Goal: Task Accomplishment & Management: Use online tool/utility

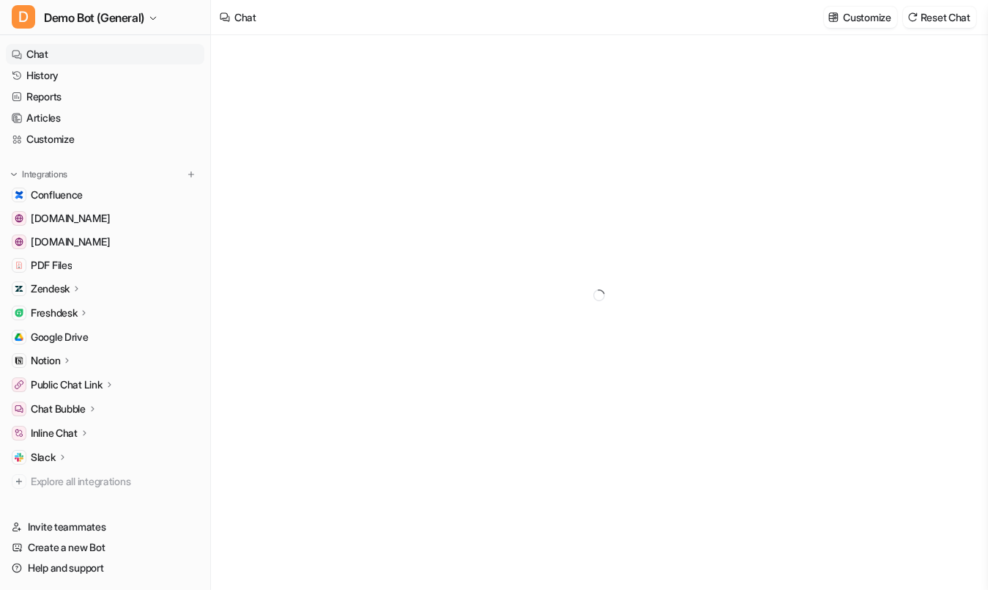
type textarea "**********"
click at [191, 175] on div at bounding box center [191, 174] width 15 height 15
click at [190, 175] on button at bounding box center [191, 174] width 15 height 15
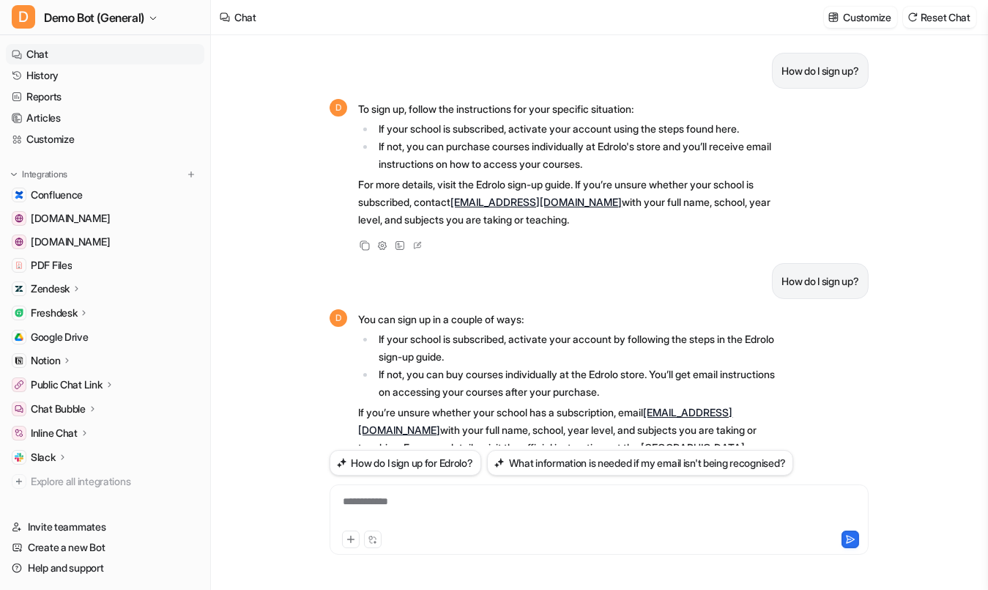
scroll to position [337, 0]
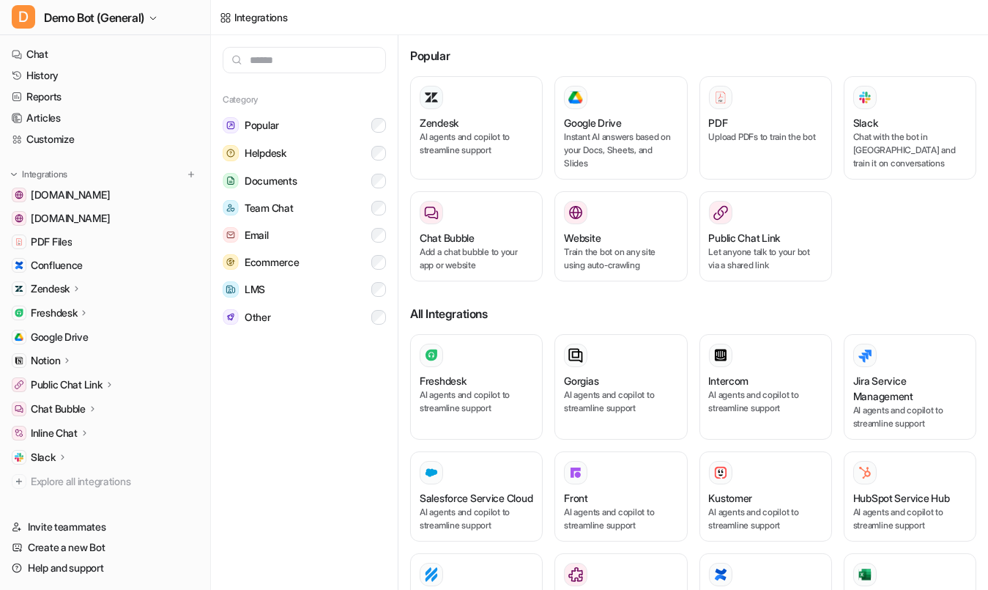
click at [289, 416] on div "Category Popular Helpdesk Documents Team Chat Email Ecommerce LMS Other" at bounding box center [305, 312] width 188 height 554
click at [186, 174] on img at bounding box center [191, 174] width 10 height 10
click at [115, 155] on nav "Chat History Reports Articles Customize Integrations [DOMAIN_NAME] [DOMAIN_NAME…" at bounding box center [105, 271] width 210 height 467
click at [103, 141] on link "Customize" at bounding box center [105, 139] width 198 height 21
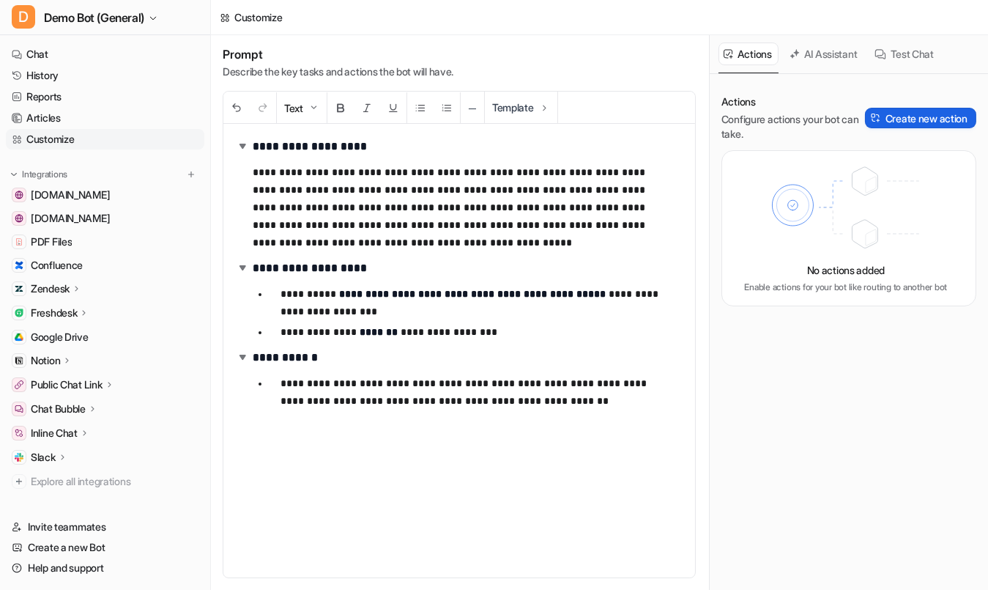
click at [946, 119] on button "Create new action" at bounding box center [920, 118] width 111 height 21
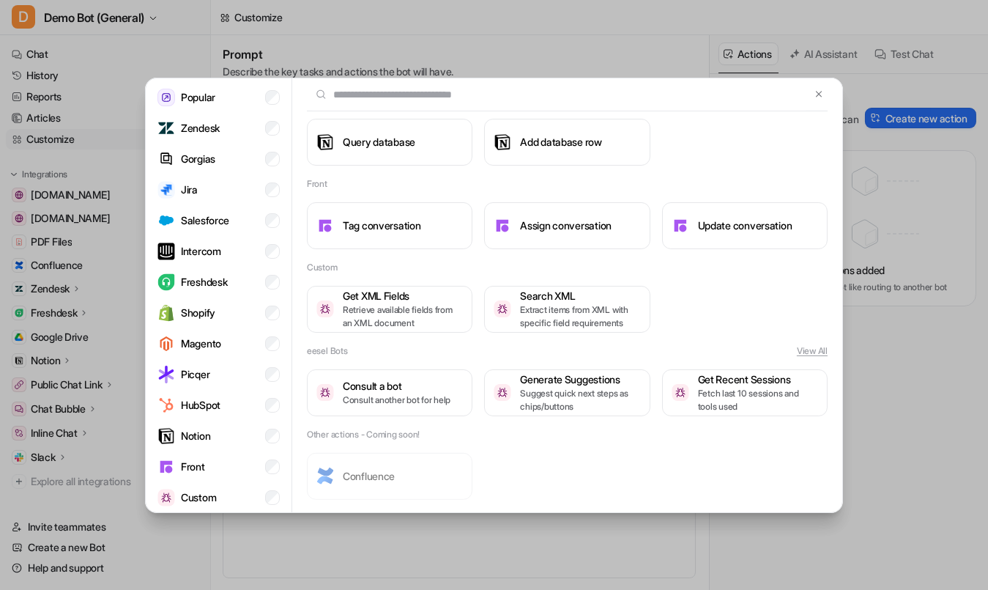
scroll to position [59, 0]
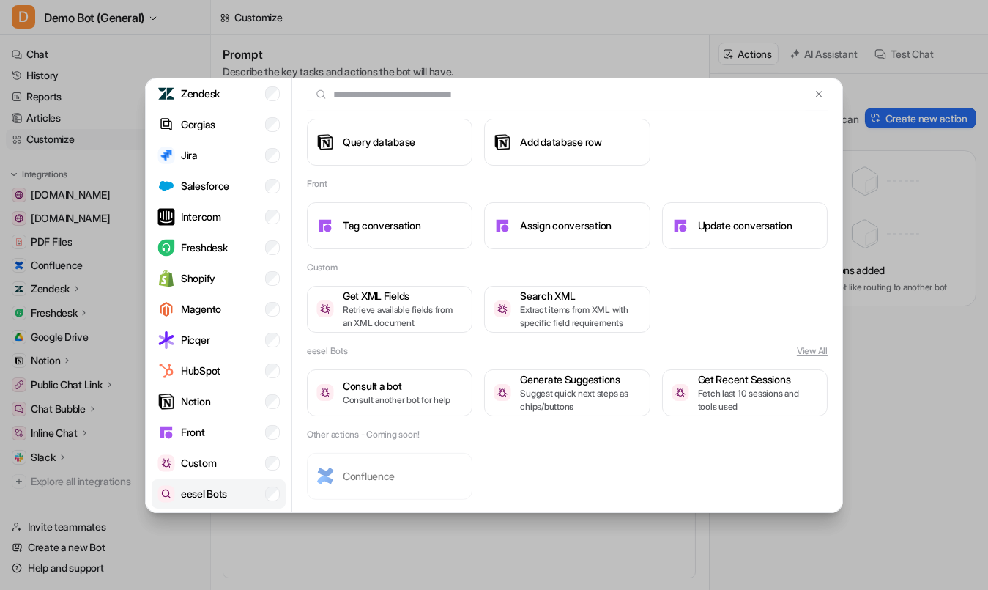
click at [196, 481] on li "eesel Bots" at bounding box center [219, 493] width 134 height 29
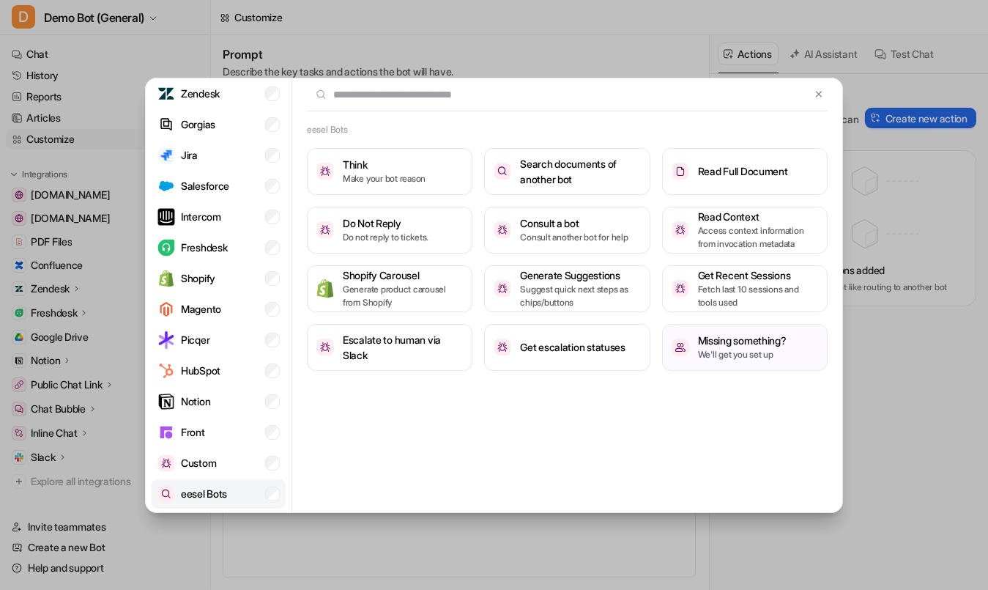
scroll to position [0, 0]
click at [396, 224] on h3 "Do Not Reply" at bounding box center [386, 222] width 86 height 15
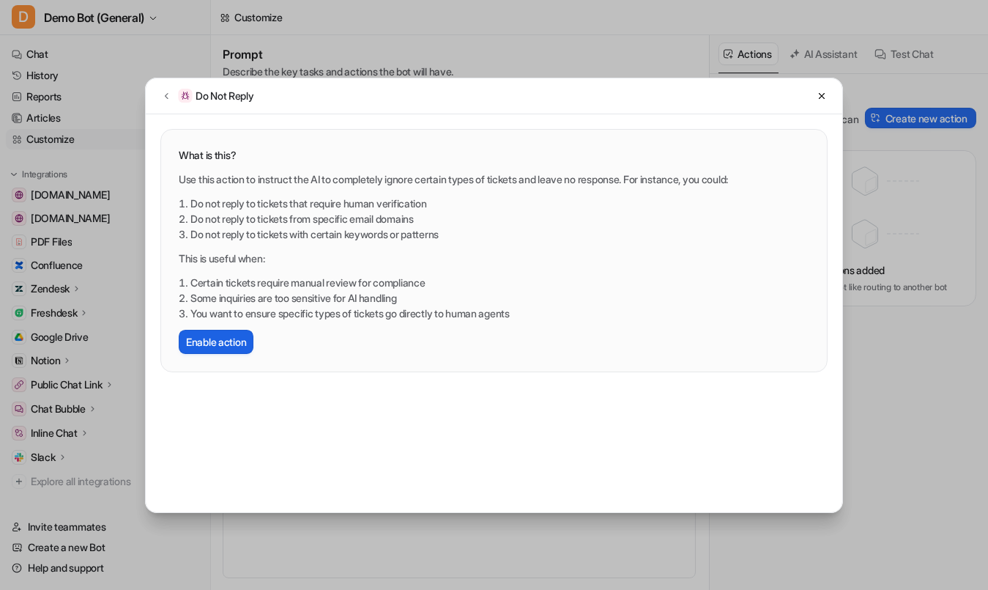
click at [232, 349] on button "Enable action" at bounding box center [216, 342] width 75 height 24
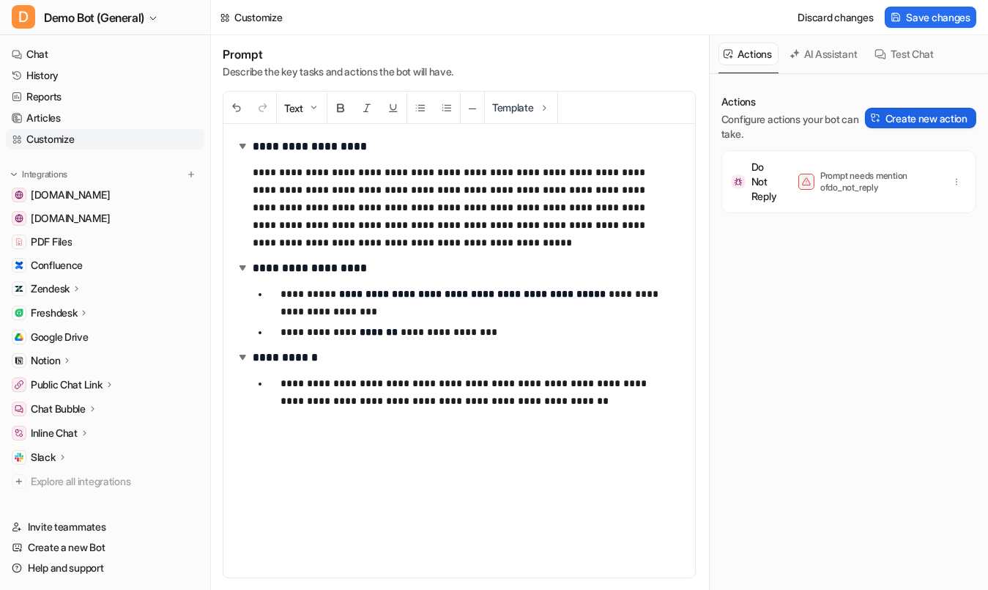
click at [892, 117] on button "Create new action" at bounding box center [920, 118] width 111 height 21
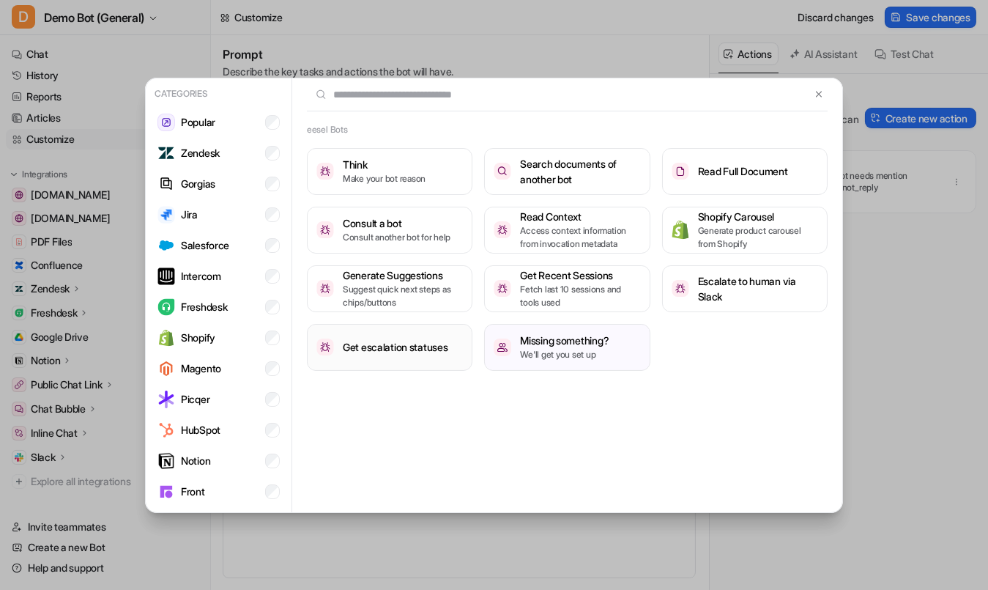
click at [403, 354] on button "Get escalation statuses" at bounding box center [390, 347] width 166 height 47
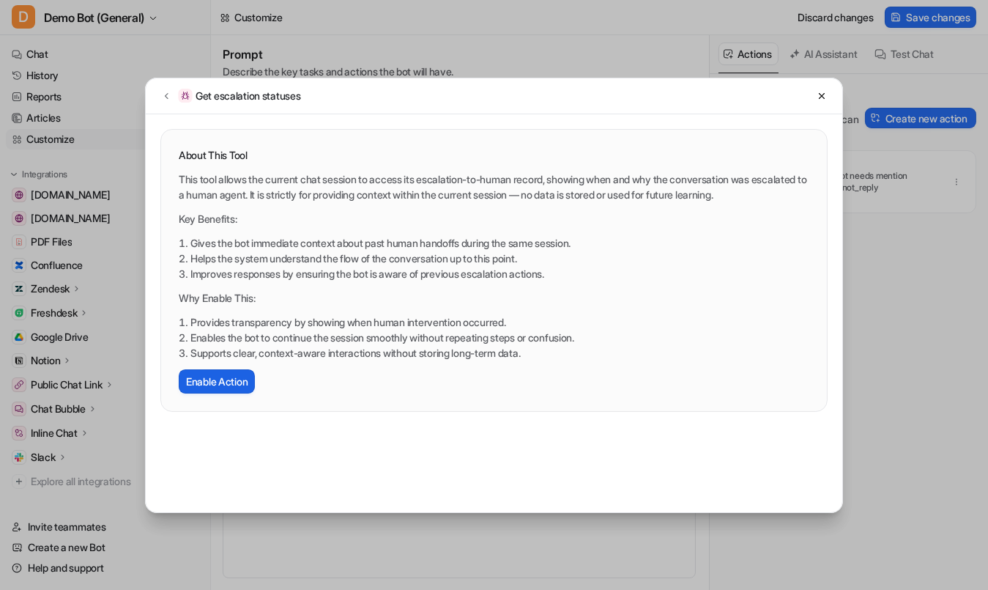
click at [200, 388] on button "Enable Action" at bounding box center [217, 381] width 76 height 24
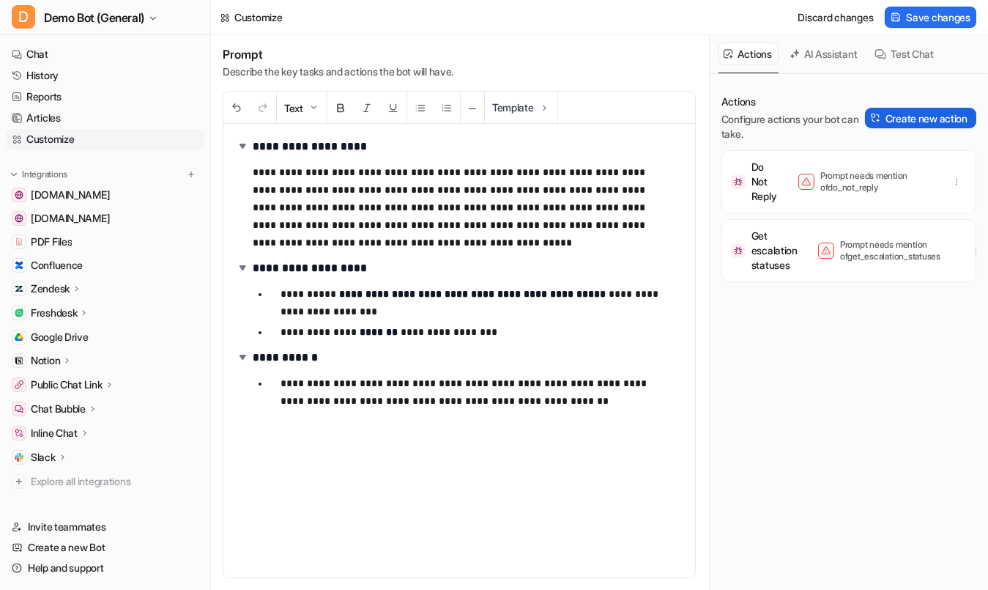
click at [877, 116] on button "Create new action" at bounding box center [920, 118] width 111 height 21
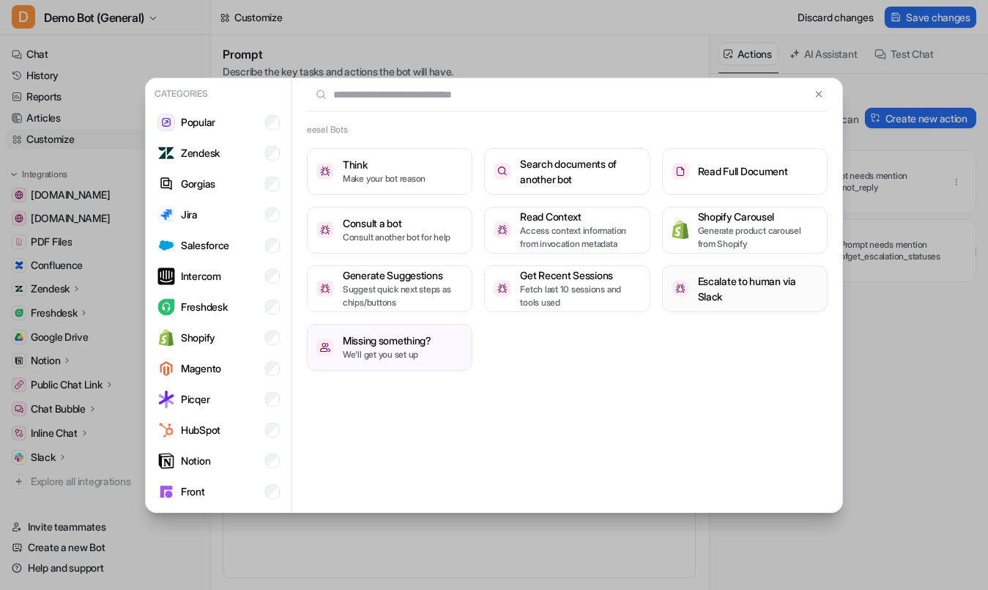
click at [750, 295] on h3 "Escalate to human via Slack" at bounding box center [758, 288] width 120 height 31
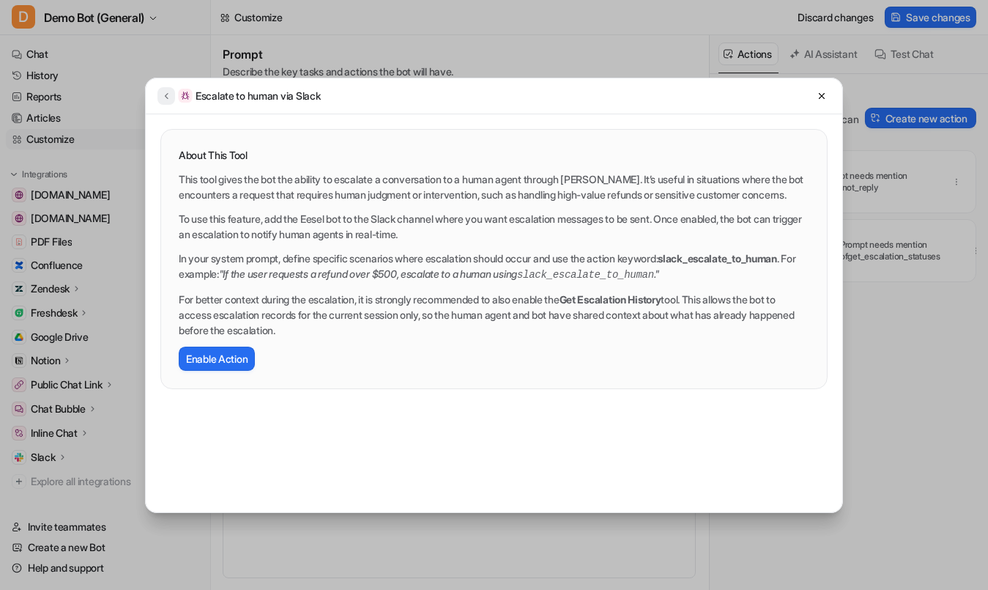
click at [167, 94] on icon at bounding box center [166, 95] width 10 height 11
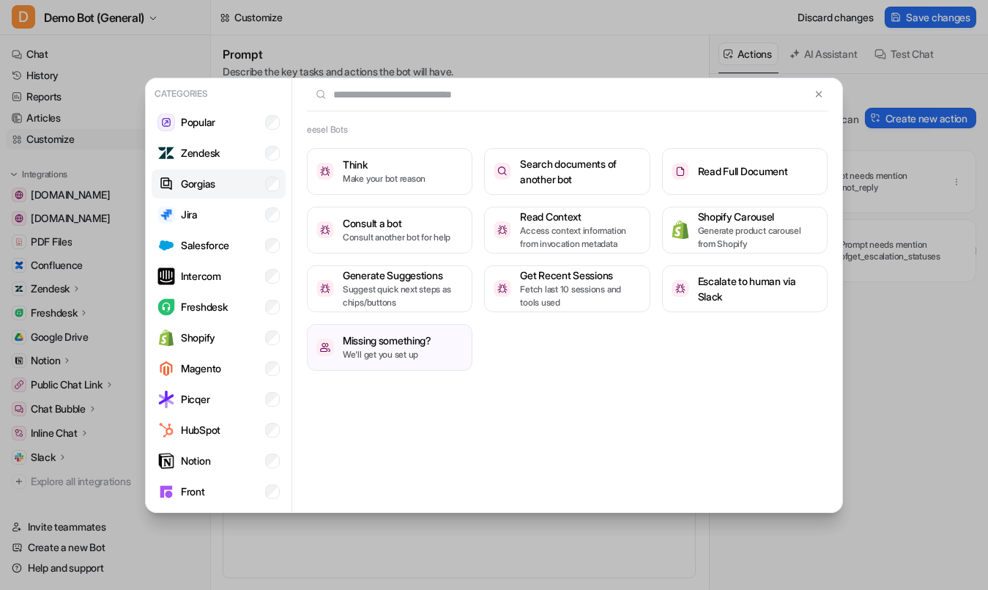
click at [191, 169] on li "Gorgias" at bounding box center [219, 183] width 134 height 29
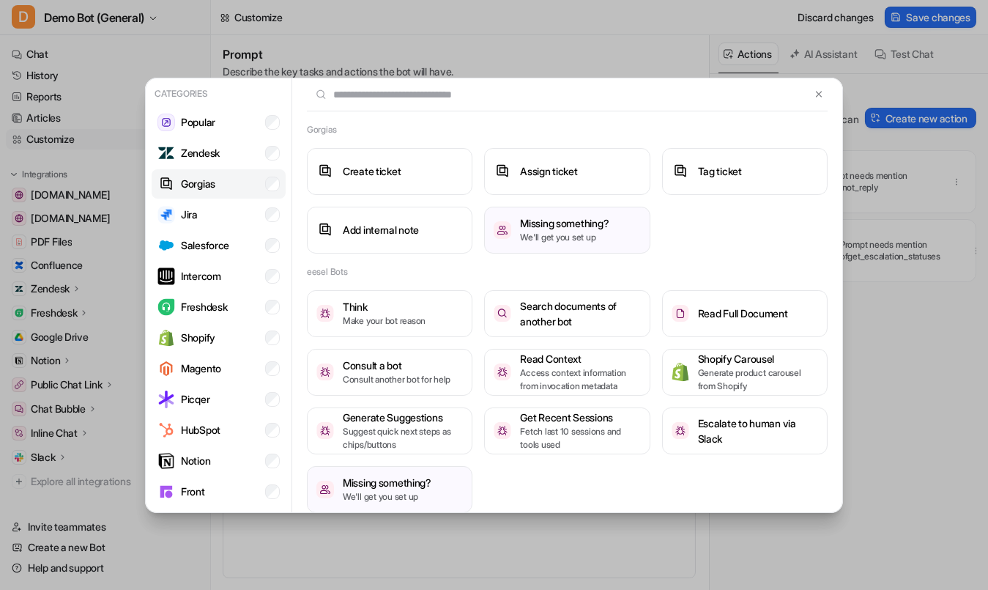
click at [220, 193] on li "Gorgias" at bounding box center [219, 183] width 134 height 29
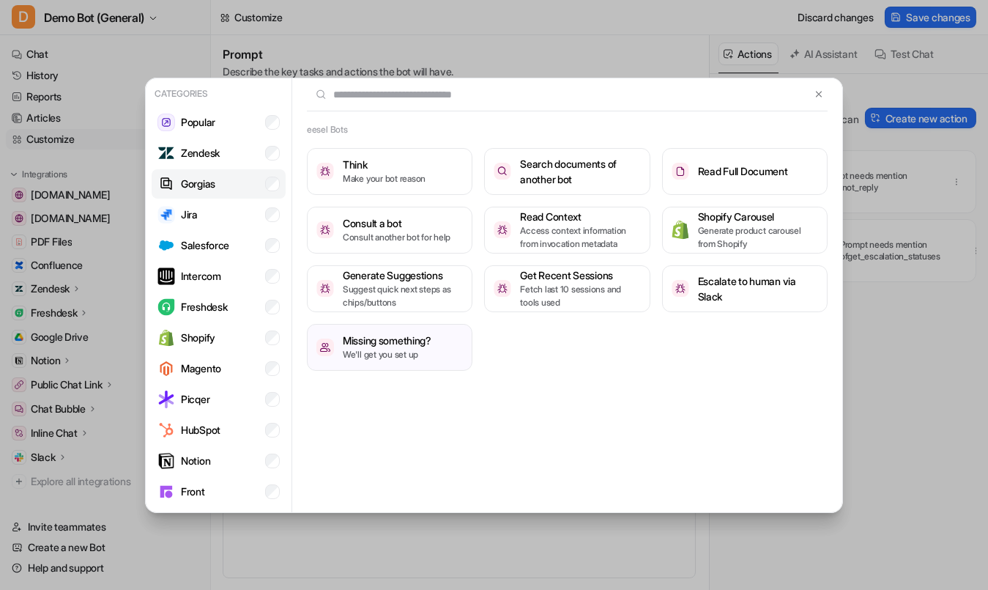
click at [213, 192] on li "Gorgias" at bounding box center [219, 183] width 134 height 29
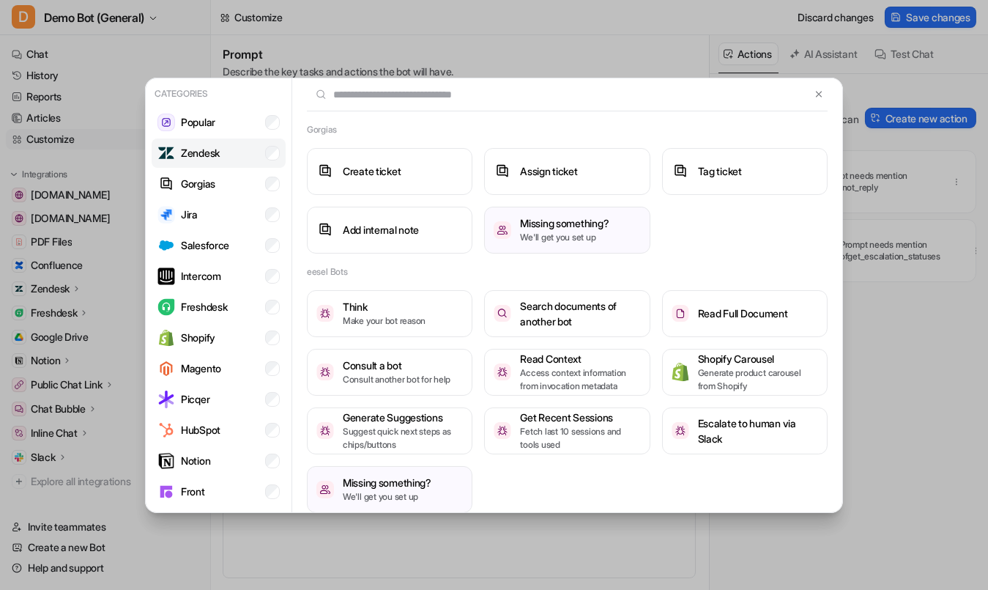
click at [209, 163] on li "Zendesk" at bounding box center [219, 152] width 134 height 29
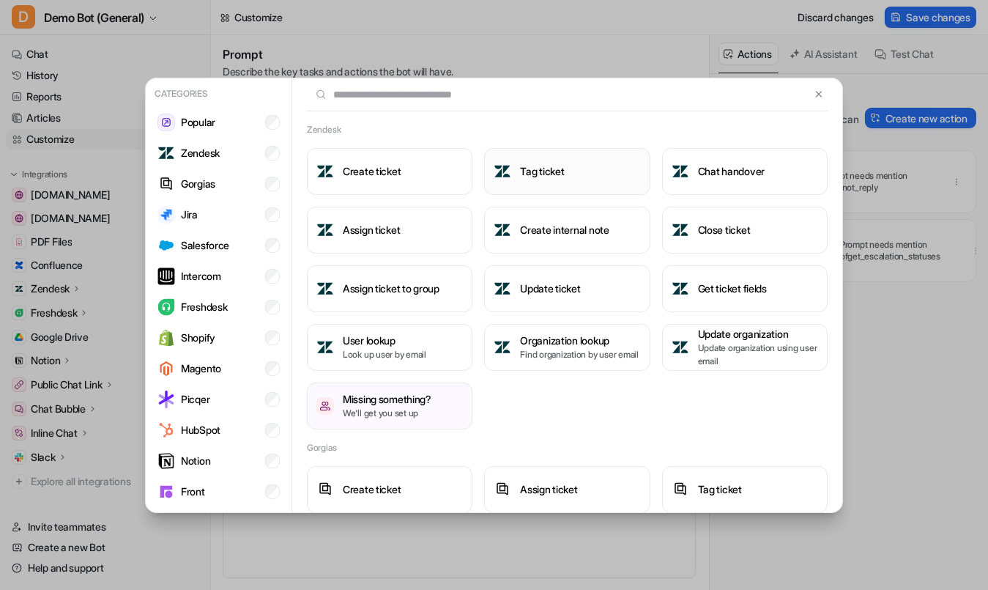
click at [554, 177] on h3 "Tag ticket" at bounding box center [542, 170] width 44 height 15
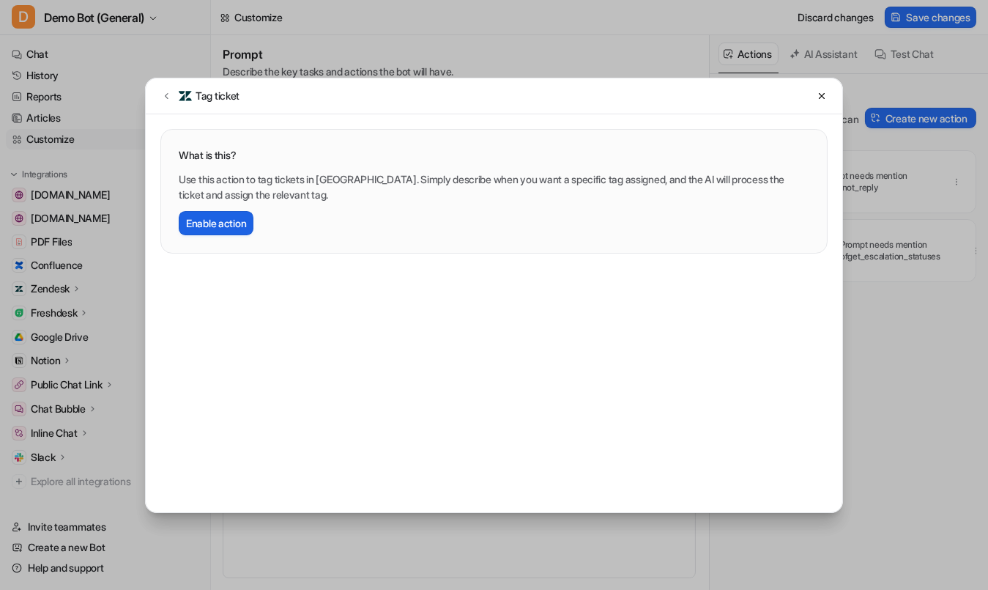
click at [234, 220] on button "Enable action" at bounding box center [216, 223] width 75 height 24
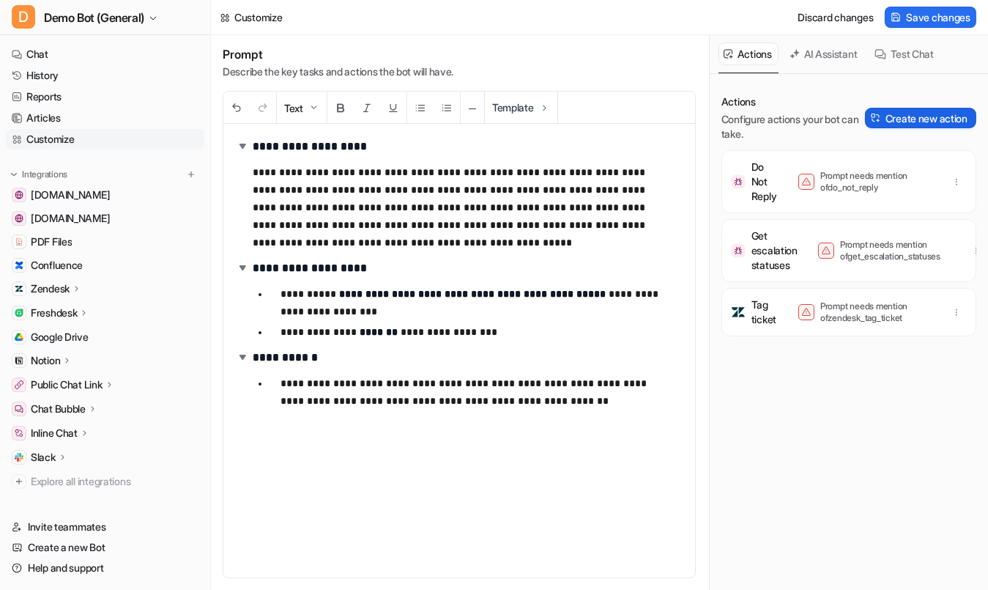
click at [872, 120] on button "Create new action" at bounding box center [920, 118] width 111 height 21
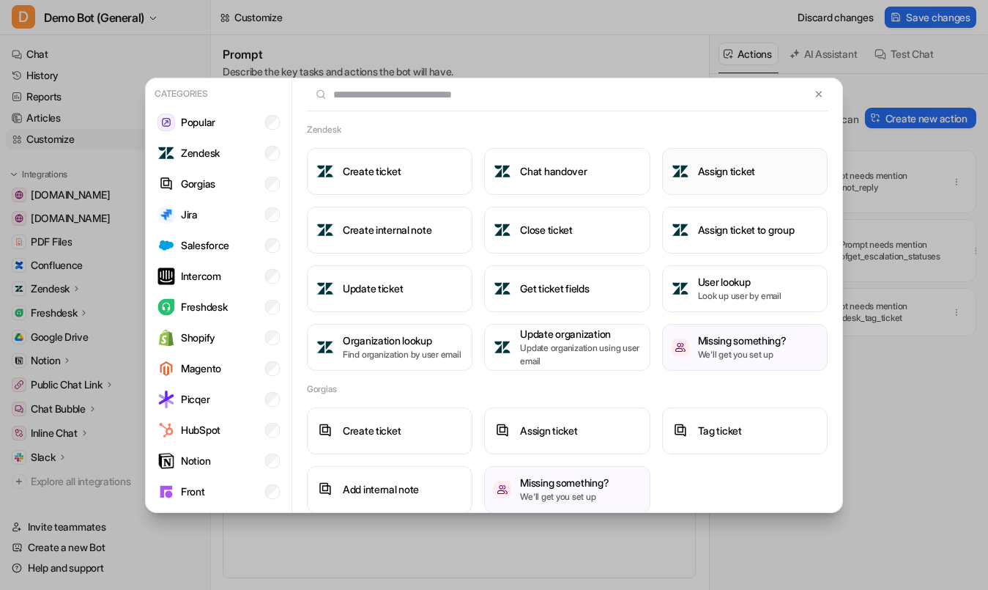
click at [746, 187] on button "Assign ticket" at bounding box center [745, 171] width 166 height 47
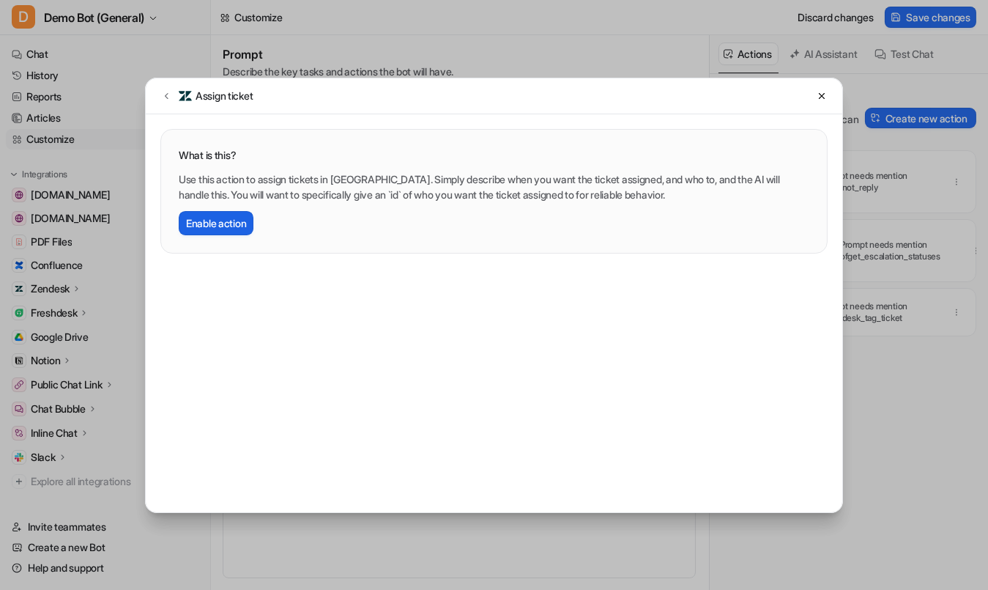
click at [231, 220] on button "Enable action" at bounding box center [216, 223] width 75 height 24
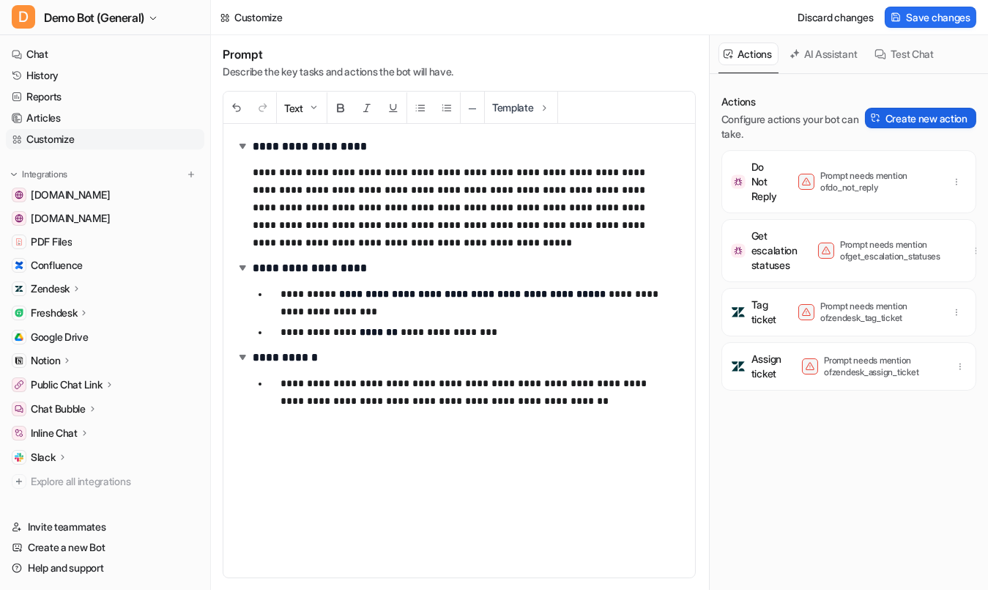
click at [911, 120] on button "Create new action" at bounding box center [920, 118] width 111 height 21
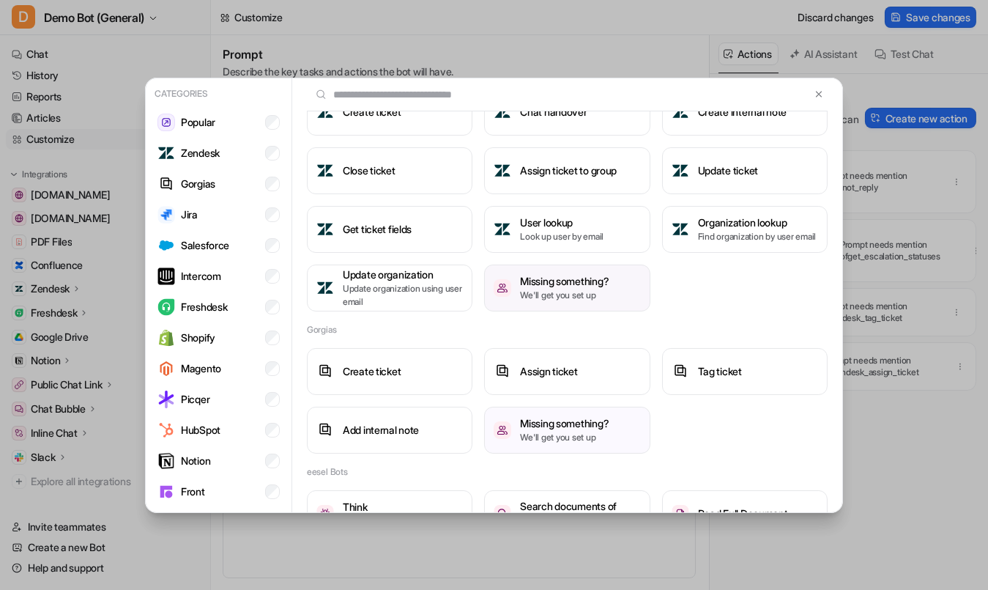
scroll to position [66, 0]
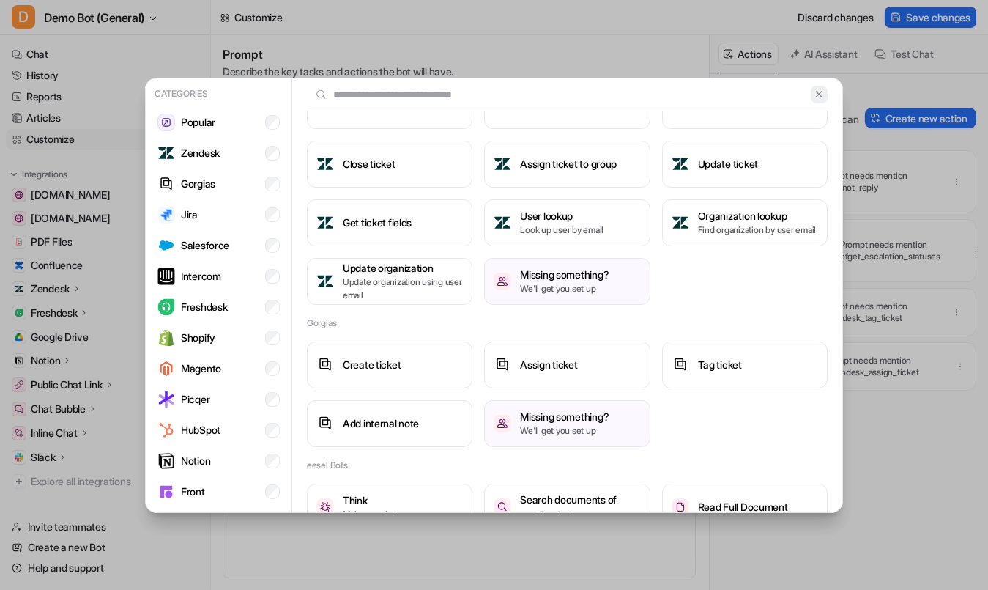
click at [814, 97] on img at bounding box center [819, 94] width 10 height 11
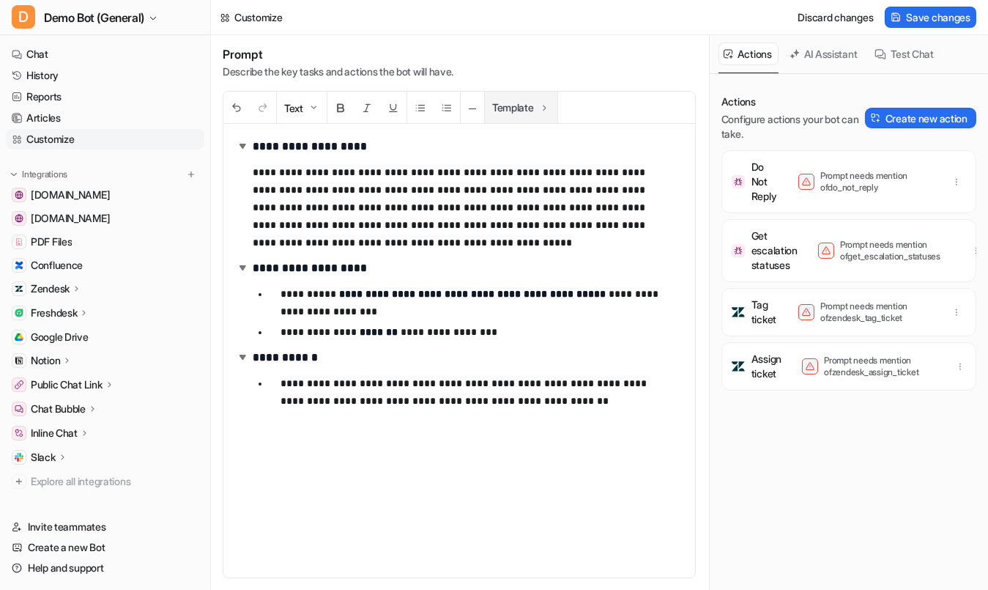
click at [513, 120] on button "Template" at bounding box center [521, 107] width 73 height 31
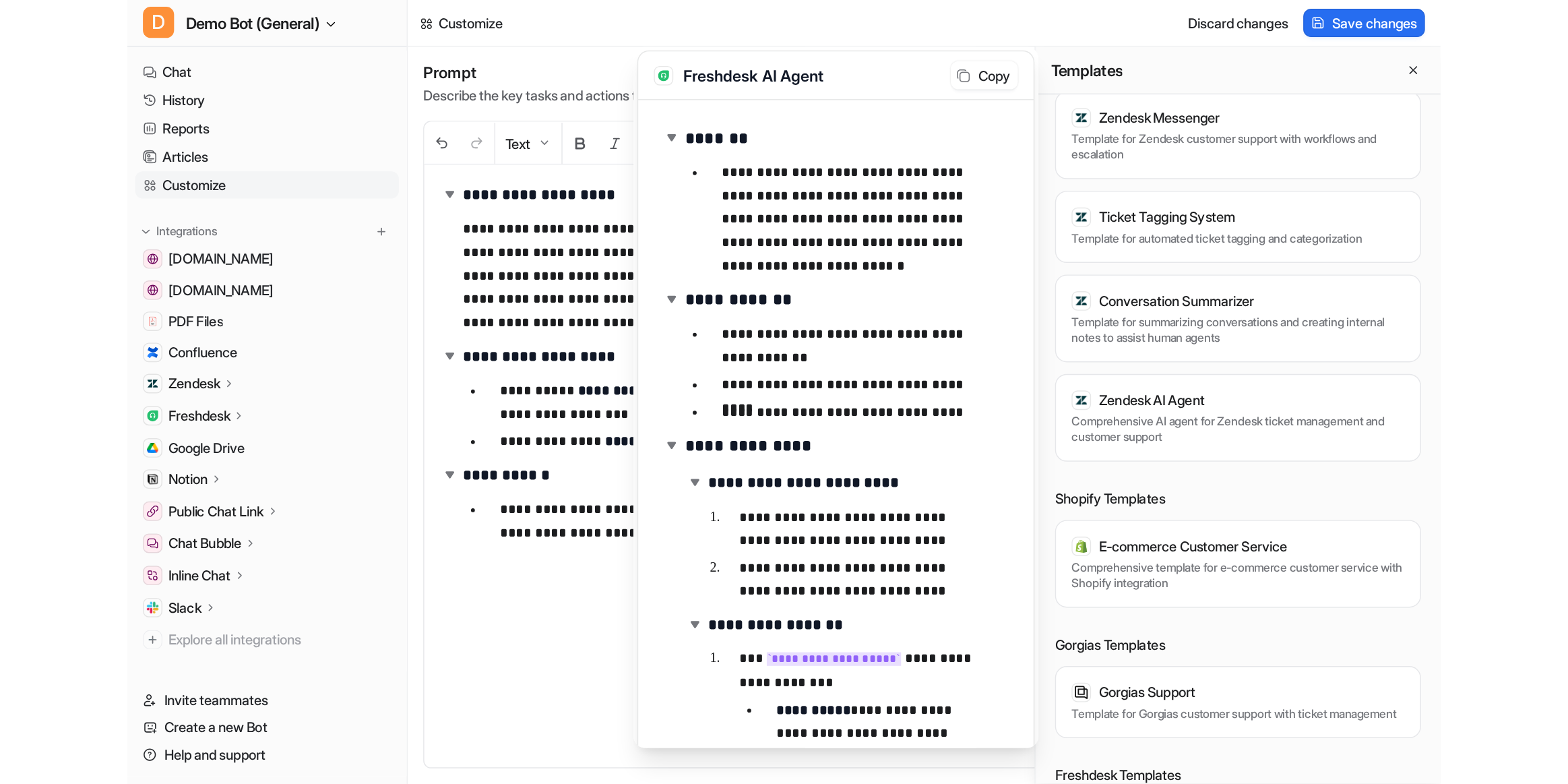
scroll to position [37, 0]
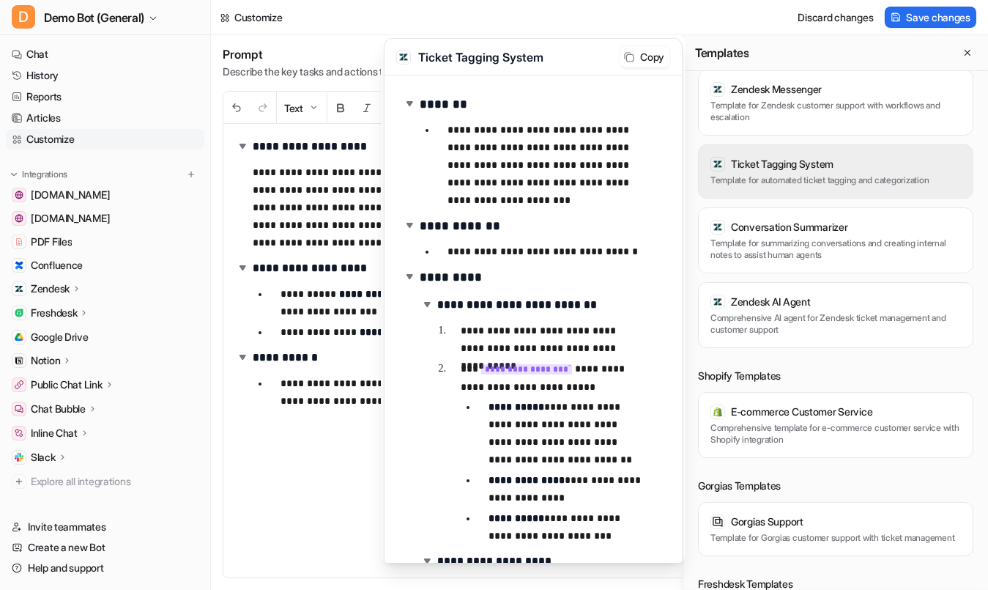
click at [844, 174] on p "Template for automated ticket tagging and categorization" at bounding box center [835, 180] width 250 height 12
click at [789, 179] on p "Template for automated ticket tagging and categorization" at bounding box center [835, 180] width 250 height 12
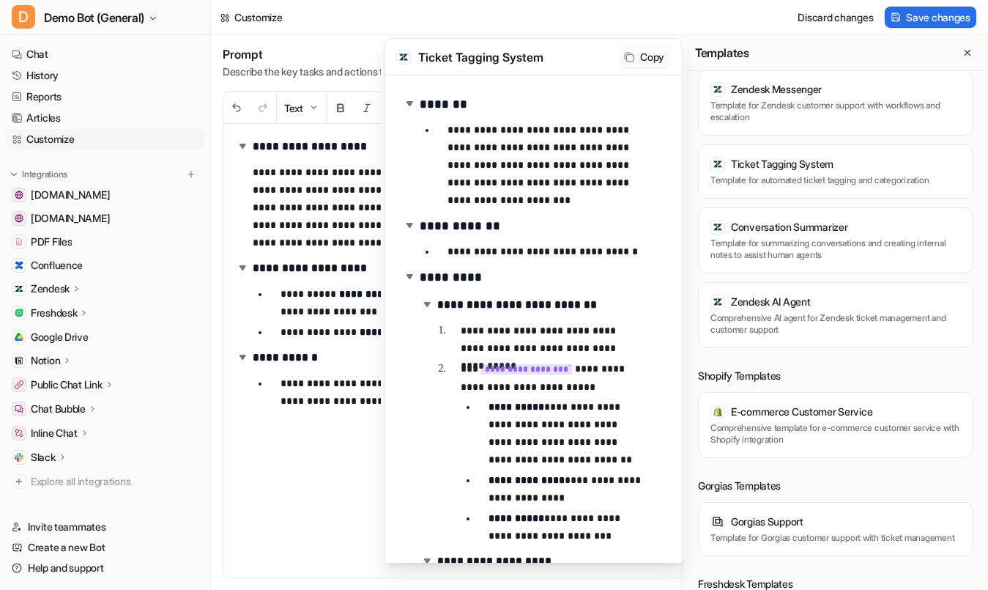
click at [625, 51] on button "Copy" at bounding box center [645, 56] width 51 height 21
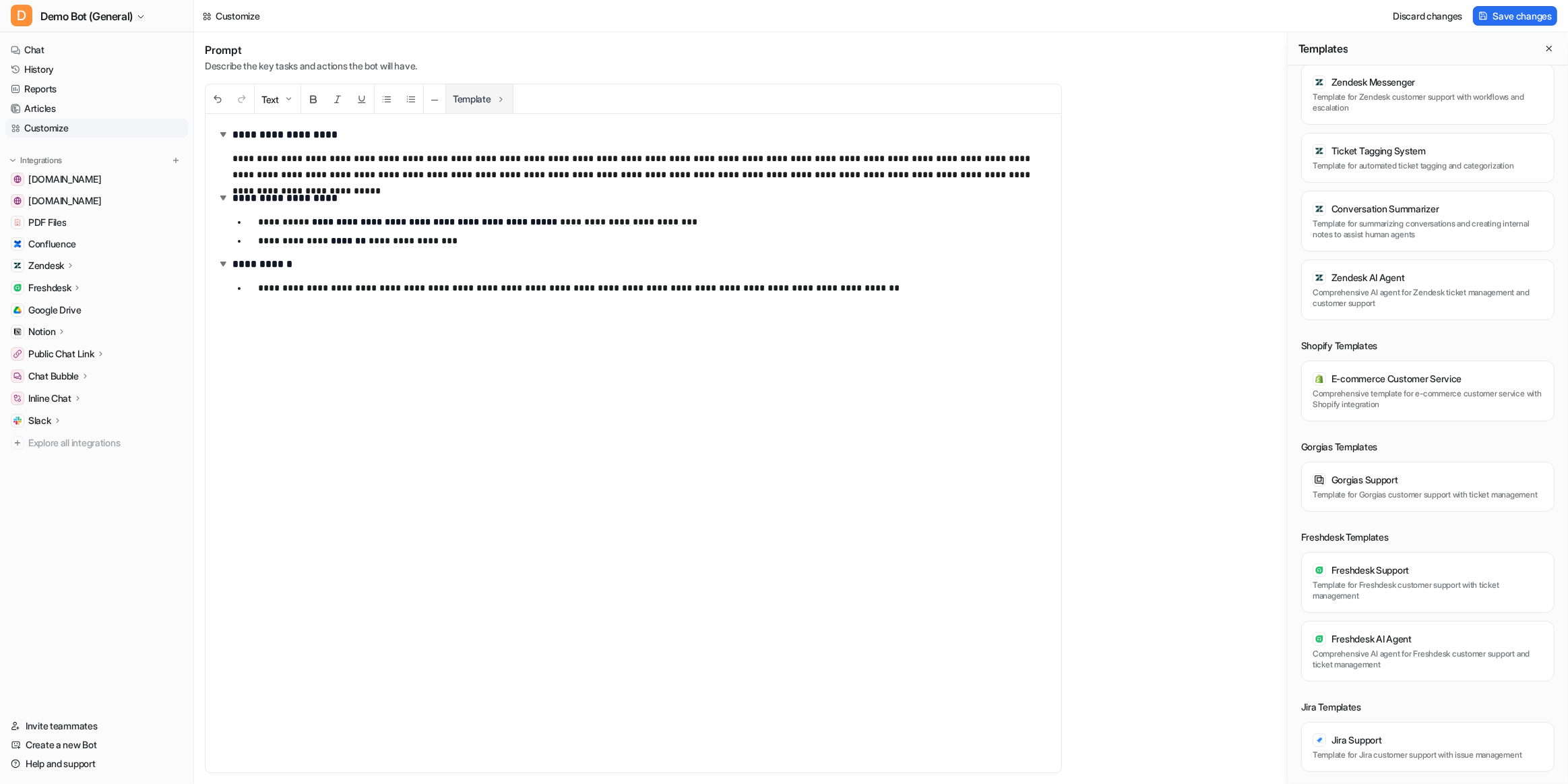
click at [467, 95] on div "**********" at bounding box center [881, 408] width 1374 height 752
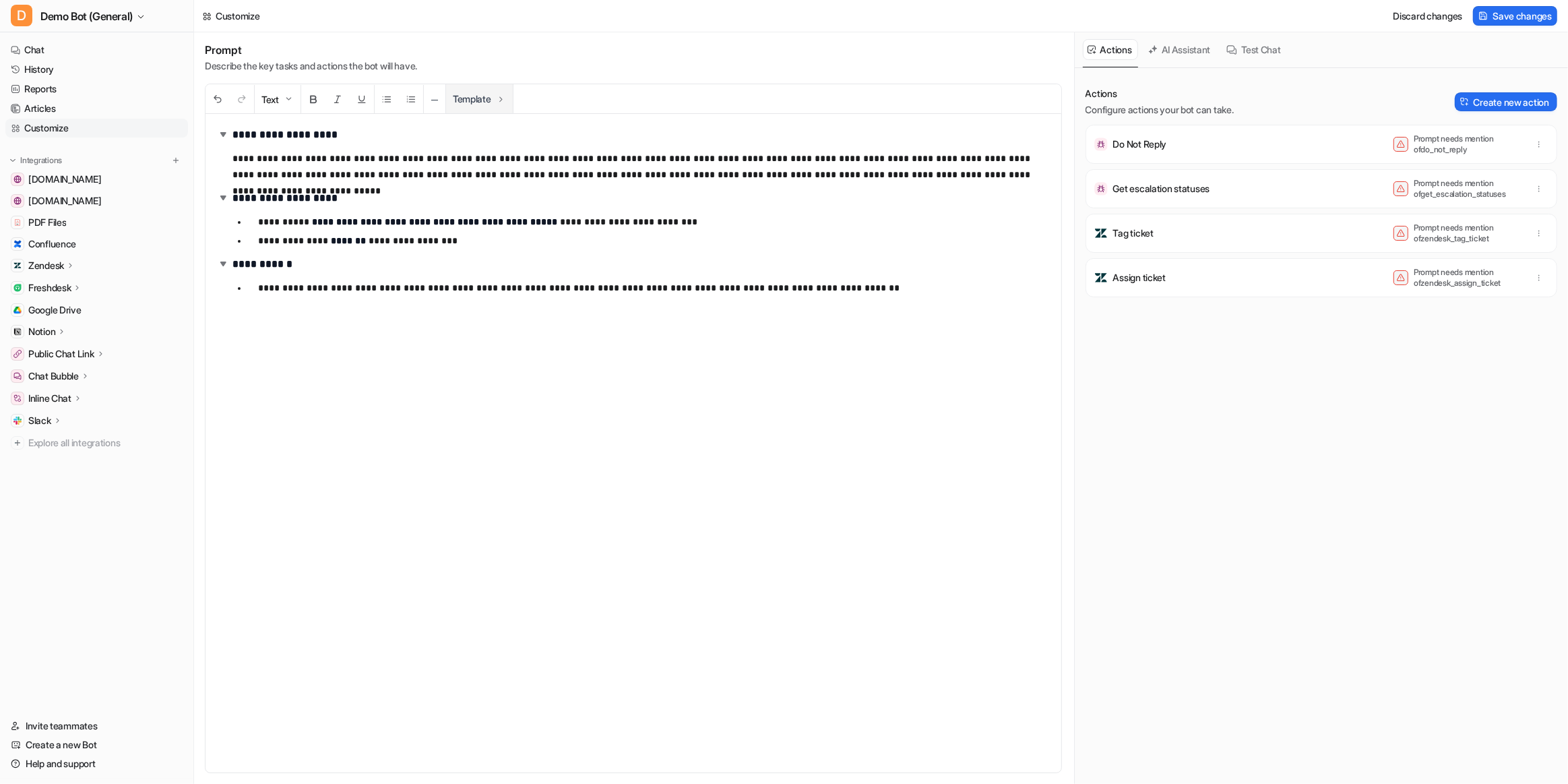
click at [482, 94] on button "Template" at bounding box center [479, 98] width 67 height 29
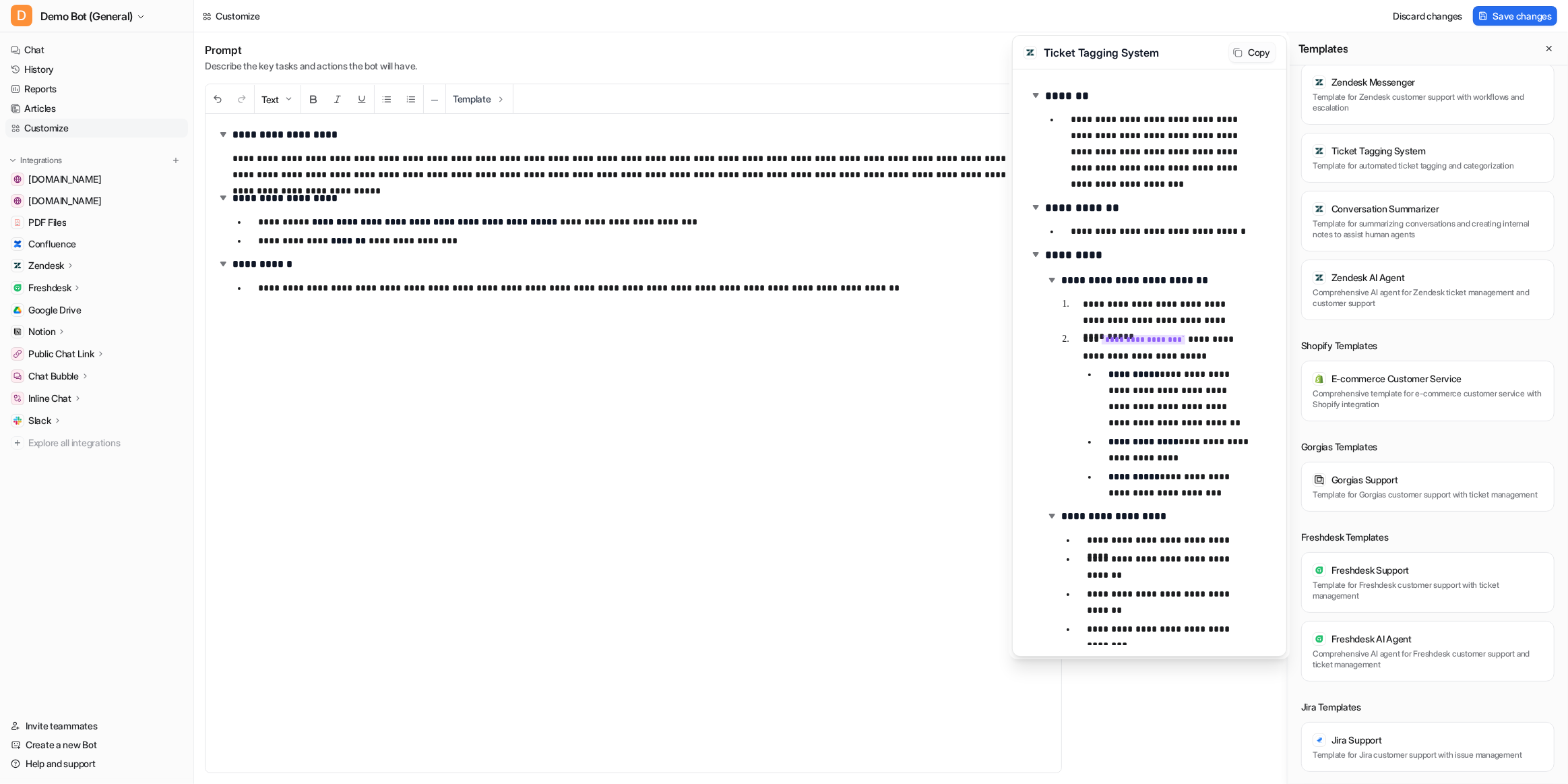
click at [899, 52] on button "Copy" at bounding box center [1252, 52] width 47 height 19
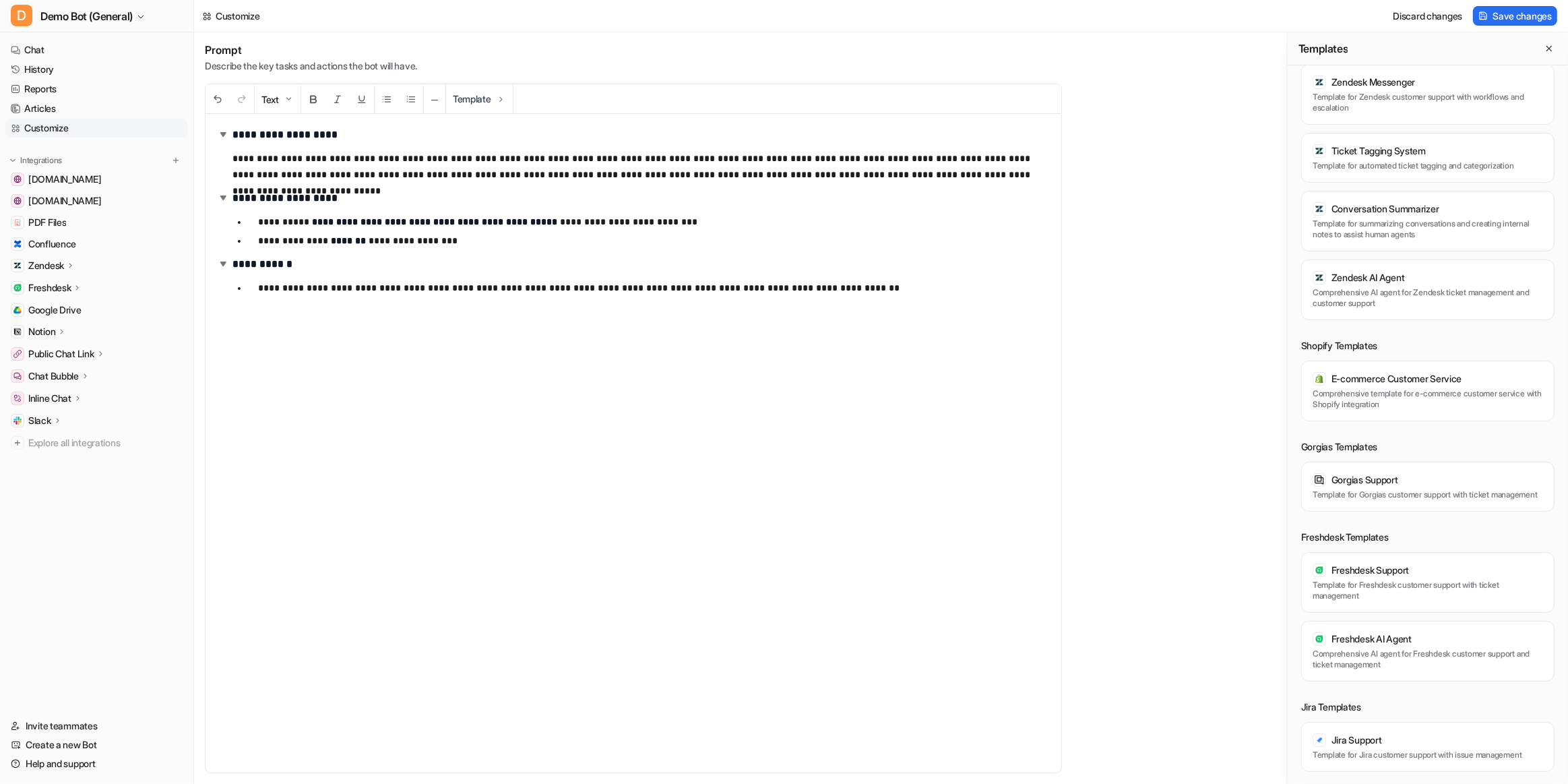
click at [850, 280] on div "**********" at bounding box center [881, 408] width 1374 height 752
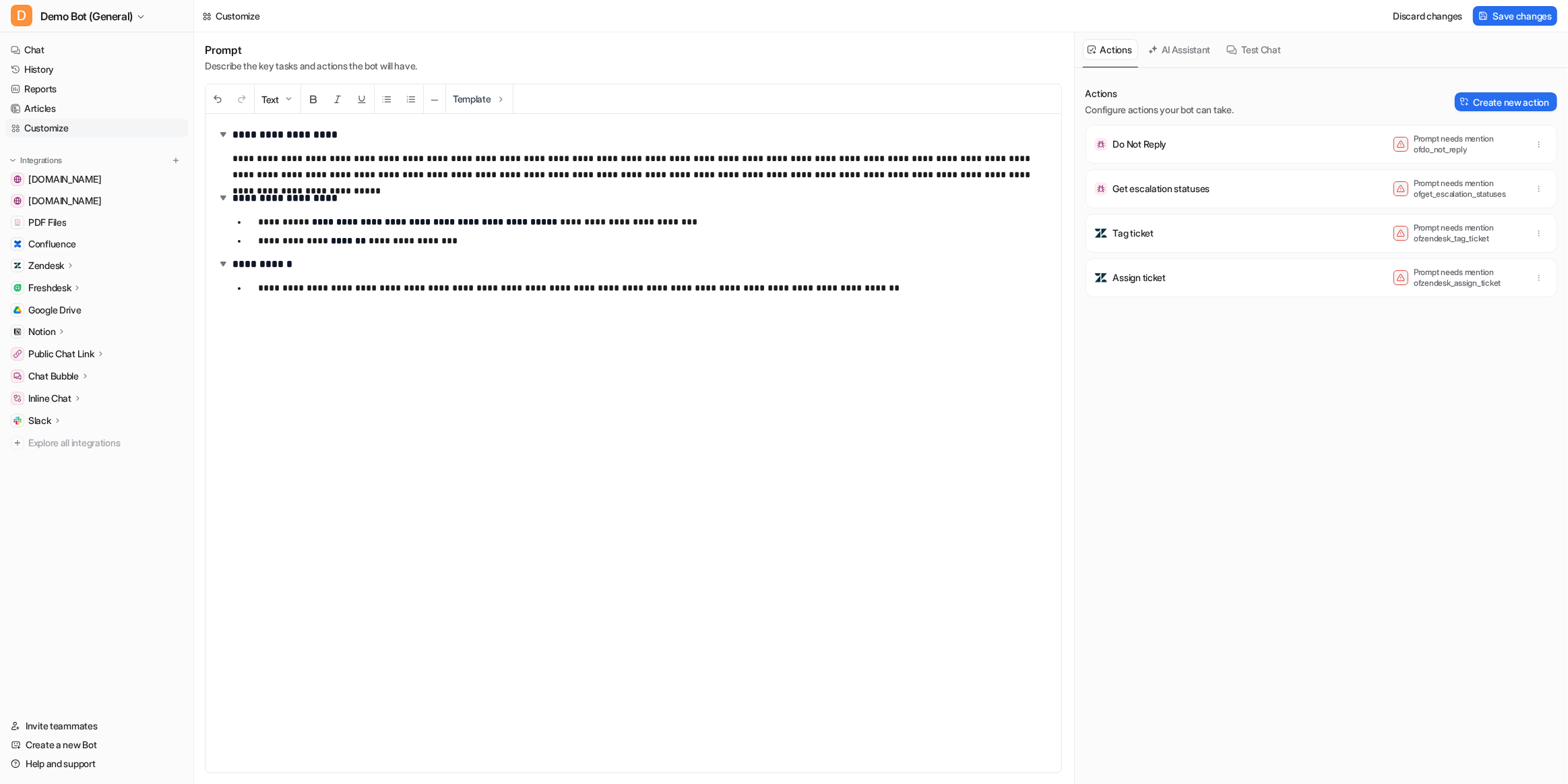
click at [838, 283] on p "**********" at bounding box center [650, 288] width 783 height 17
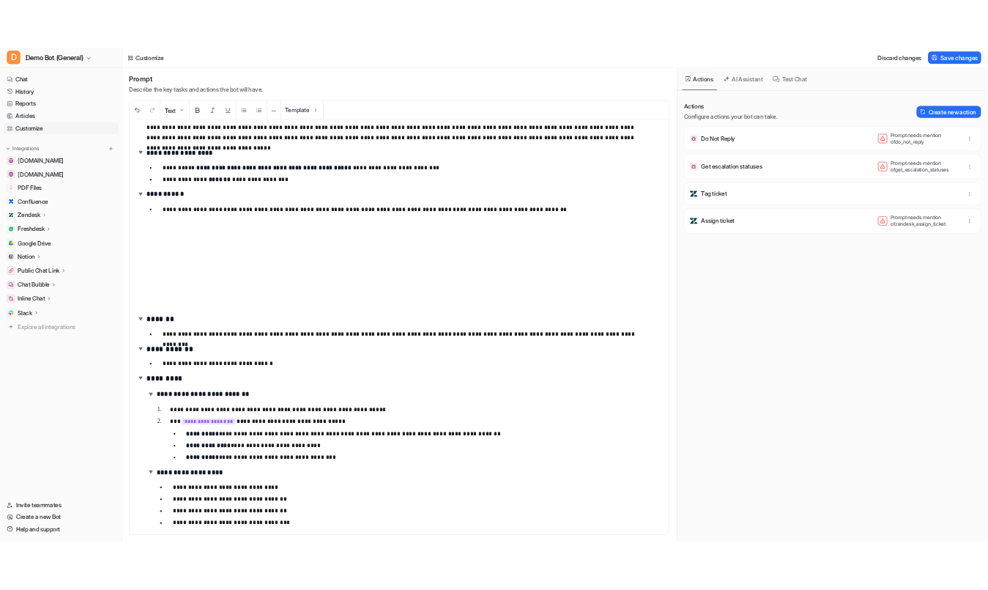
scroll to position [37, 0]
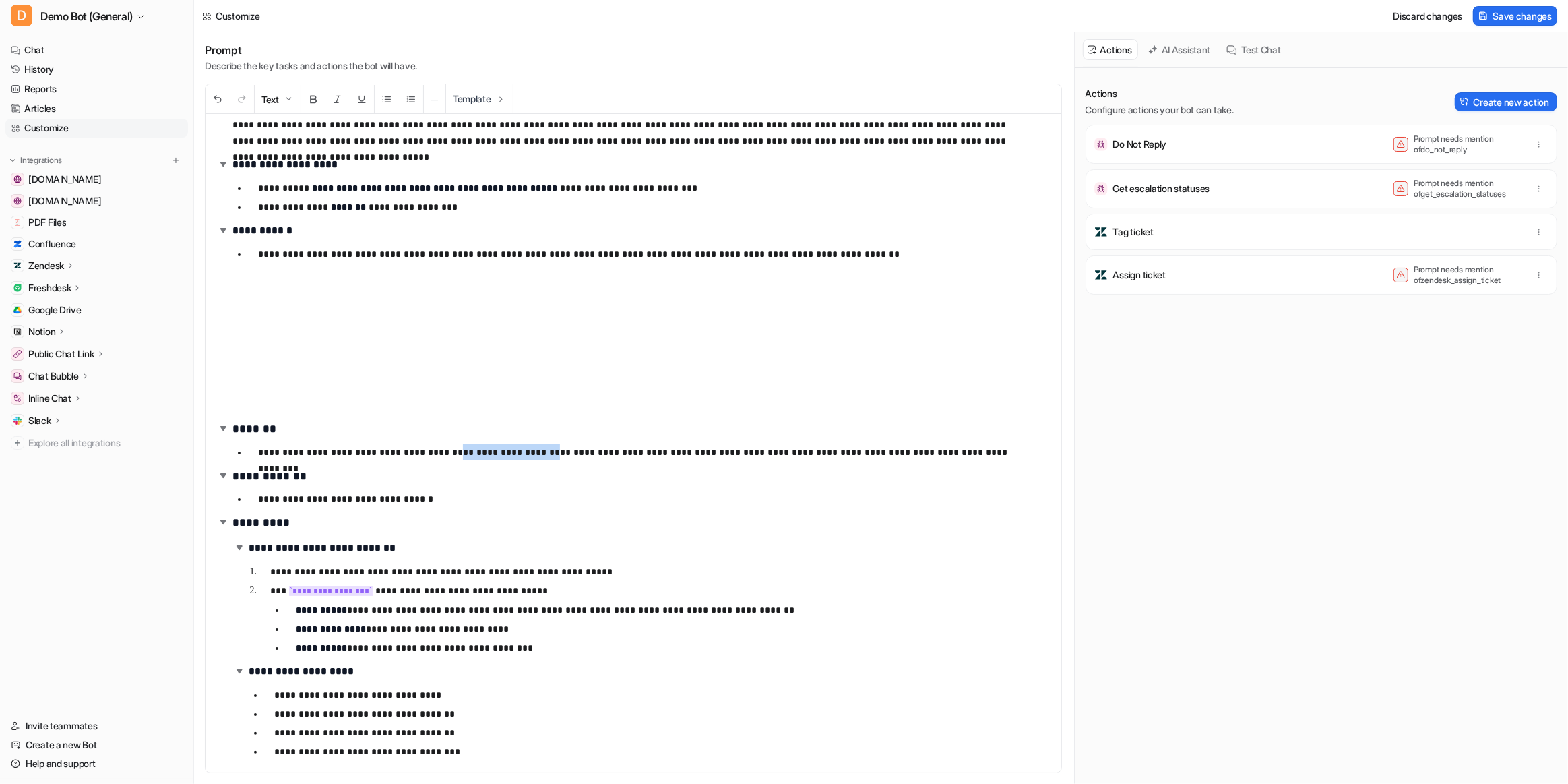
drag, startPoint x: 539, startPoint y: 450, endPoint x: 441, endPoint y: 452, distance: 98.0
click at [441, 452] on p "**********" at bounding box center [646, 453] width 775 height 17
drag, startPoint x: 376, startPoint y: 500, endPoint x: 299, endPoint y: 500, distance: 77.0
click at [299, 500] on p "**********" at bounding box center [646, 499] width 775 height 17
click at [899, 542] on div "Actions Configure actions your bot can take. Create new action Do Not Reply Pro…" at bounding box center [1321, 433] width 472 height 694
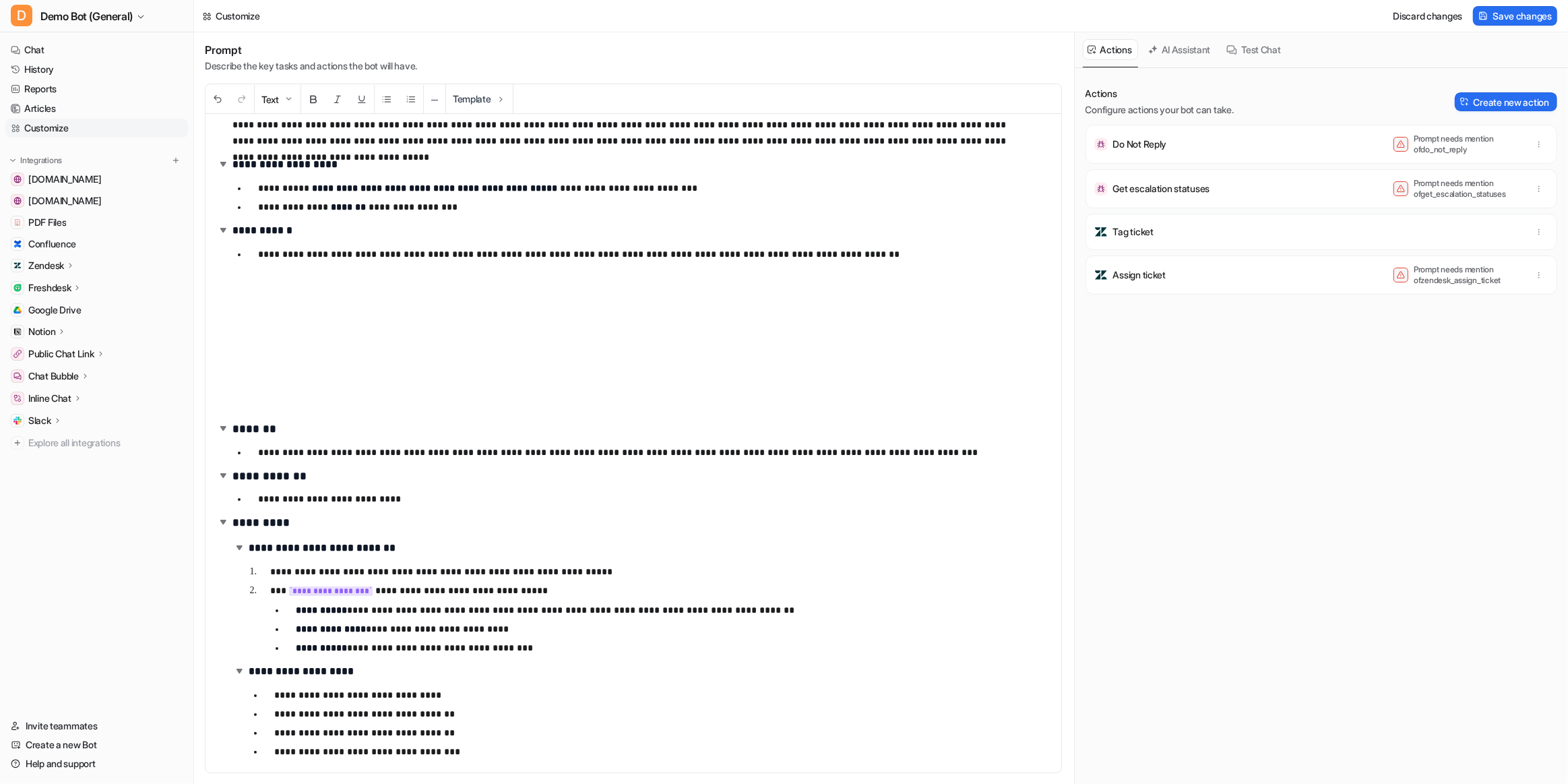
click at [492, 542] on p "**********" at bounding box center [664, 648] width 737 height 17
click at [899, 542] on div "Actions Configure actions your bot can take. Create new action Do Not Reply Pro…" at bounding box center [1321, 433] width 472 height 694
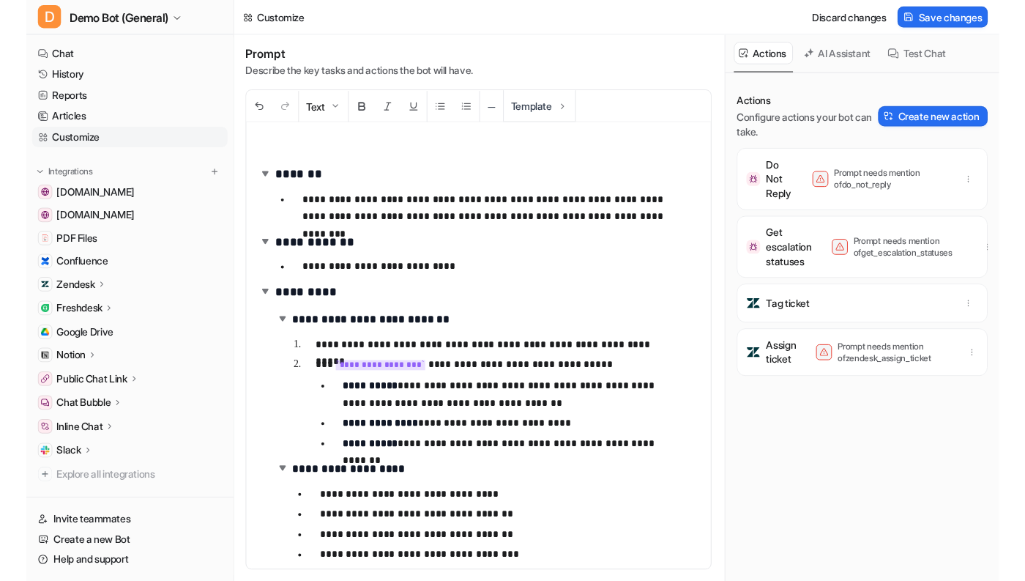
scroll to position [423, 0]
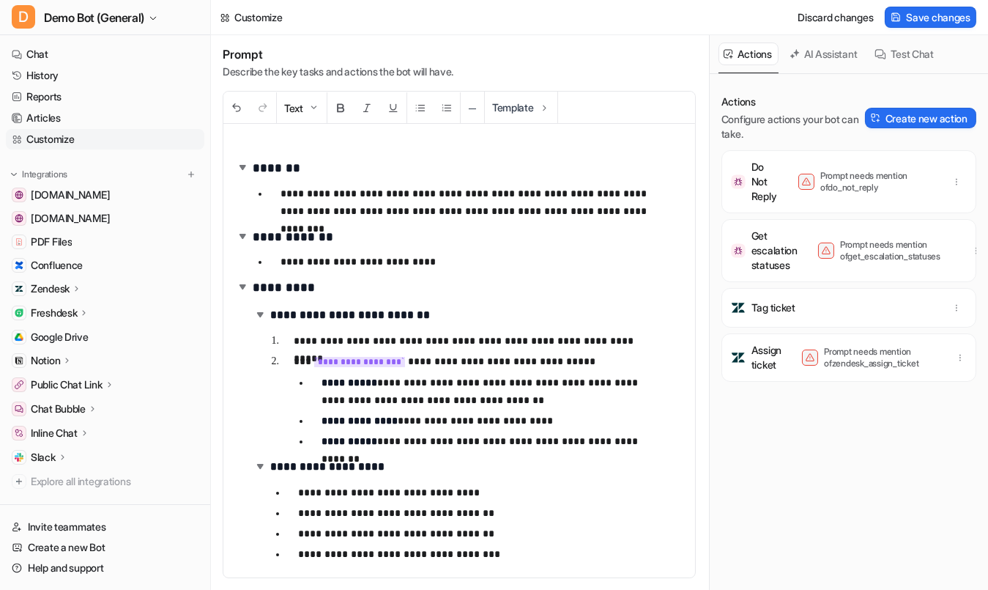
click at [821, 488] on div "Actions Configure actions your bot can take. Create new action Do Not Reply Pro…" at bounding box center [848, 340] width 255 height 492
click at [832, 48] on button "AI Assistant" at bounding box center [824, 53] width 80 height 23
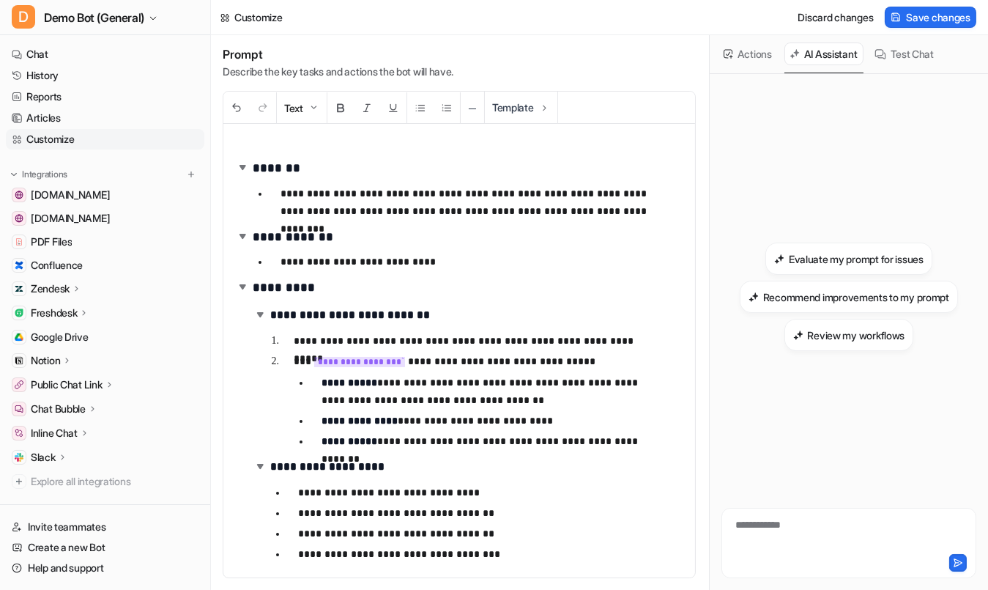
click at [912, 54] on button "Test Chat" at bounding box center [904, 53] width 70 height 23
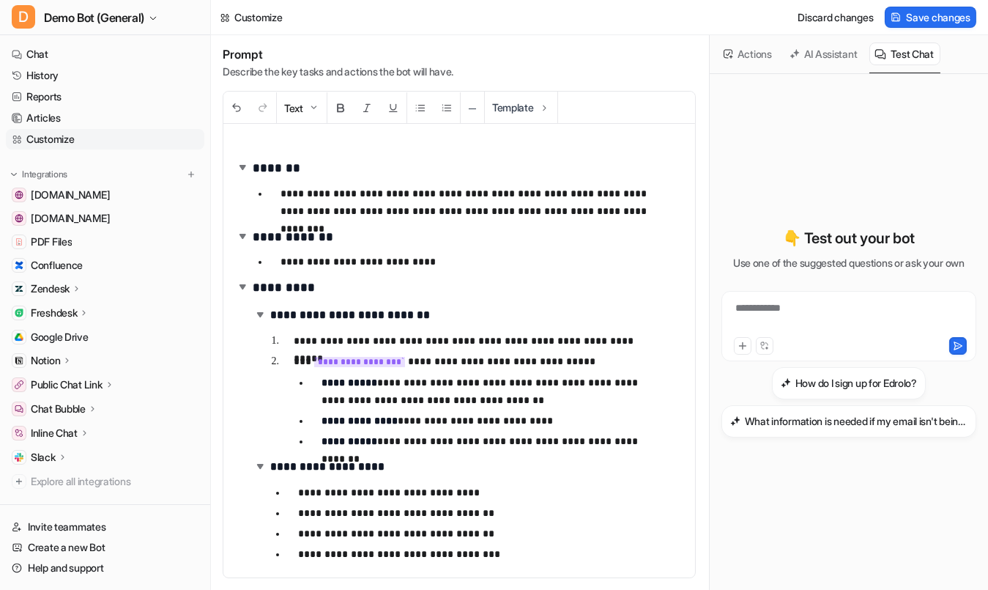
click at [844, 58] on button "AI Assistant" at bounding box center [824, 53] width 80 height 23
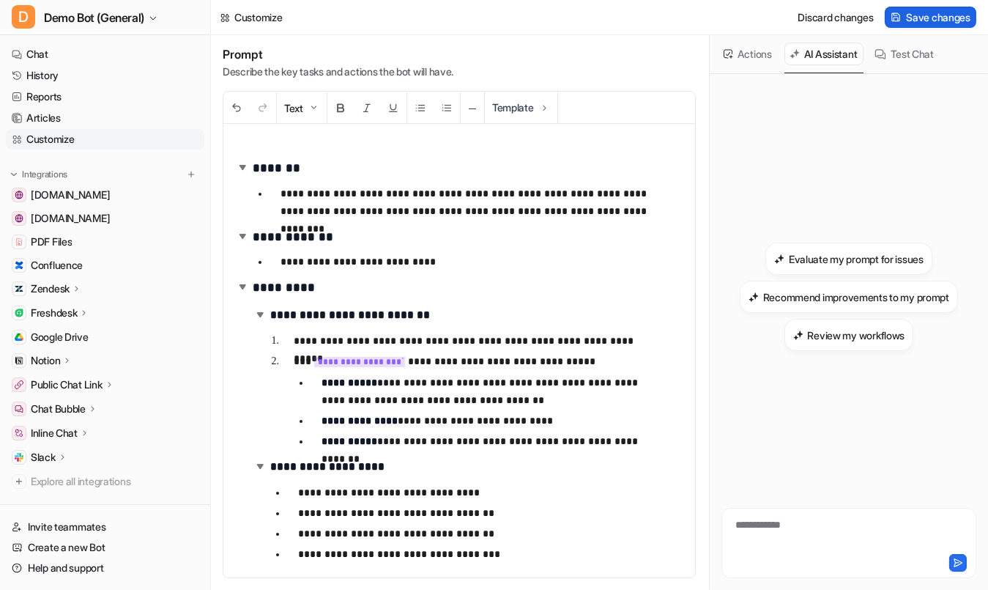
click at [897, 18] on icon at bounding box center [896, 17] width 11 height 11
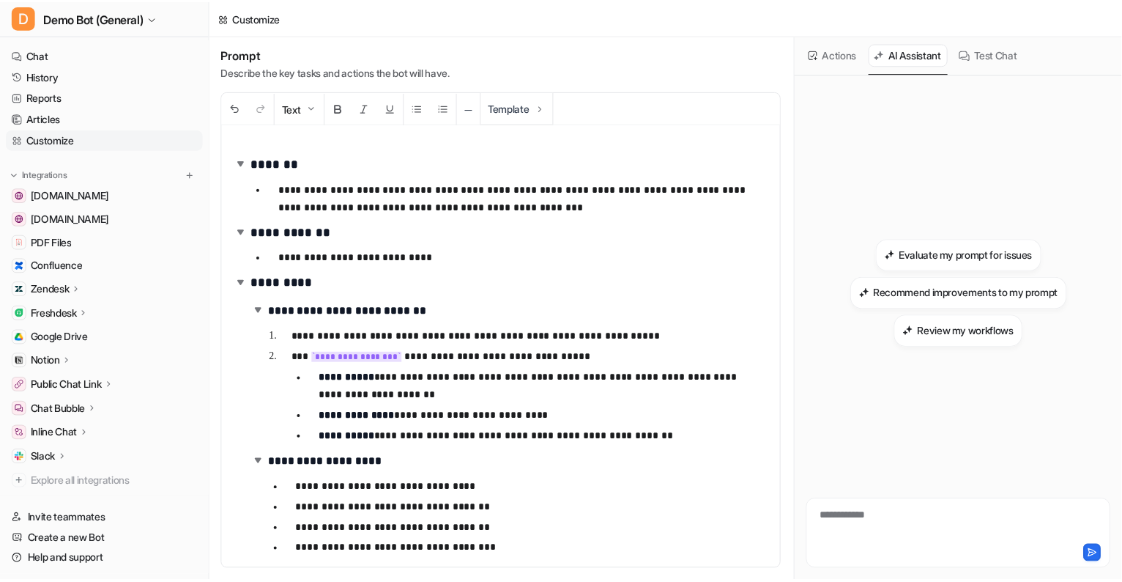
scroll to position [396, 0]
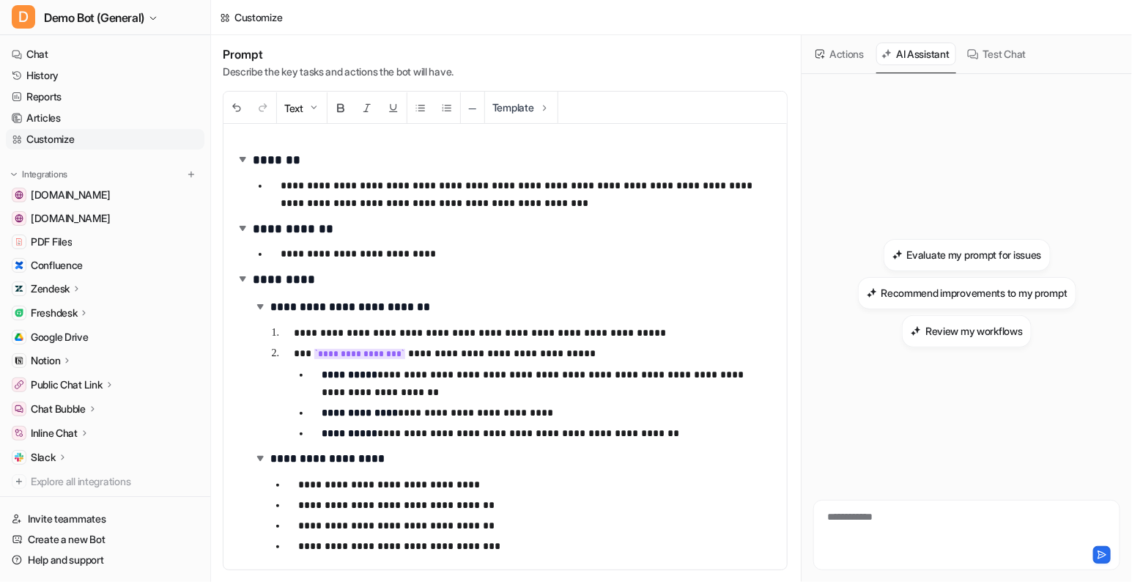
click at [88, 279] on div "Zendesk" at bounding box center [105, 288] width 198 height 21
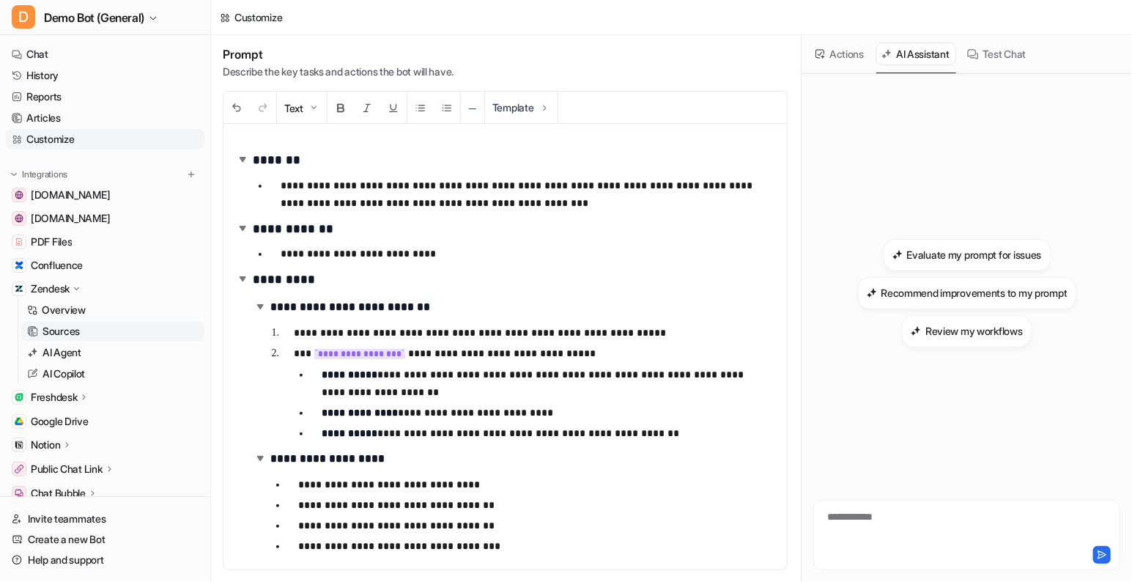
click at [69, 340] on link "Sources" at bounding box center [112, 331] width 183 height 21
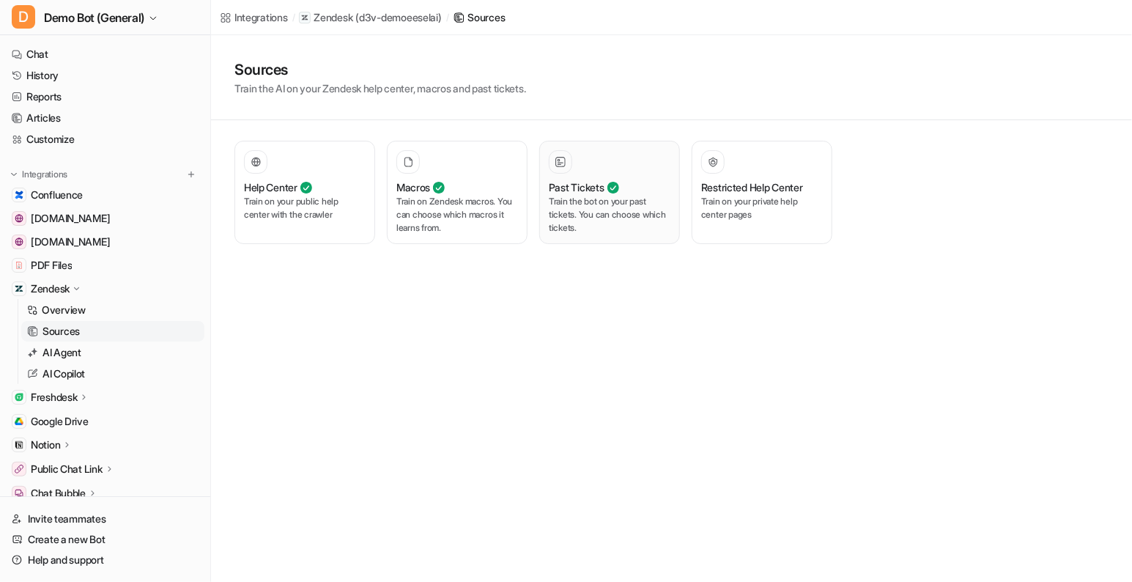
click at [584, 186] on h3 "Past Tickets" at bounding box center [577, 186] width 56 height 15
click at [741, 226] on div "Restricted Help Center Train on your private help center pages" at bounding box center [762, 192] width 122 height 84
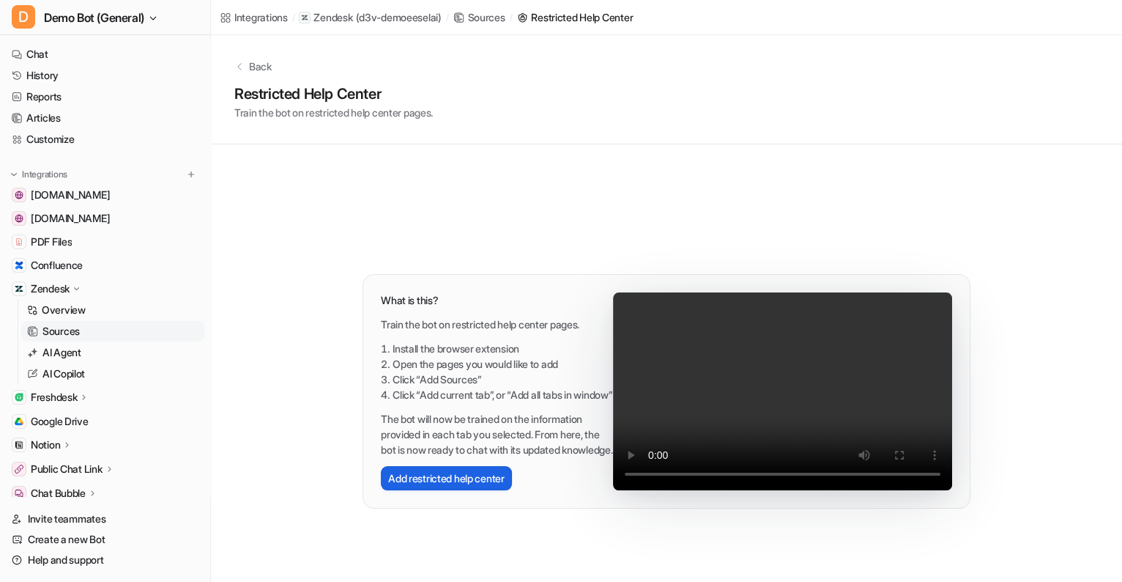
click at [463, 490] on button "Add restricted help center" at bounding box center [446, 478] width 131 height 24
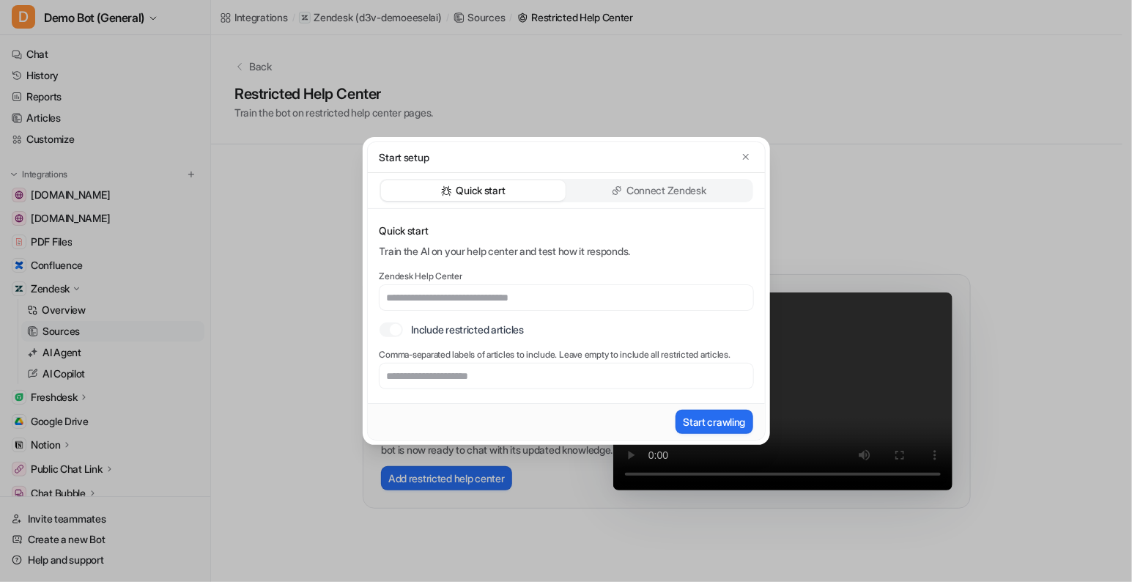
click at [286, 434] on div "Start setup Quick start Connect Zendesk Quick start Train the AI on your help c…" at bounding box center [566, 291] width 1132 height 582
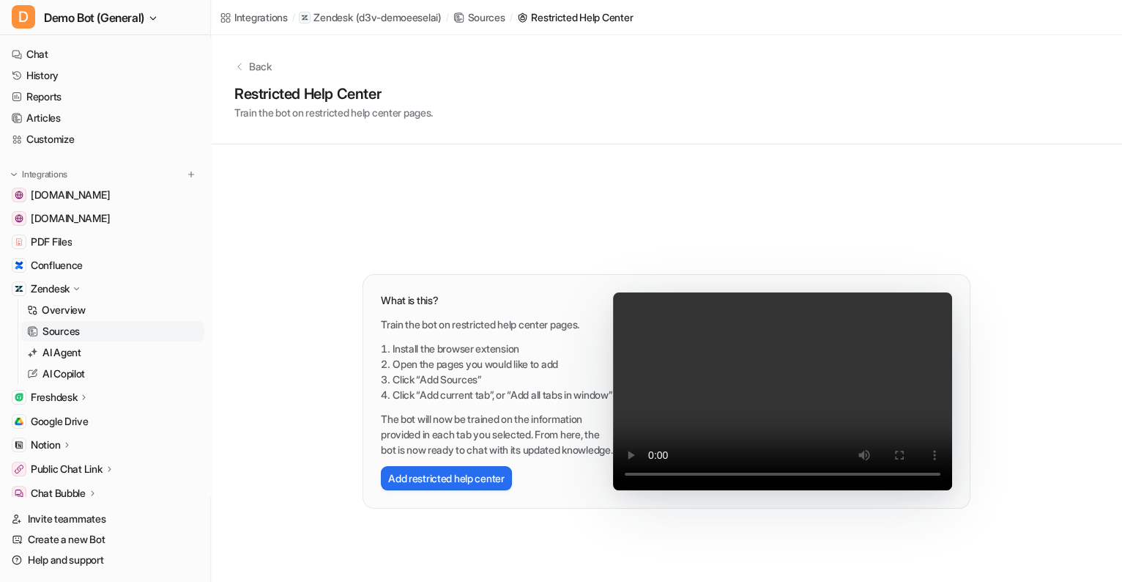
click at [324, 394] on div "Back Restricted Help Center Train the bot on restricted help center pages. What…" at bounding box center [666, 329] width 911 height 588
click at [83, 337] on link "Sources" at bounding box center [112, 331] width 183 height 21
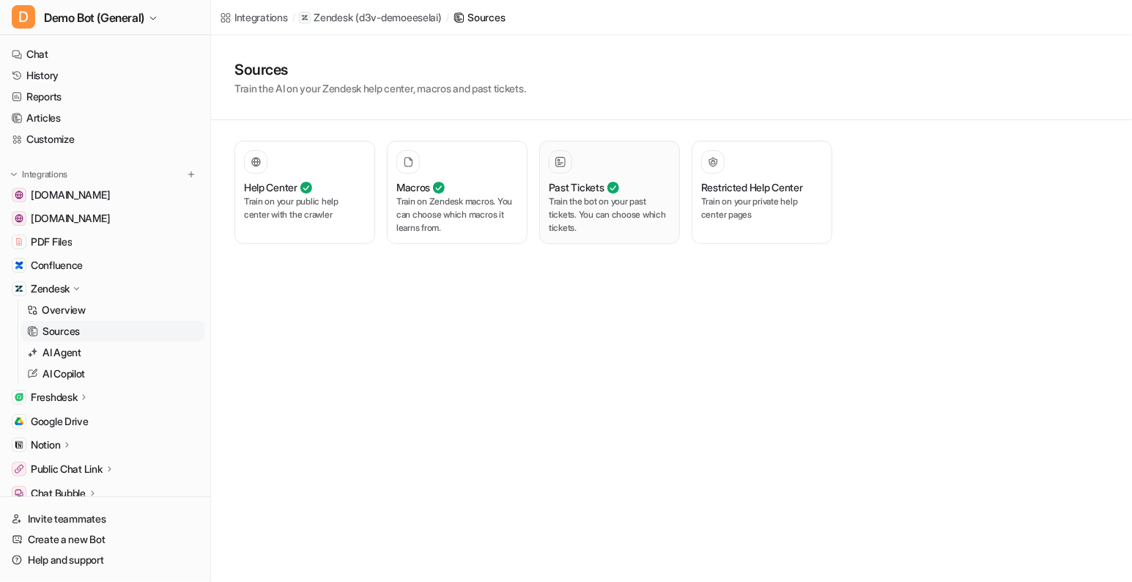
click at [576, 167] on div at bounding box center [610, 161] width 122 height 23
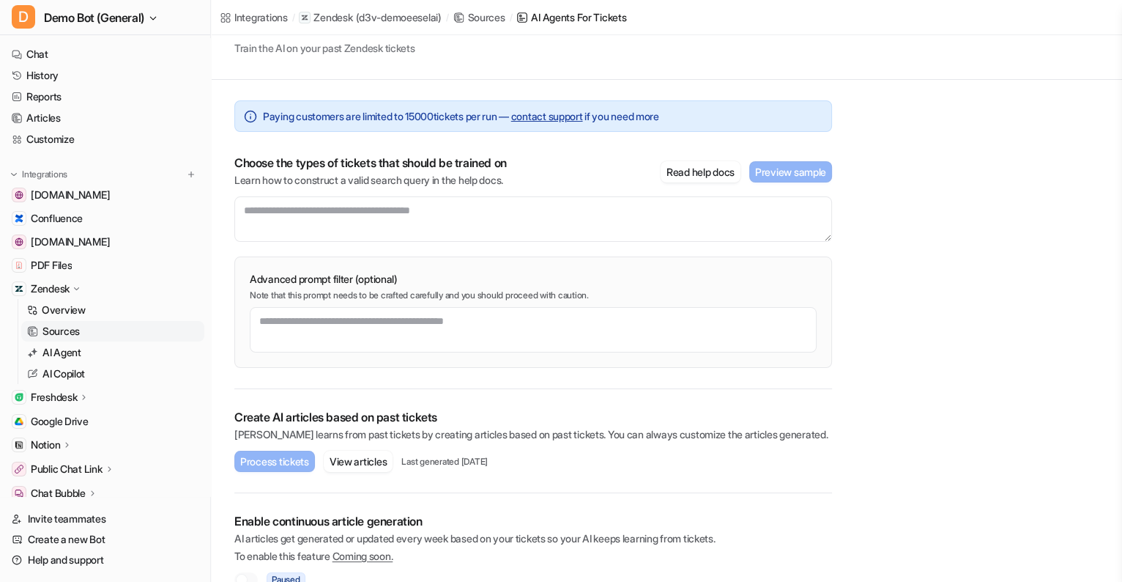
scroll to position [89, 0]
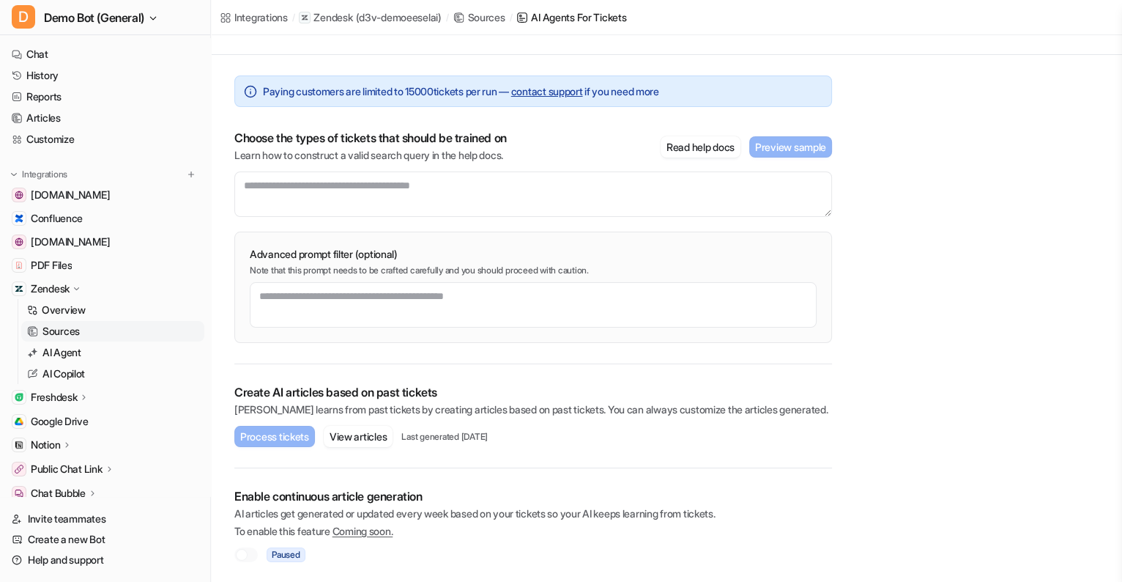
click at [899, 473] on div "Back Tickets Train the AI on your past Zendesk tickets Paying customers are lim…" at bounding box center [666, 264] width 911 height 637
click at [118, 125] on link "Articles" at bounding box center [105, 118] width 198 height 21
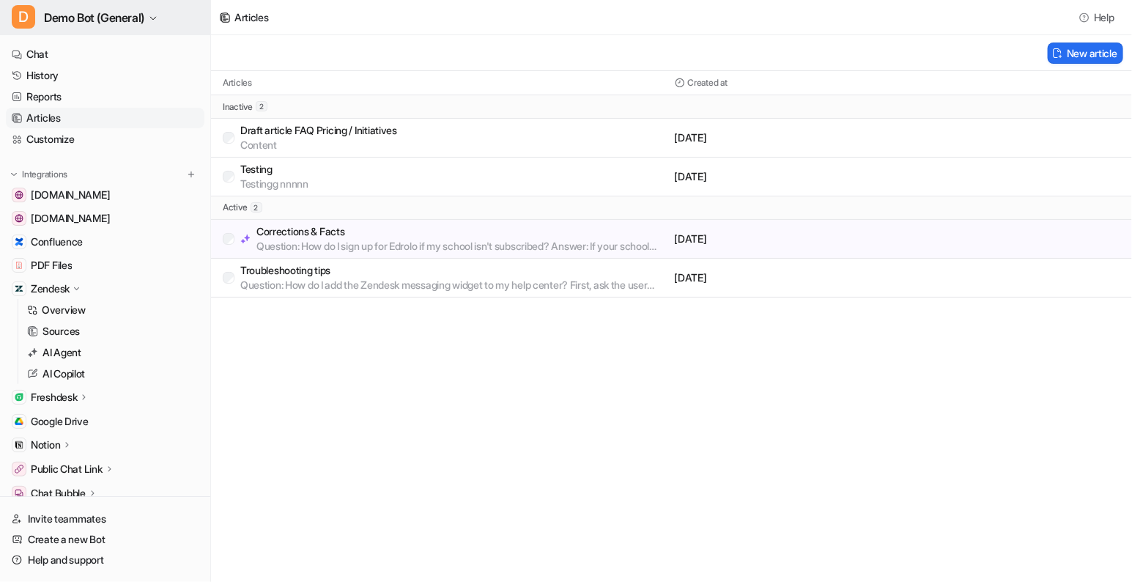
click at [111, 22] on span "Demo Bot (General)" at bounding box center [94, 17] width 100 height 21
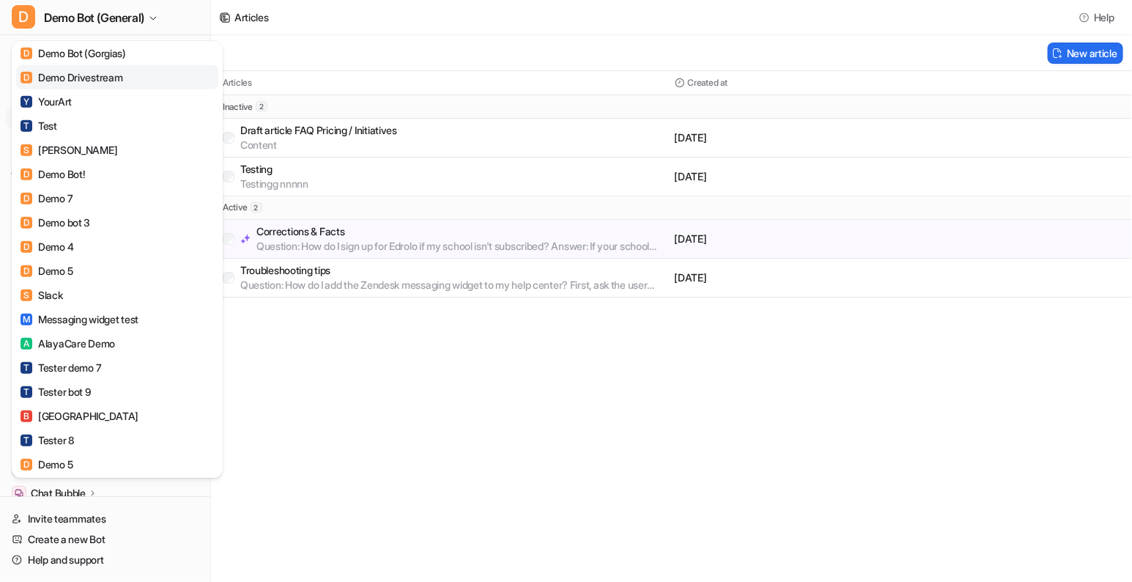
scroll to position [399, 0]
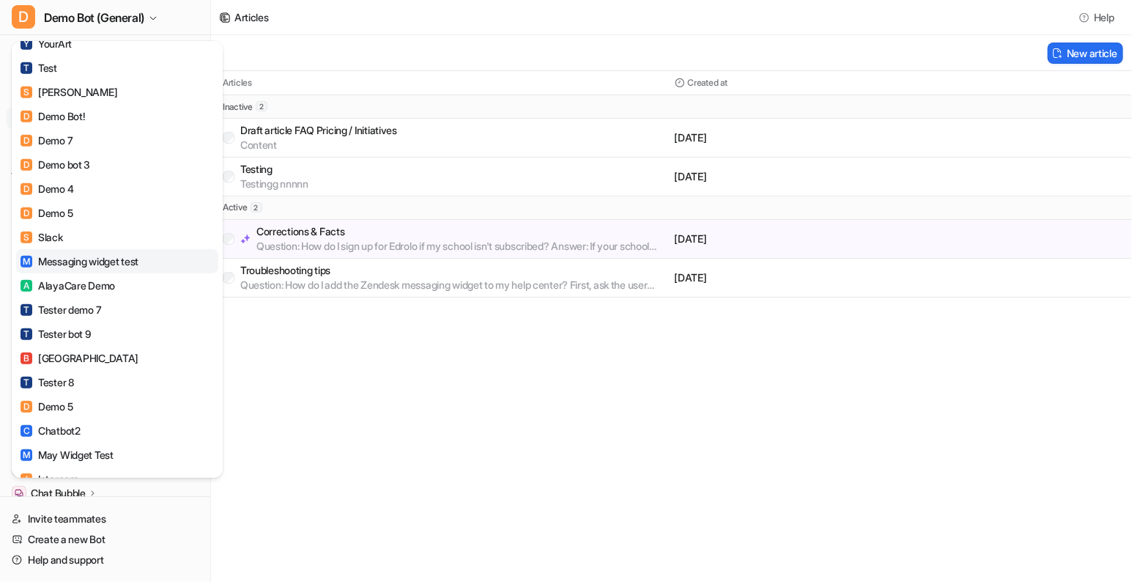
click at [116, 256] on div "M Messaging widget test" at bounding box center [80, 260] width 118 height 15
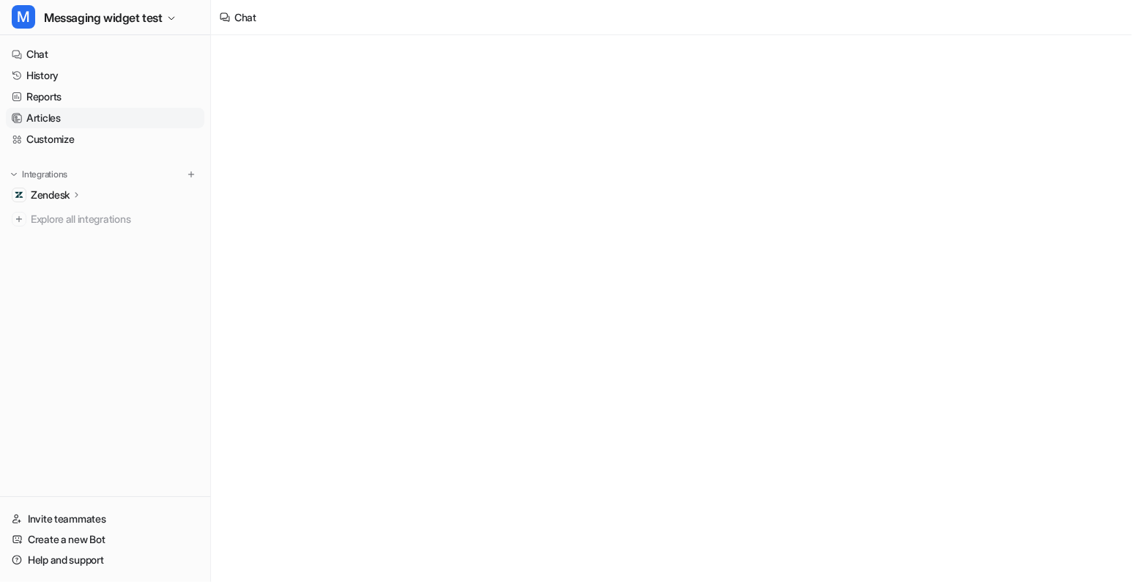
click at [114, 114] on link "Articles" at bounding box center [105, 118] width 198 height 21
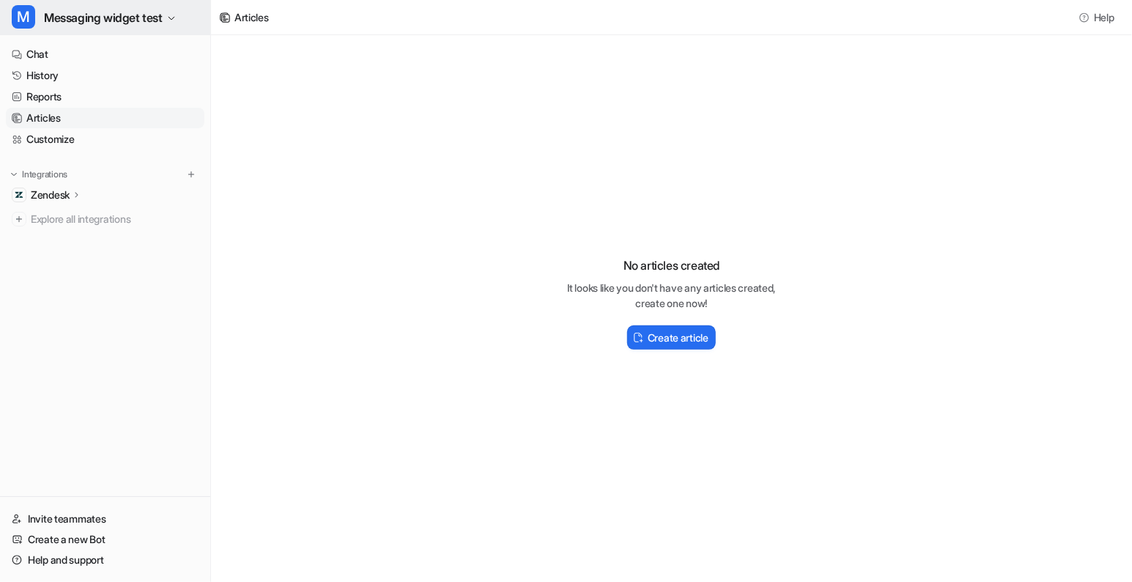
click at [127, 21] on span "Messaging widget test" at bounding box center [103, 17] width 119 height 21
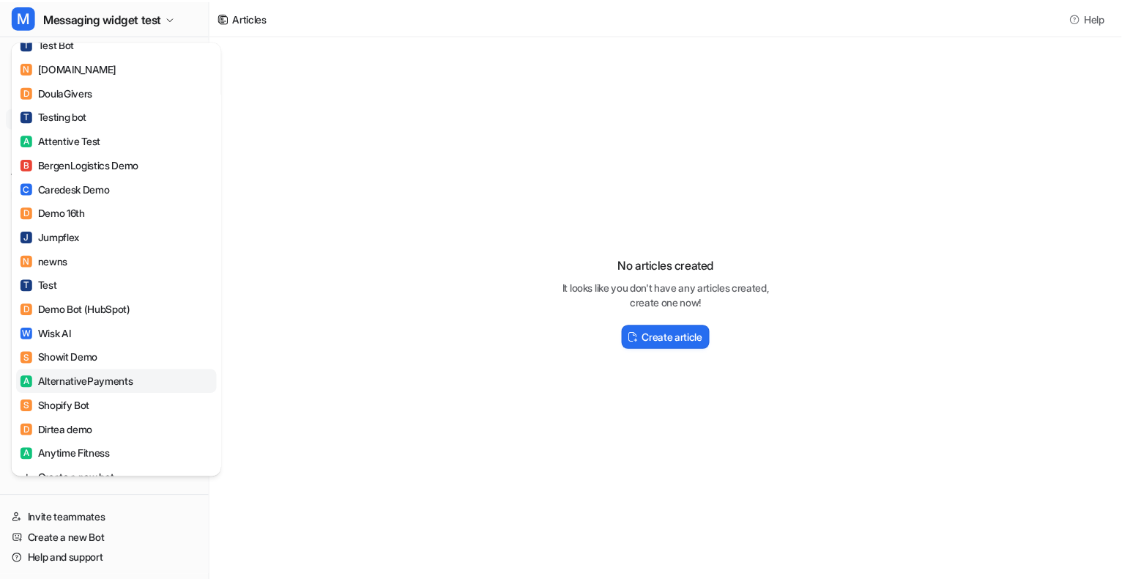
scroll to position [1903, 0]
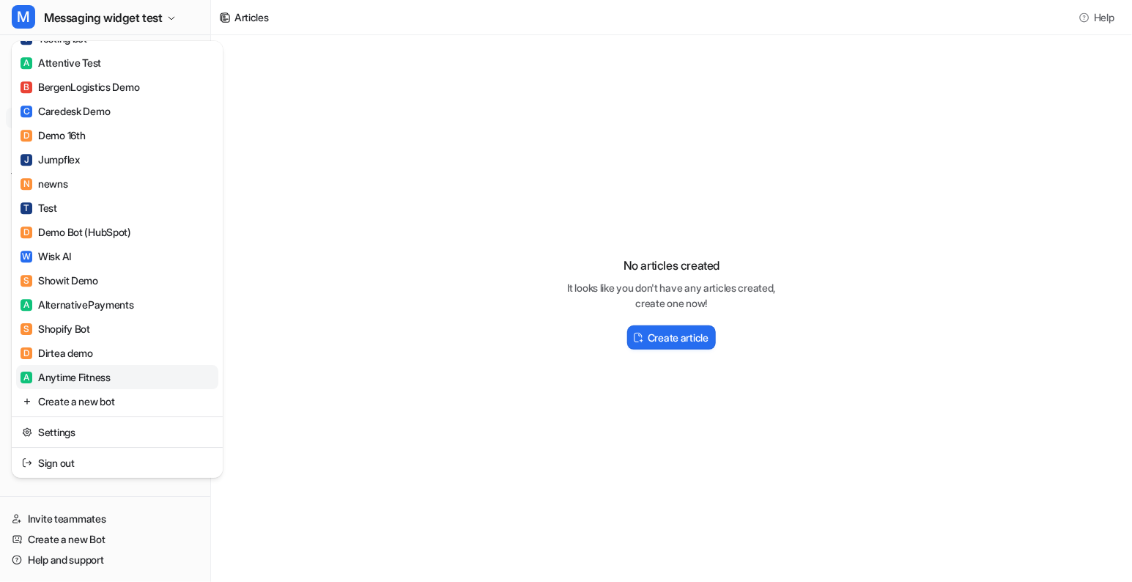
click at [135, 373] on link "A Anytime Fitness" at bounding box center [117, 377] width 202 height 24
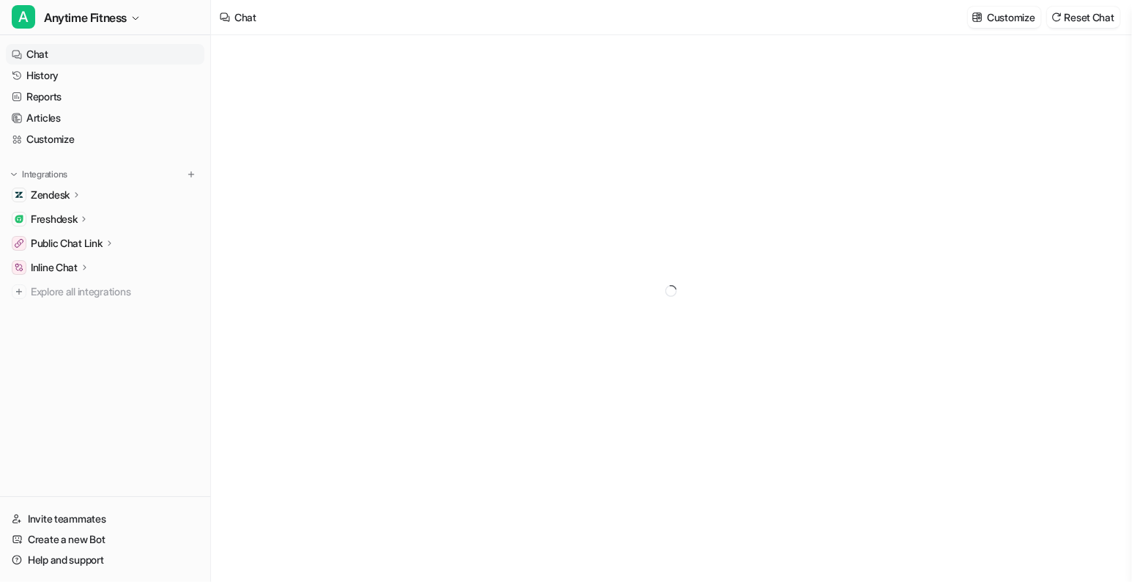
type textarea "**********"
click at [156, 31] on button "A Anytime Fitness" at bounding box center [105, 17] width 210 height 35
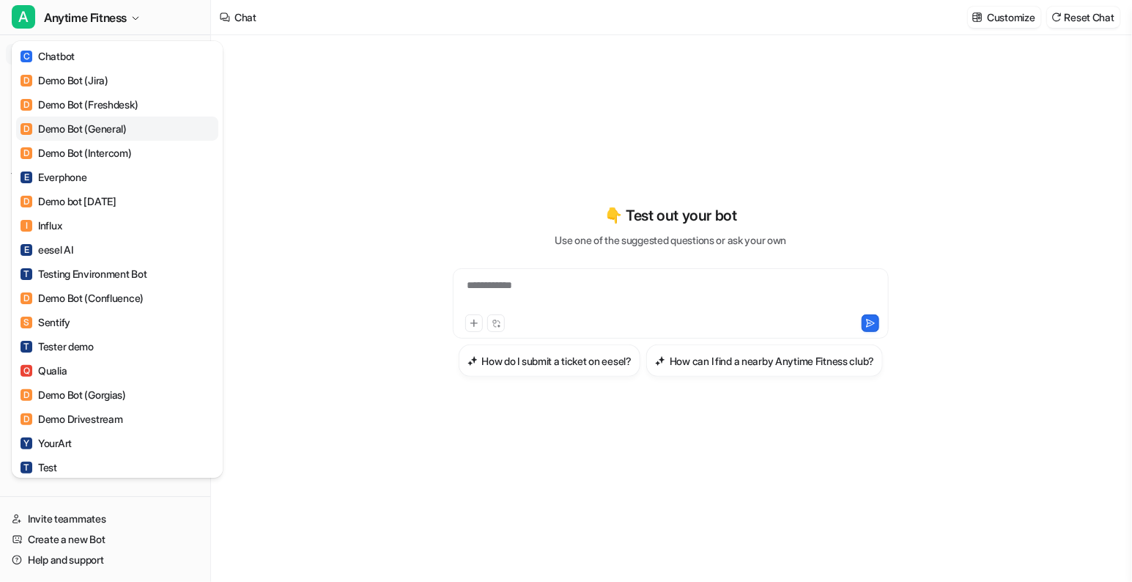
click at [141, 117] on link "D Demo Bot (General)" at bounding box center [117, 128] width 202 height 24
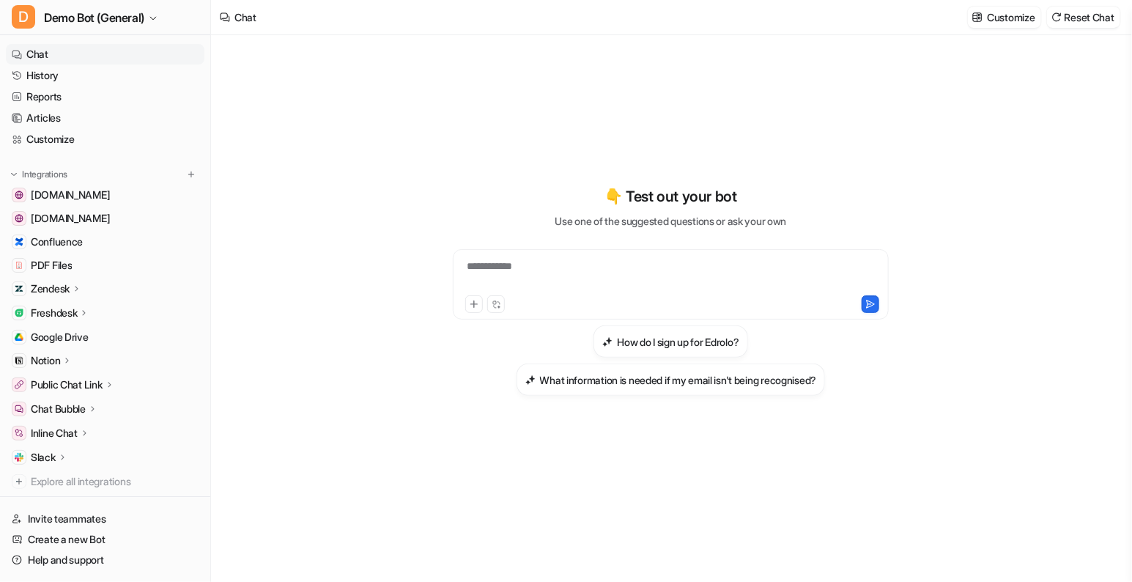
click at [78, 287] on icon at bounding box center [76, 288] width 3 height 5
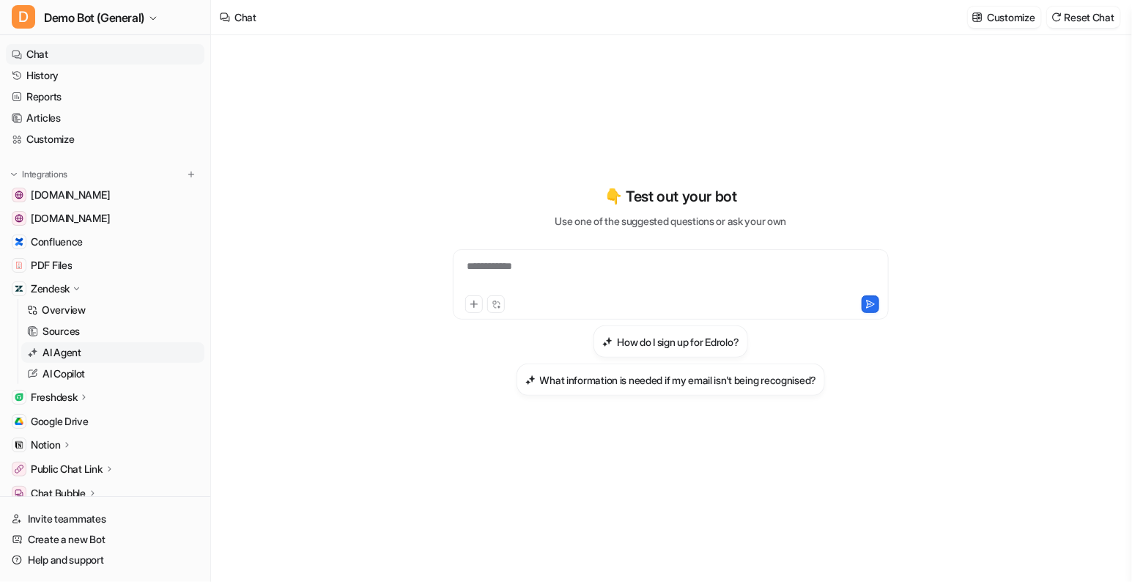
click at [83, 355] on link "AI Agent" at bounding box center [112, 352] width 183 height 21
click at [81, 322] on link "Sources" at bounding box center [112, 331] width 183 height 21
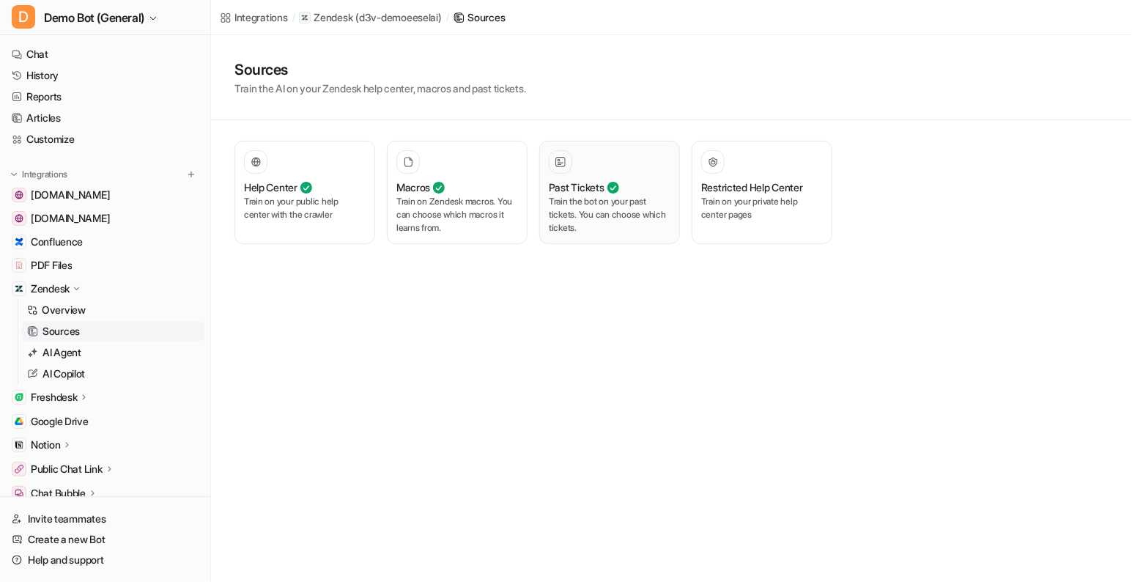
click at [609, 220] on p "Train the bot on your past tickets. You can choose which tickets." at bounding box center [610, 215] width 122 height 40
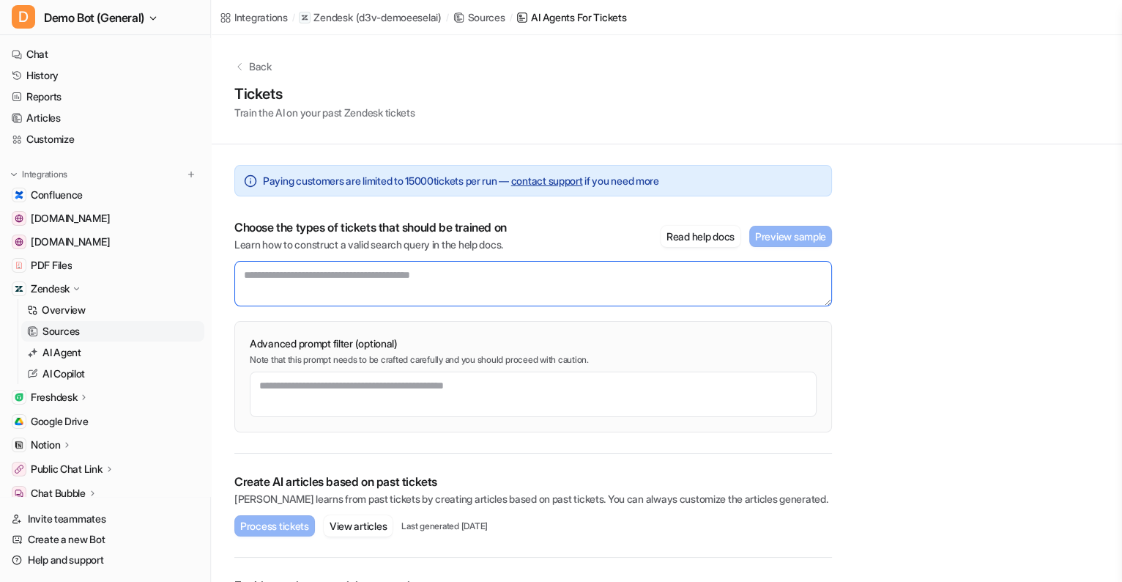
click at [453, 287] on textarea at bounding box center [533, 283] width 598 height 45
type textarea "**********"
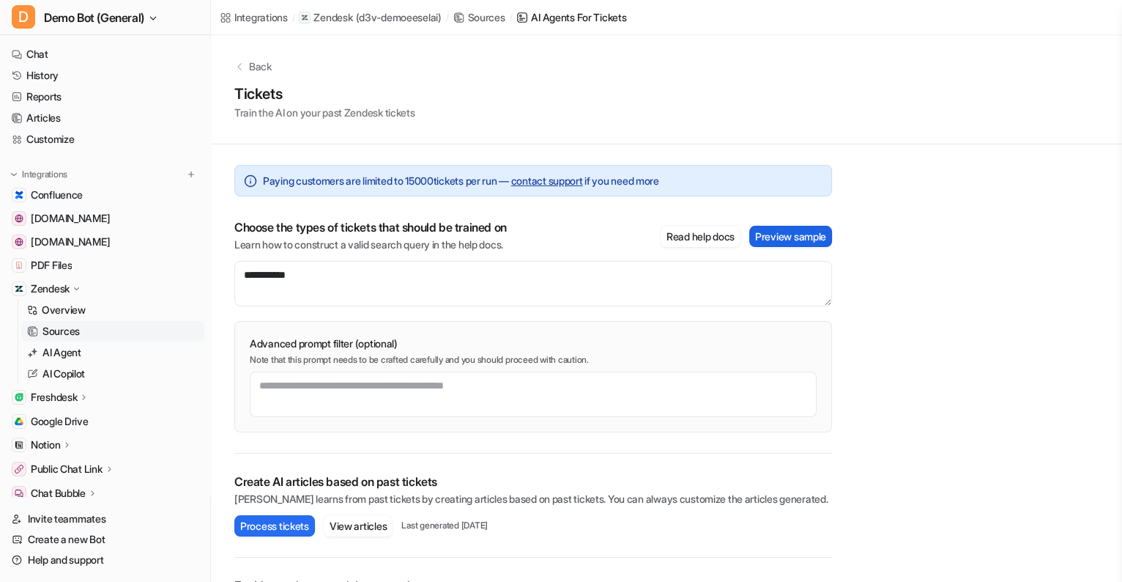
click at [824, 232] on button "Preview sample" at bounding box center [790, 236] width 83 height 21
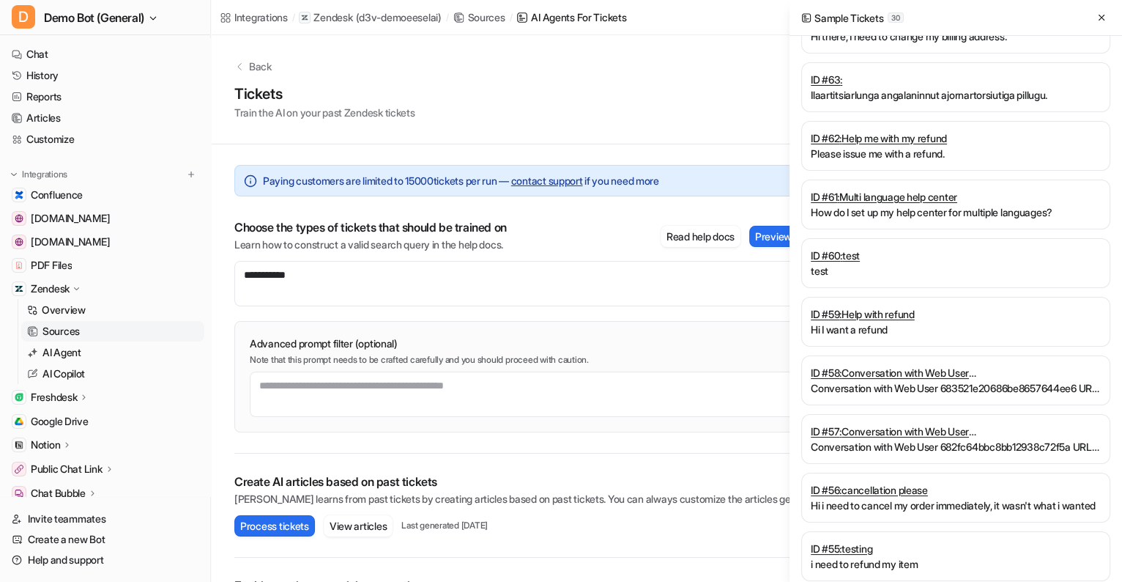
scroll to position [93, 0]
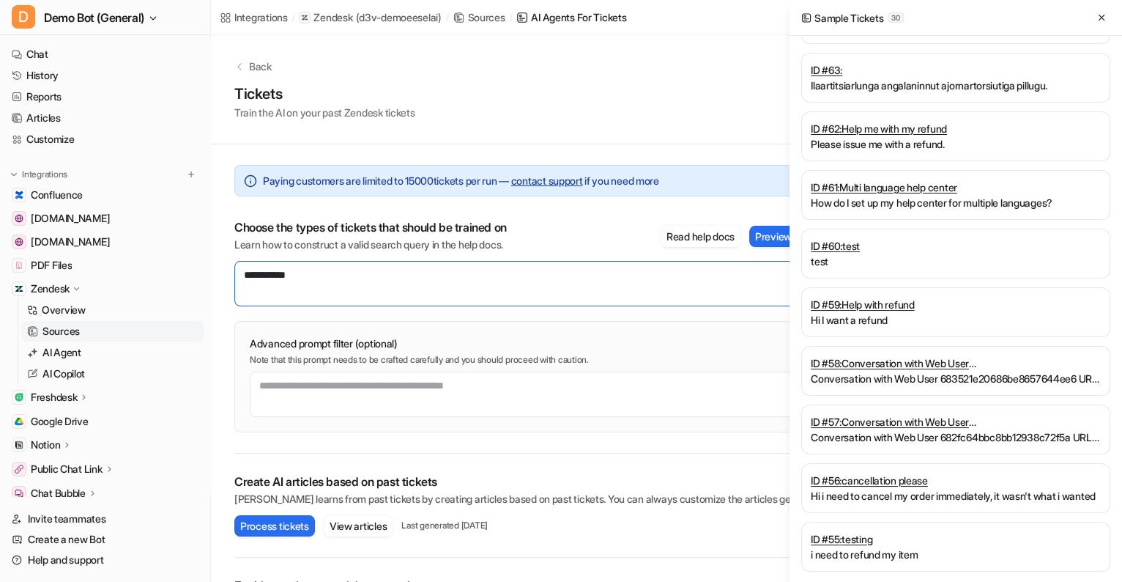
click at [666, 305] on textarea "**********" at bounding box center [533, 283] width 598 height 45
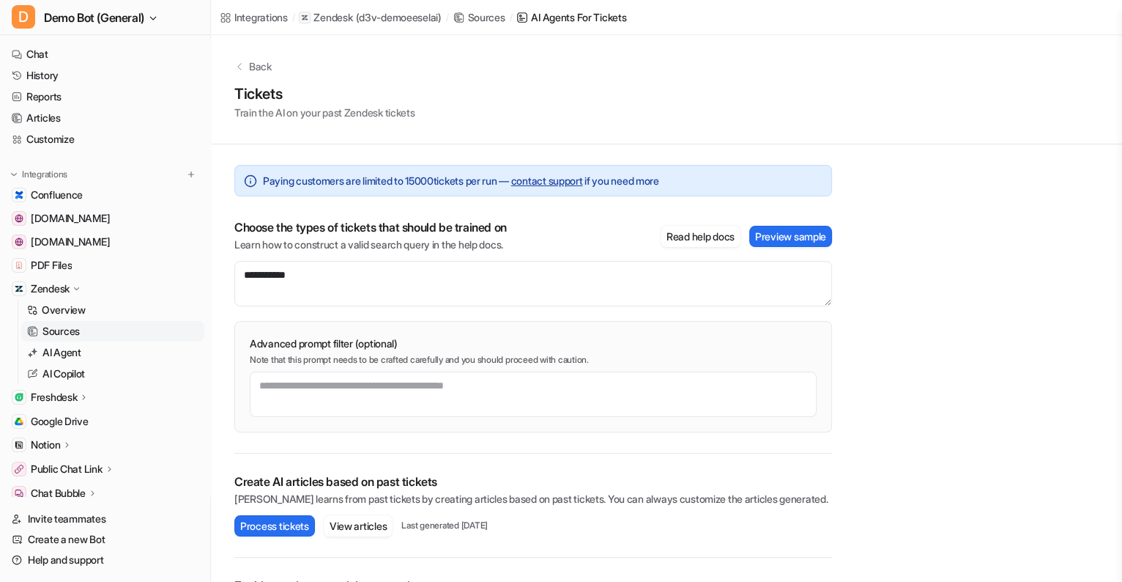
click at [901, 423] on div "**********" at bounding box center [666, 353] width 911 height 637
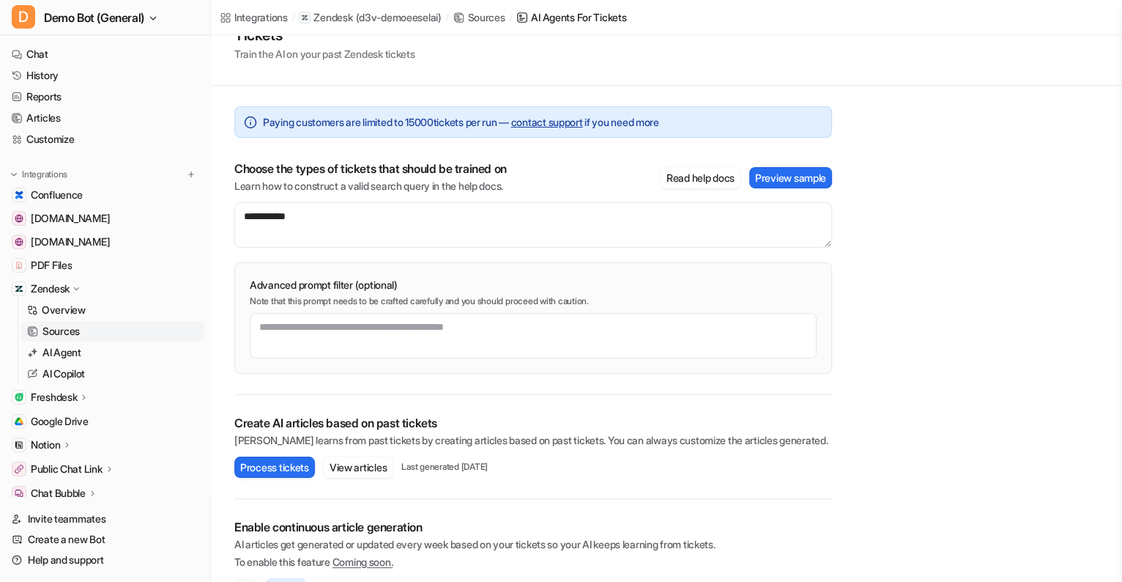
scroll to position [266, 0]
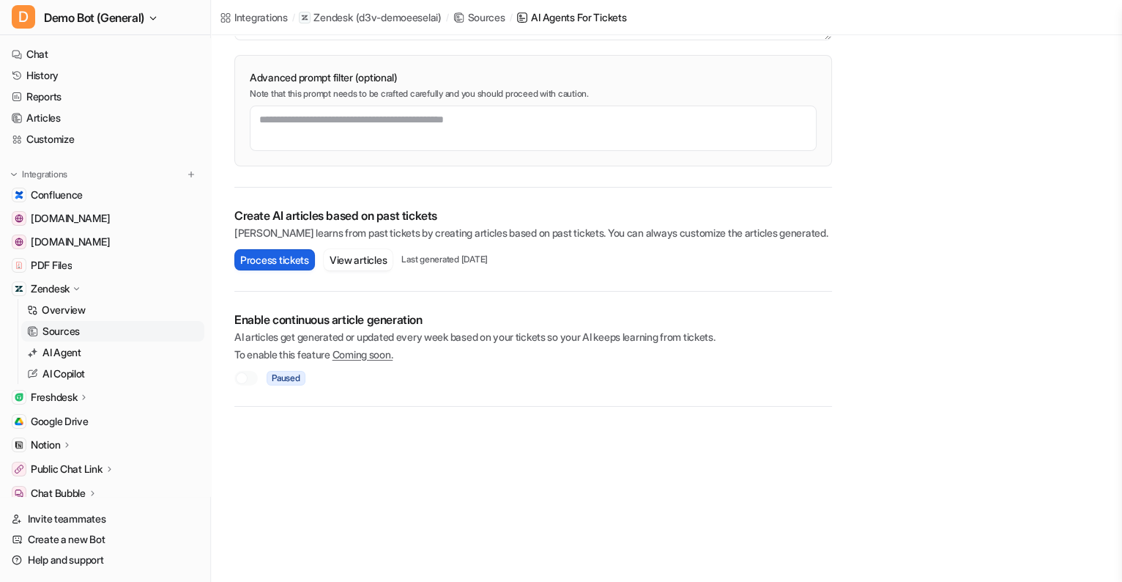
click at [252, 267] on button "Process tickets" at bounding box center [274, 259] width 81 height 21
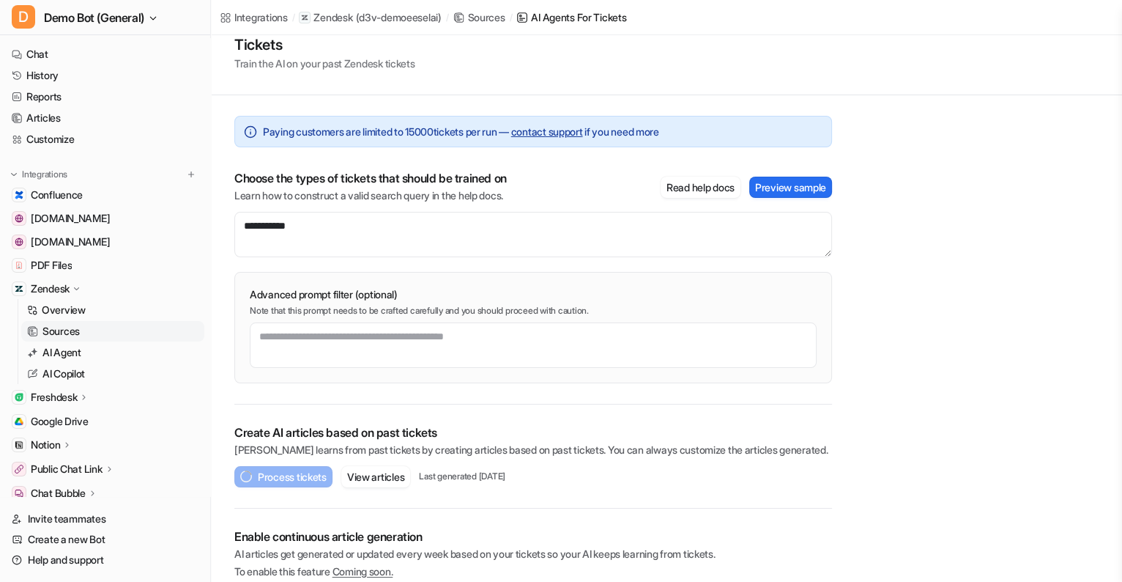
scroll to position [0, 0]
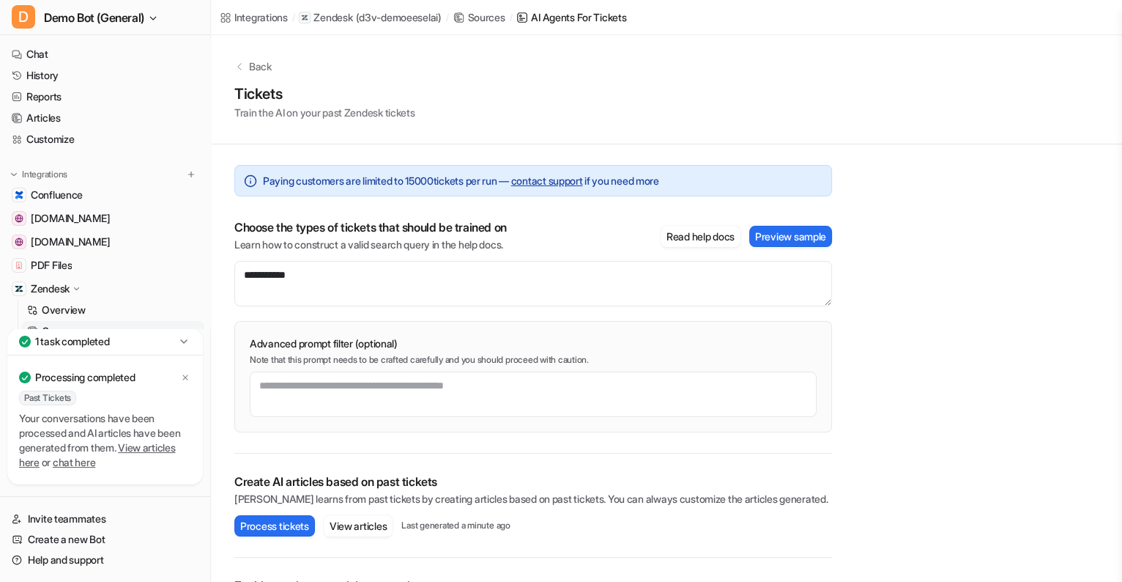
click at [160, 441] on link "View articles here" at bounding box center [97, 454] width 157 height 27
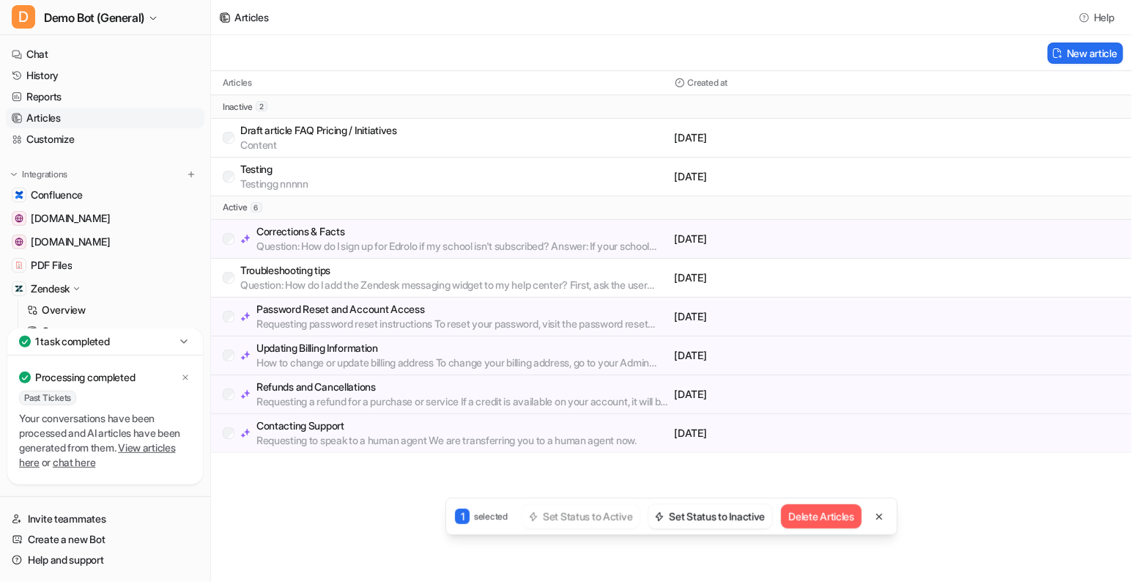
drag, startPoint x: 820, startPoint y: 520, endPoint x: 672, endPoint y: 553, distance: 152.3
click at [672, 553] on div "Articles Help New article Articles Created at inactive 2 Draft article FAQ Pric…" at bounding box center [566, 291] width 1132 height 582
click at [689, 528] on div "1 selected Set Status to Active Set Status to Inactive Delete Articles" at bounding box center [671, 515] width 452 height 37
click at [697, 516] on button "Set Status to Inactive" at bounding box center [710, 516] width 124 height 24
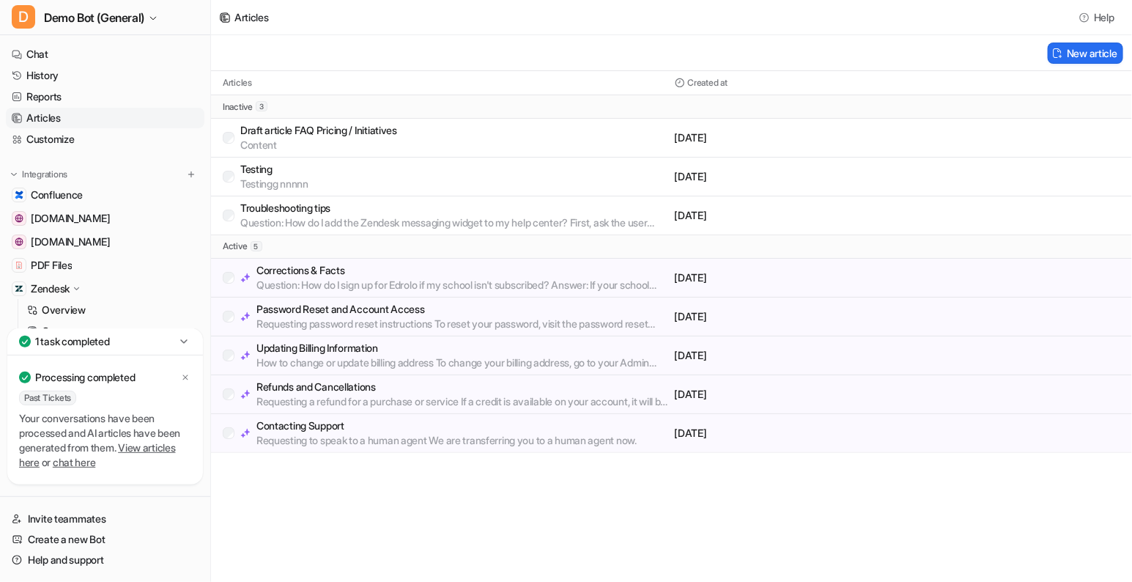
click at [639, 510] on div "Articles Help New article Articles Created at inactive 3 Draft article FAQ Pric…" at bounding box center [566, 291] width 1132 height 582
click at [183, 342] on icon at bounding box center [183, 341] width 7 height 4
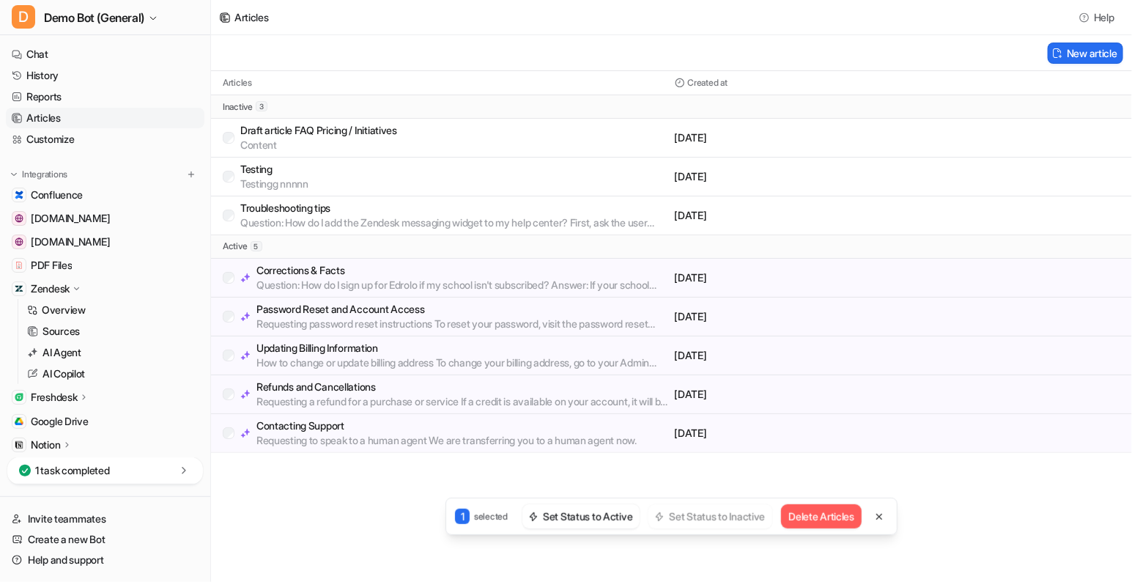
click at [853, 511] on button "Delete Articles" at bounding box center [821, 516] width 81 height 24
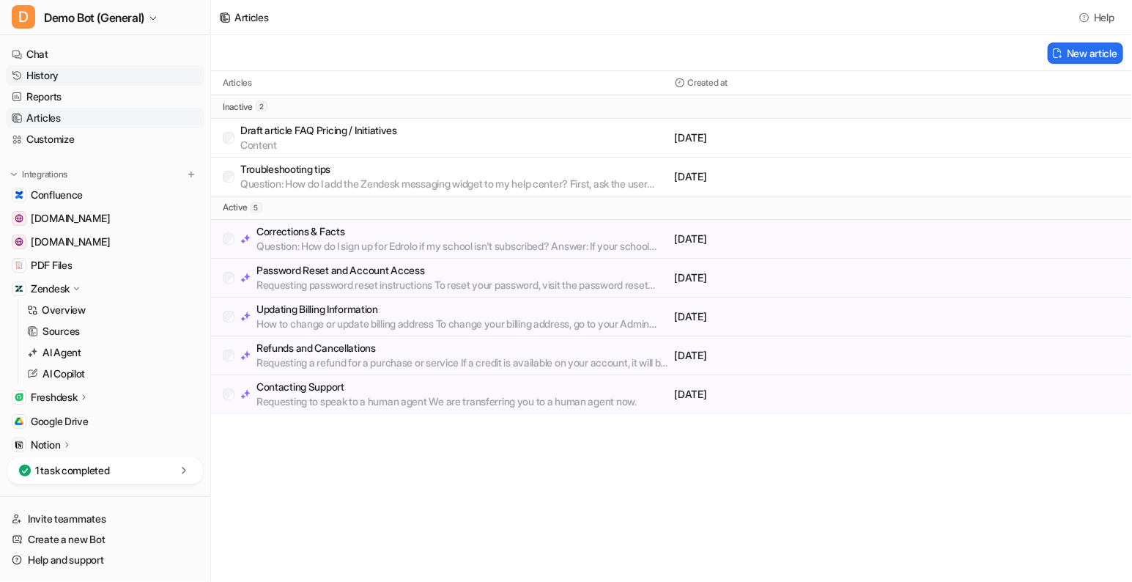
click at [96, 83] on link "History" at bounding box center [105, 75] width 198 height 21
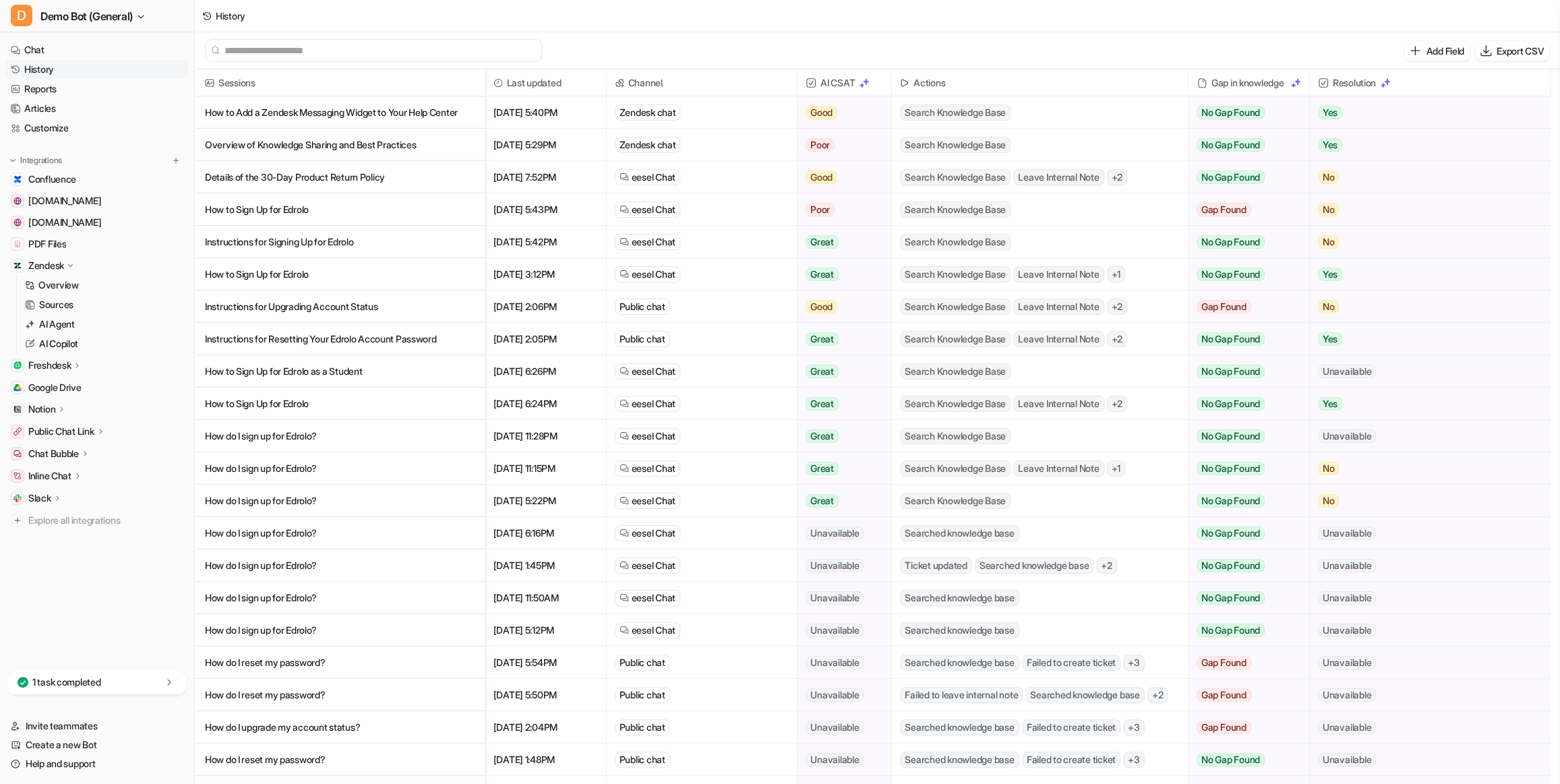
click at [317, 111] on p "How to Add a Zendesk Messaging Widget to Your Help Center" at bounding box center [340, 112] width 269 height 32
click at [100, 542] on nav "Chat History Reports Articles Customize Integrations Confluence [DOMAIN_NAME] […" at bounding box center [97, 352] width 193 height 635
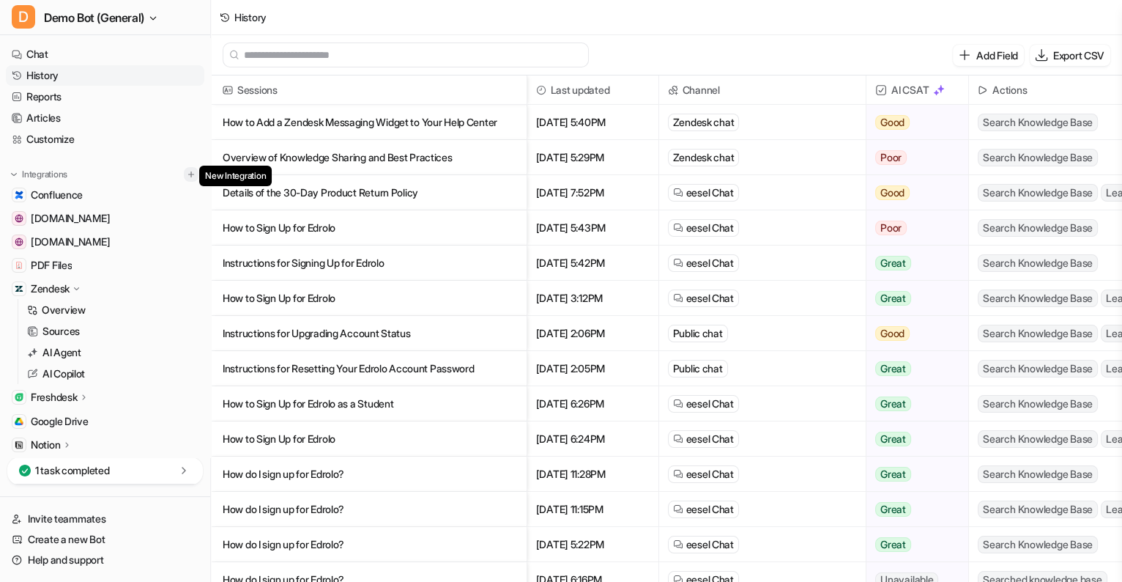
click at [187, 171] on img at bounding box center [191, 174] width 10 height 10
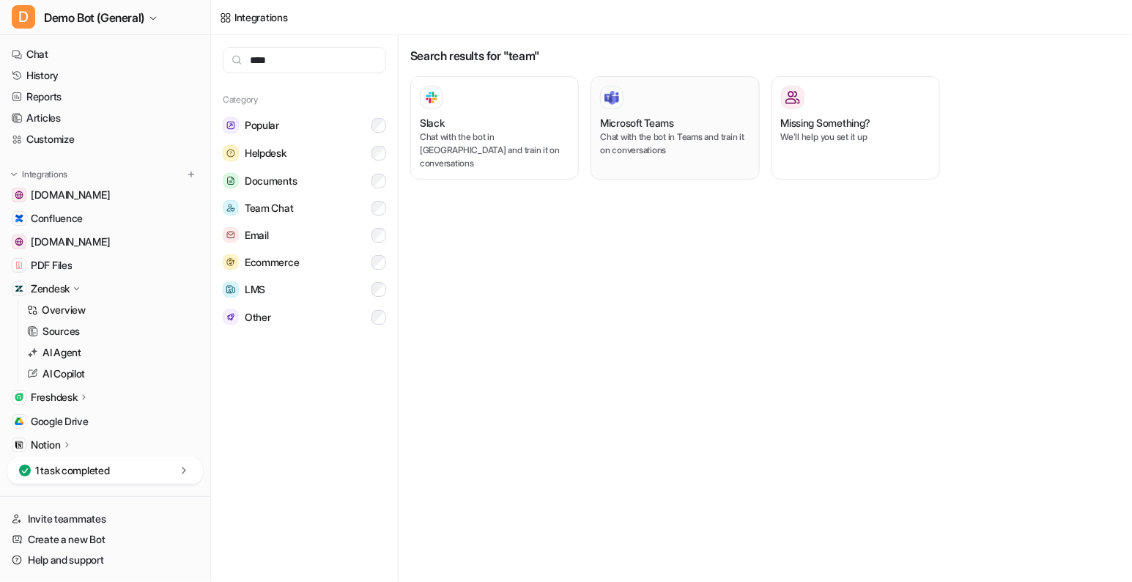
type input "****"
click at [650, 139] on p "Chat with the bot in Teams and train it on conversations" at bounding box center [674, 143] width 149 height 26
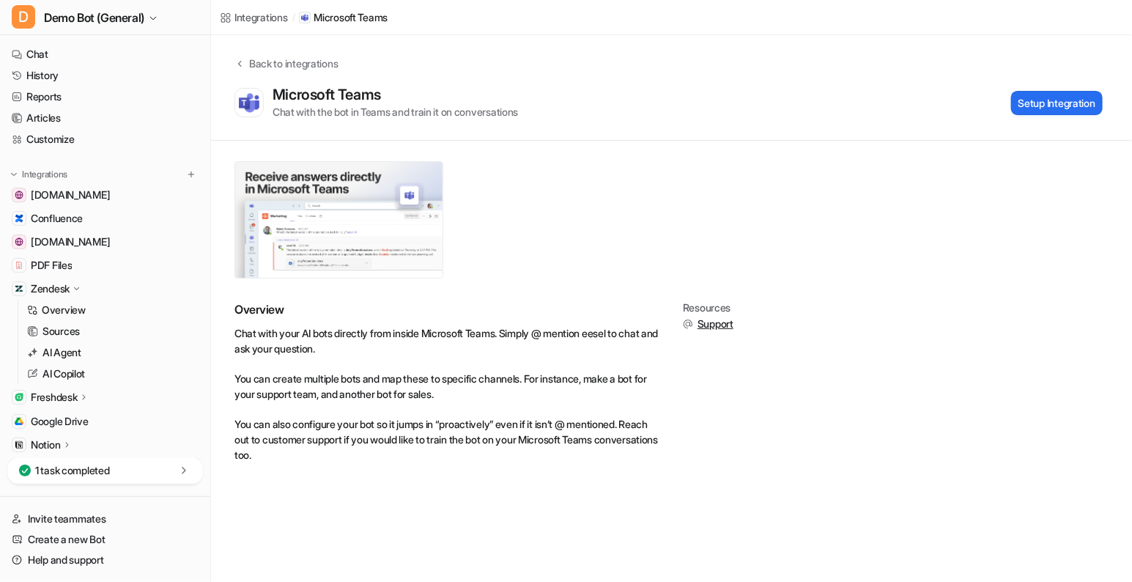
click at [351, 227] on img at bounding box center [338, 220] width 207 height 116
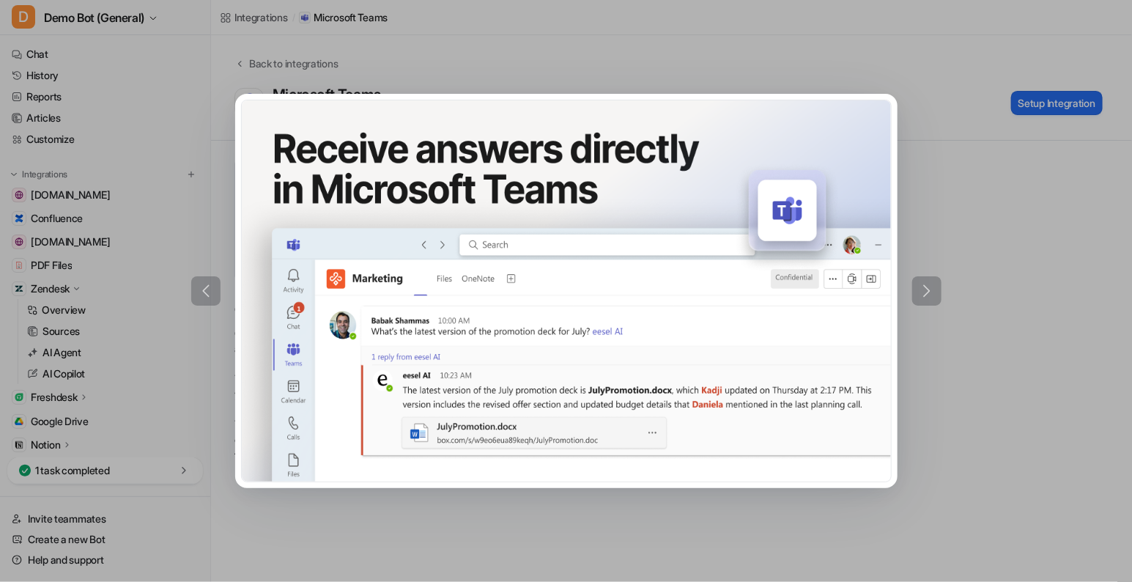
click at [623, 519] on div at bounding box center [566, 291] width 1132 height 582
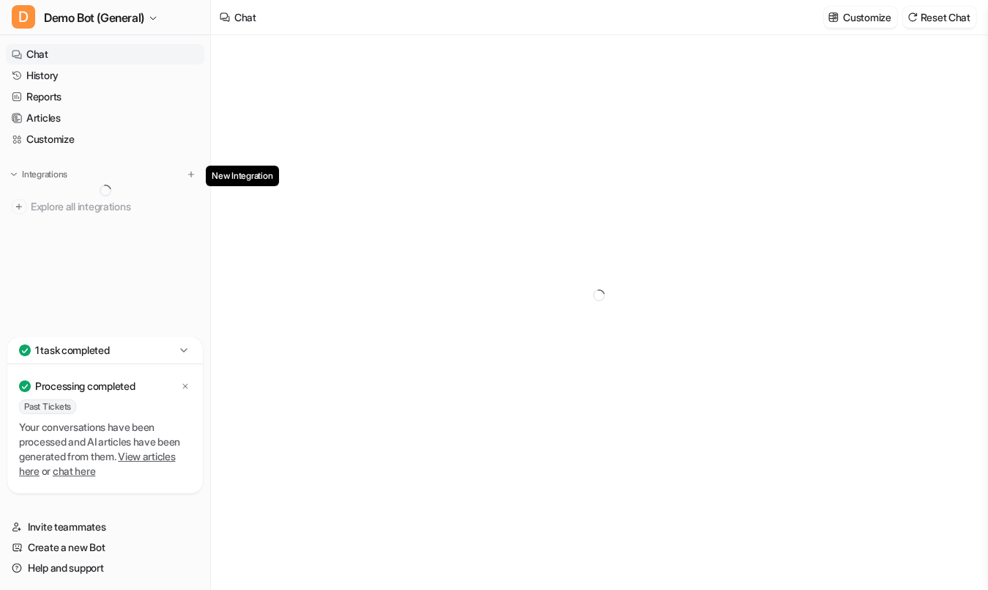
click at [188, 174] on img at bounding box center [191, 174] width 10 height 10
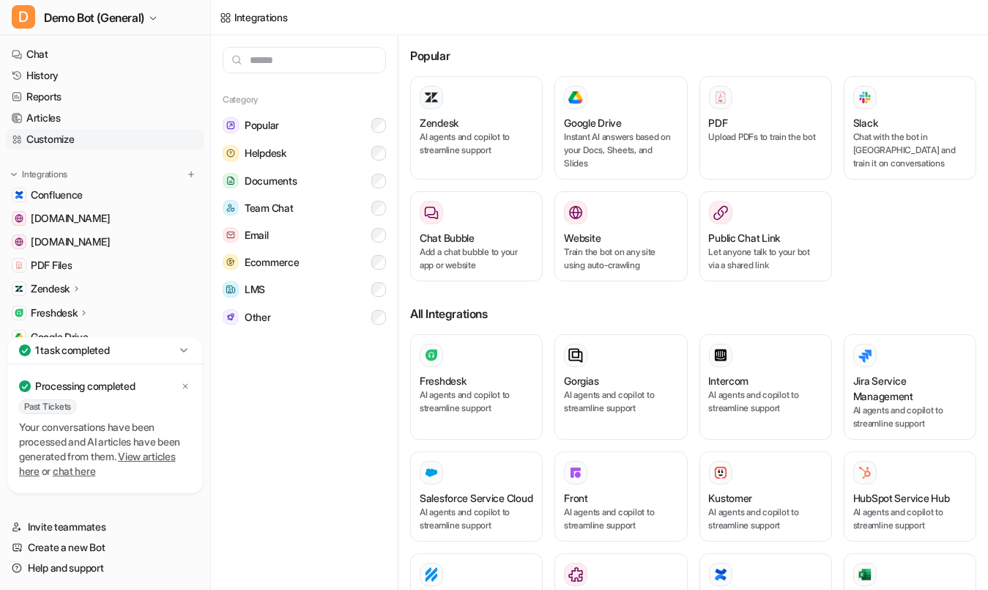
click at [105, 141] on link "Customize" at bounding box center [105, 139] width 198 height 21
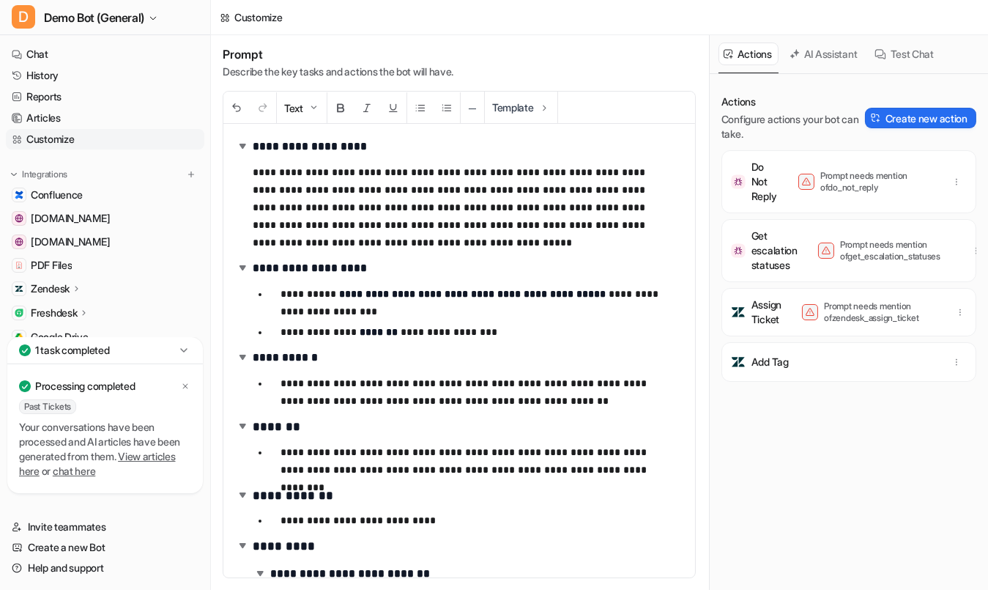
click at [878, 127] on div "Actions Configure actions your bot can take. Create new action" at bounding box center [848, 117] width 255 height 47
click at [883, 116] on button "Create new action" at bounding box center [920, 118] width 111 height 21
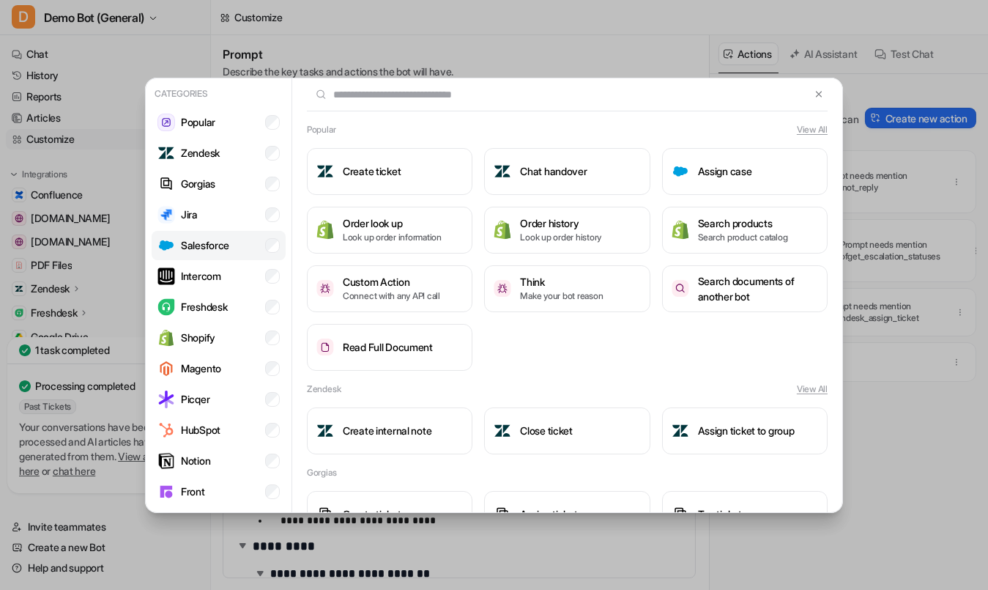
click at [206, 248] on p "Salesforce" at bounding box center [205, 244] width 48 height 15
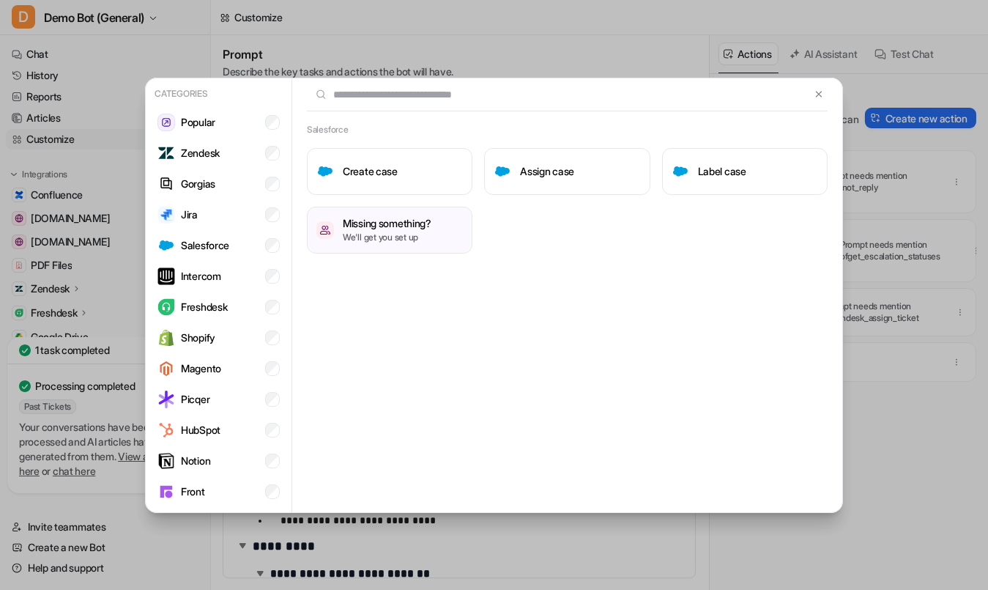
click at [871, 456] on div "Categories Popular Zendesk Gorgias Jira Salesforce Intercom Freshdesk Shopify M…" at bounding box center [494, 295] width 988 height 590
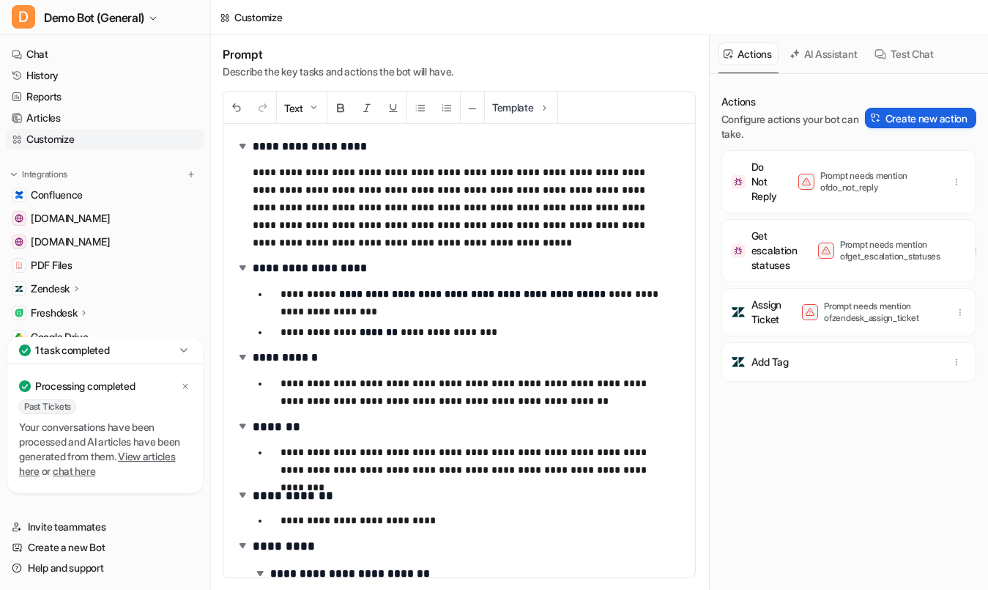
click at [907, 122] on button "Create new action" at bounding box center [920, 118] width 111 height 21
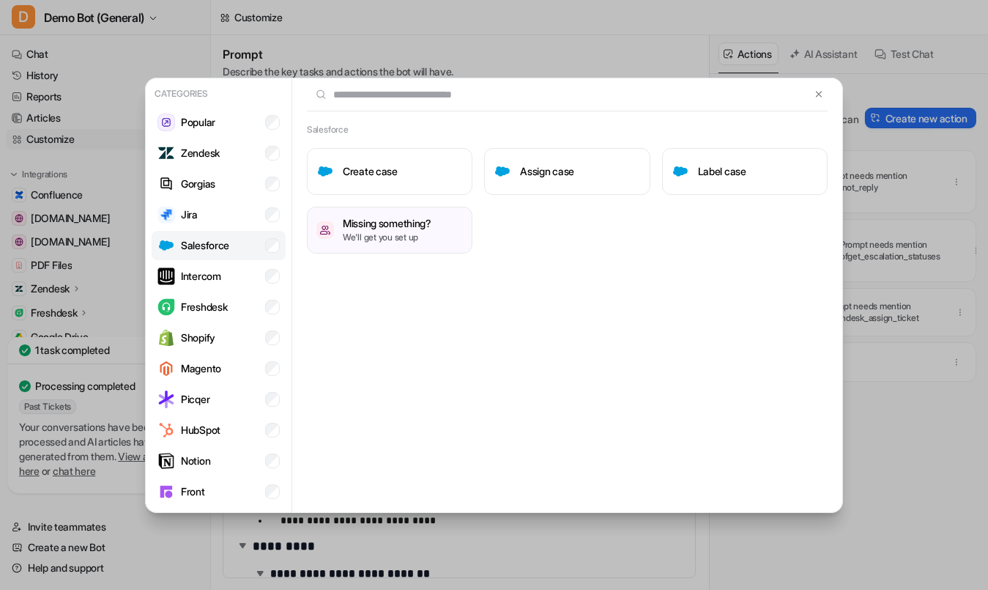
click at [224, 239] on p "Salesforce" at bounding box center [205, 244] width 48 height 15
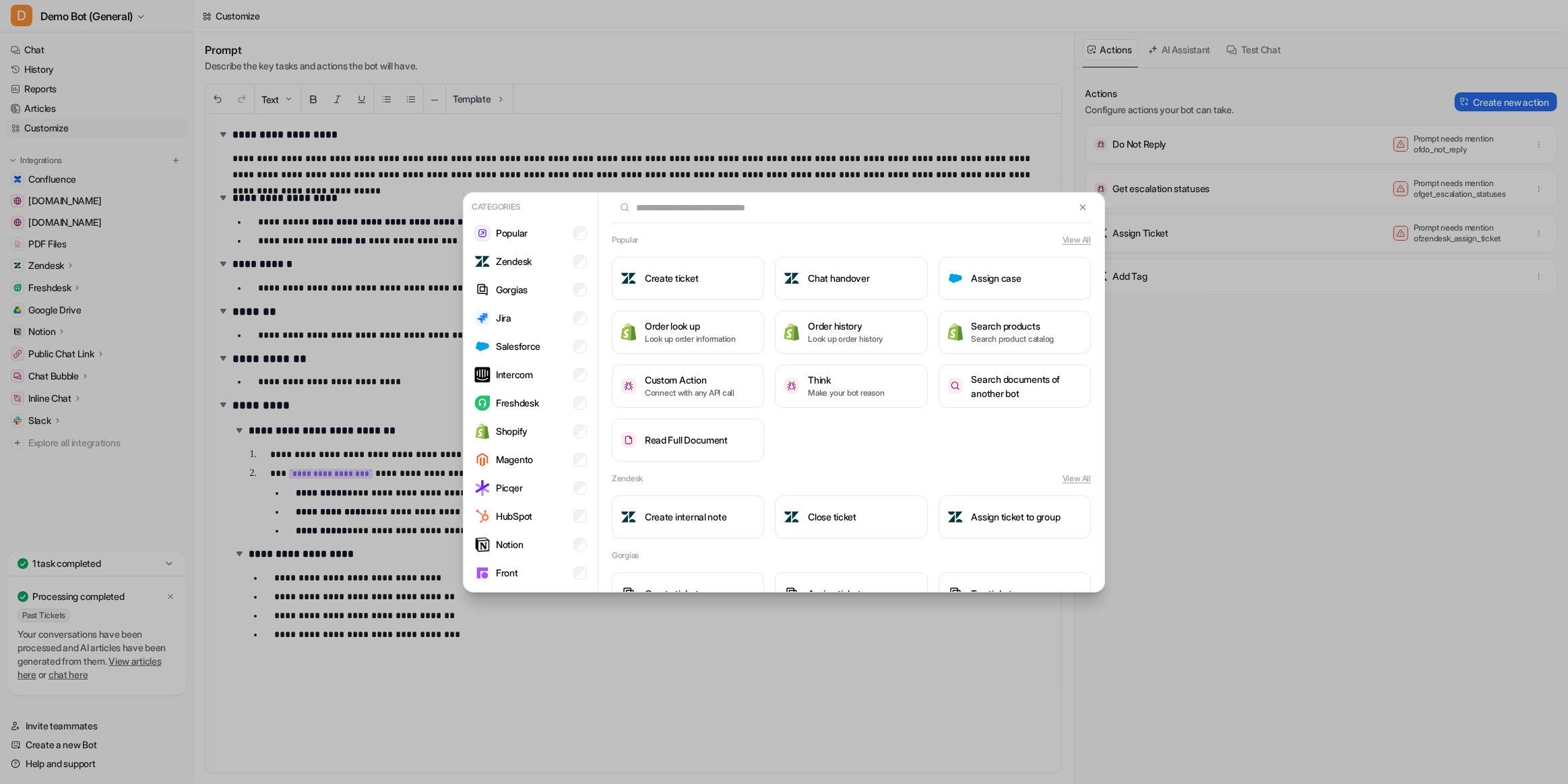
click at [734, 144] on div "Categories Popular Zendesk Gorgias Jira Salesforce Intercom Freshdesk Shopify M…" at bounding box center [783, 392] width 663 height 784
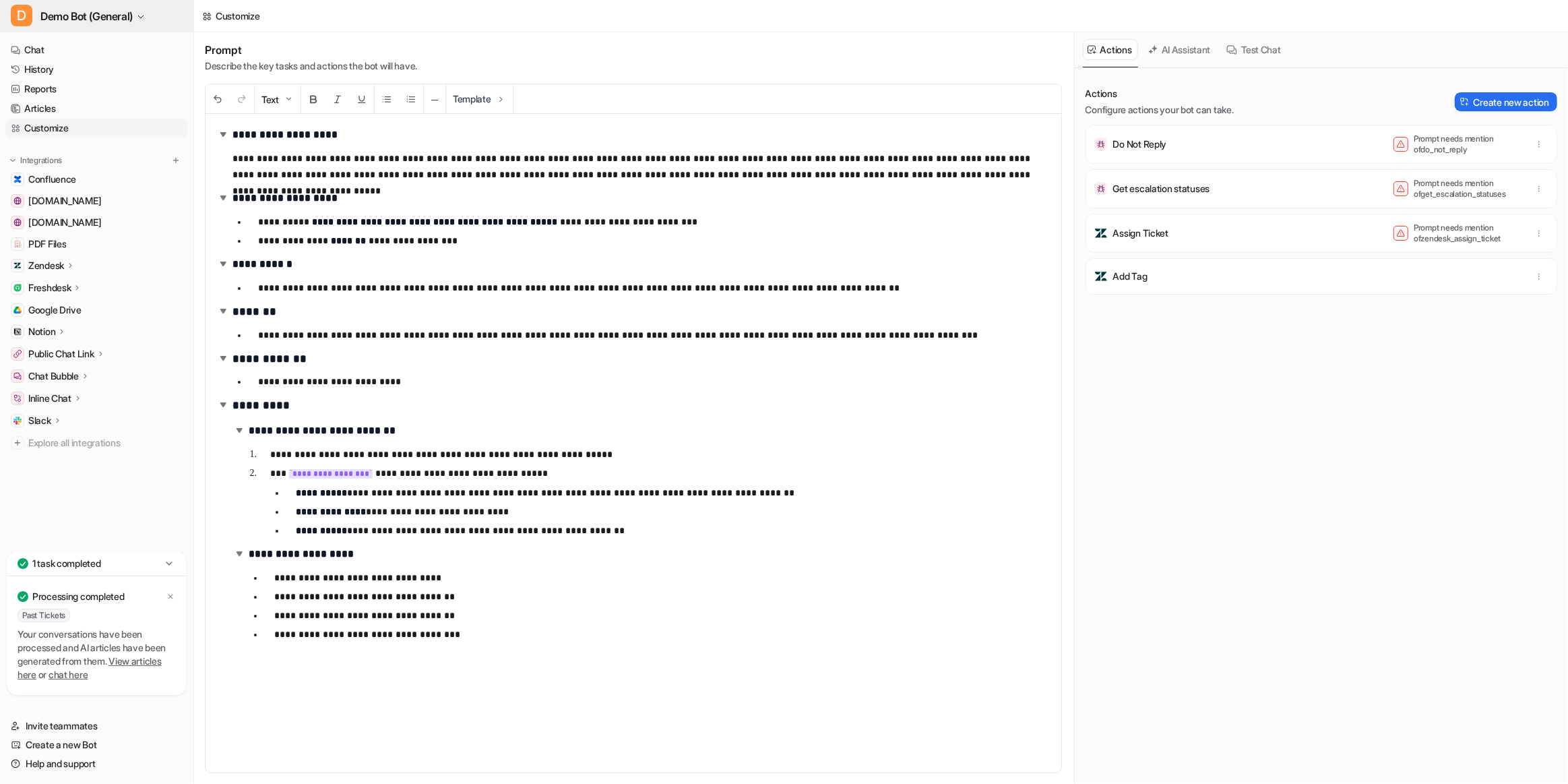
click at [107, 21] on span "Demo Bot (General)" at bounding box center [86, 16] width 92 height 19
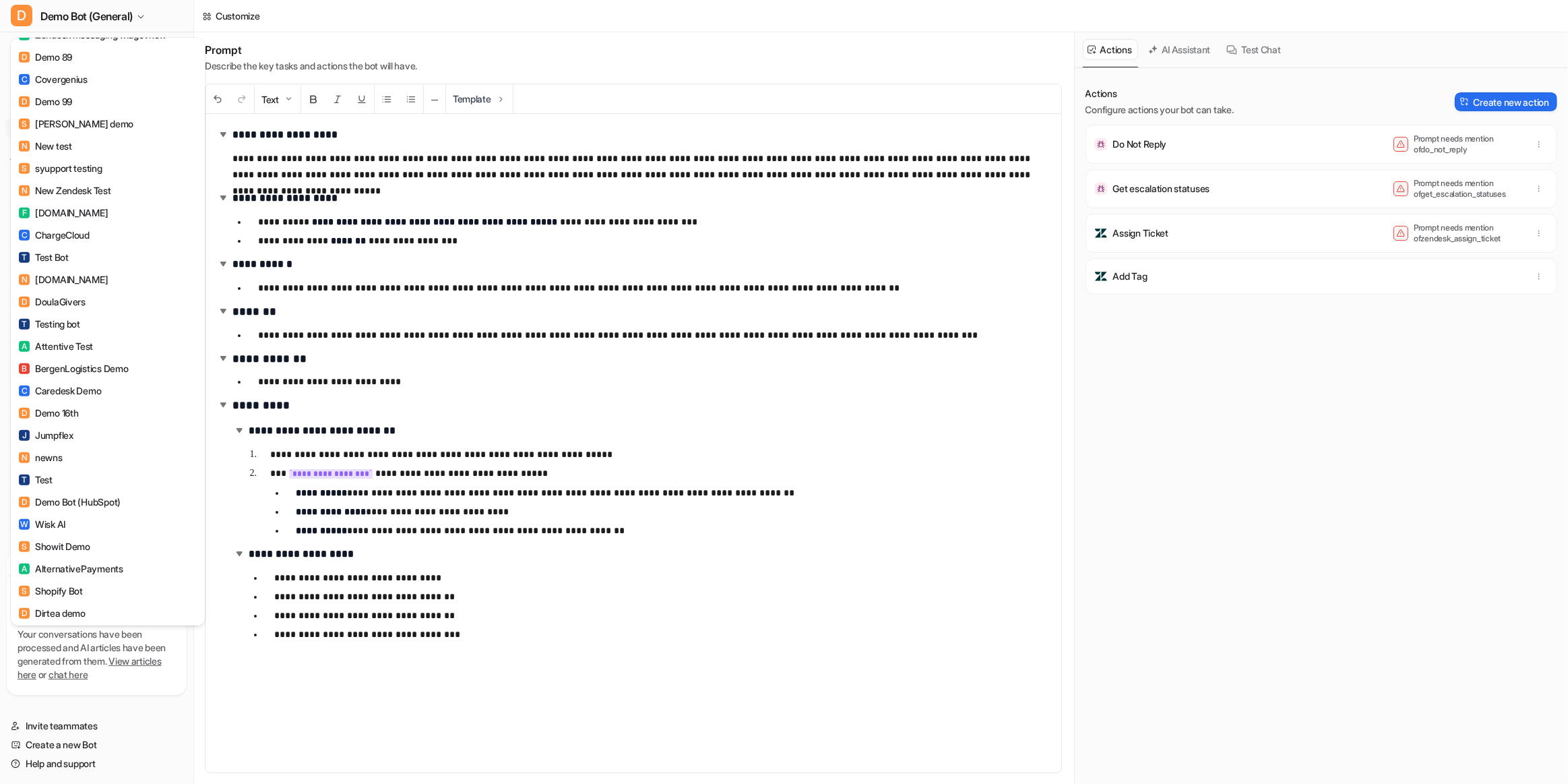
scroll to position [1563, 0]
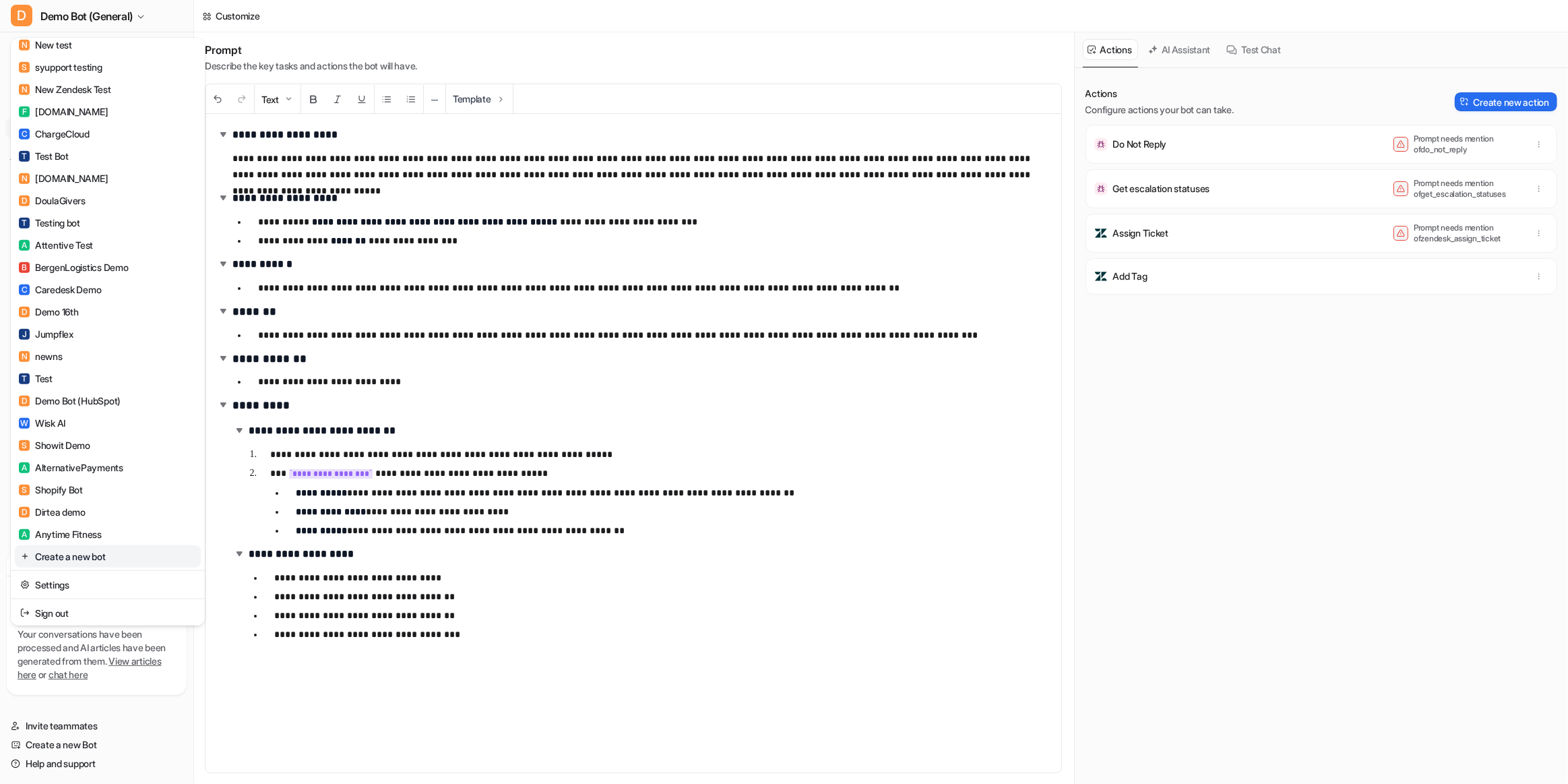
click at [82, 542] on link "Create a new bot" at bounding box center [108, 557] width 186 height 22
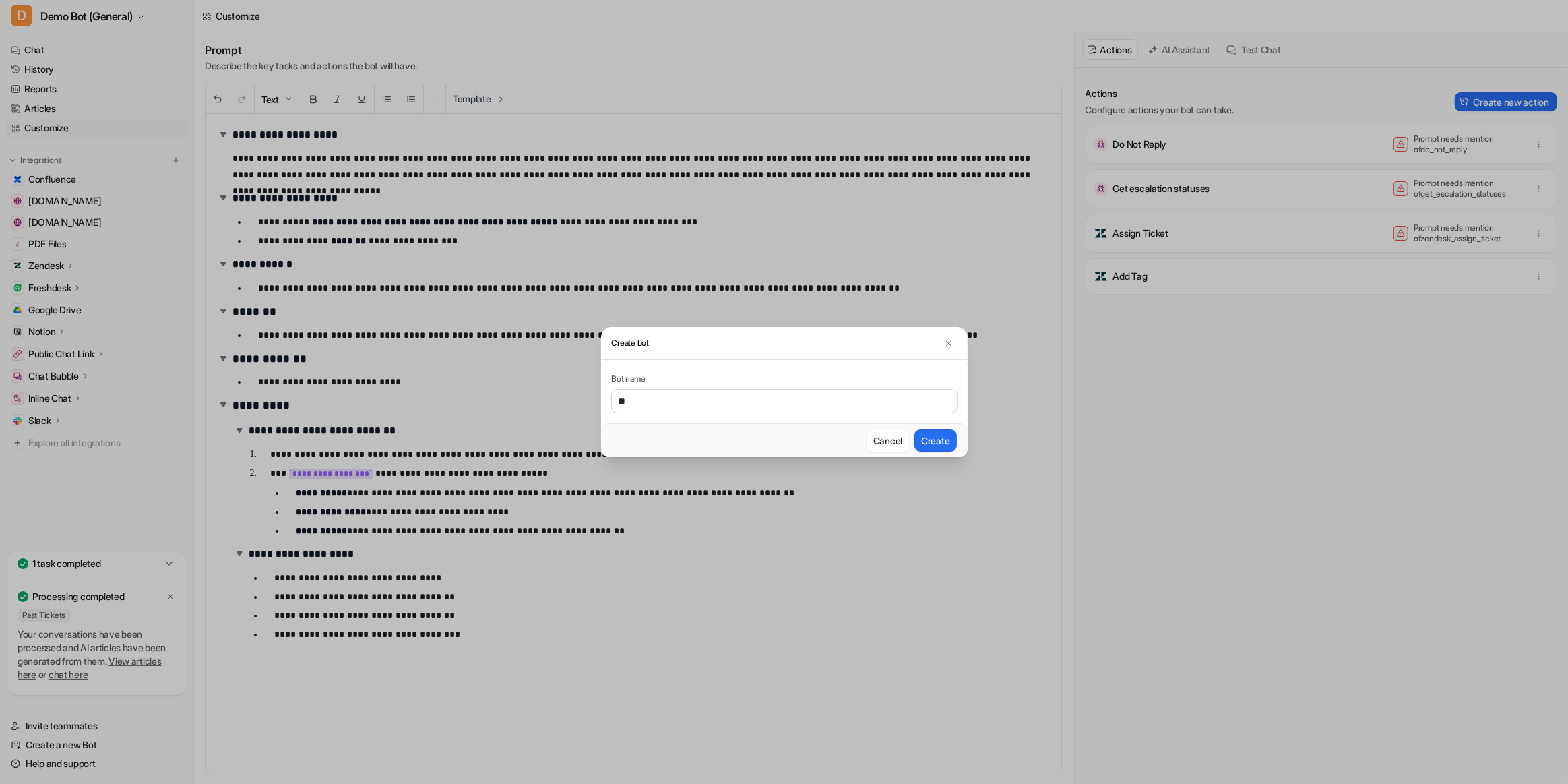
type input "*"
type input "**********"
click at [908, 430] on button "Create" at bounding box center [935, 441] width 41 height 22
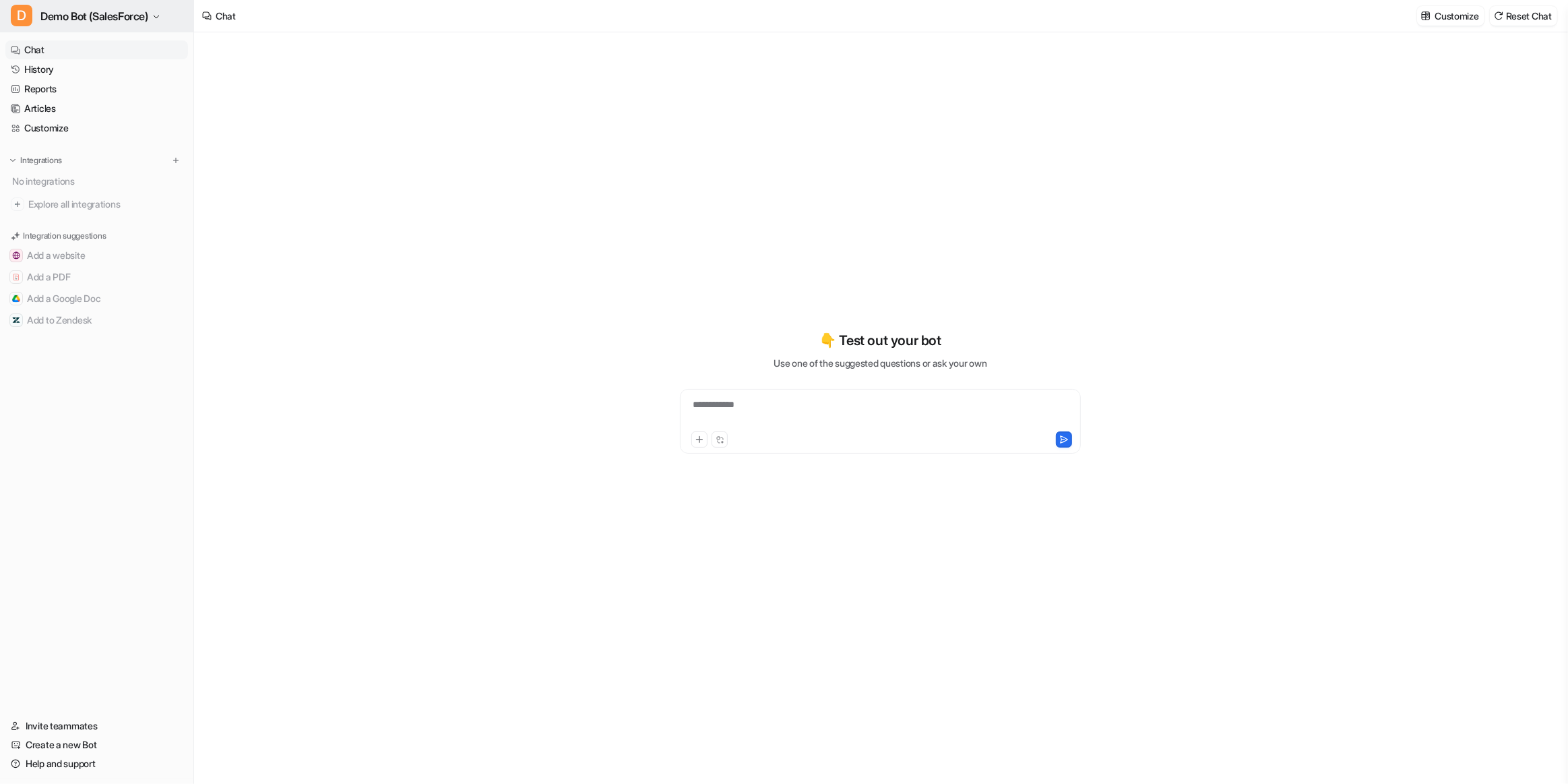
click at [128, 19] on span "Demo Bot (SalesForce)" at bounding box center [94, 16] width 108 height 19
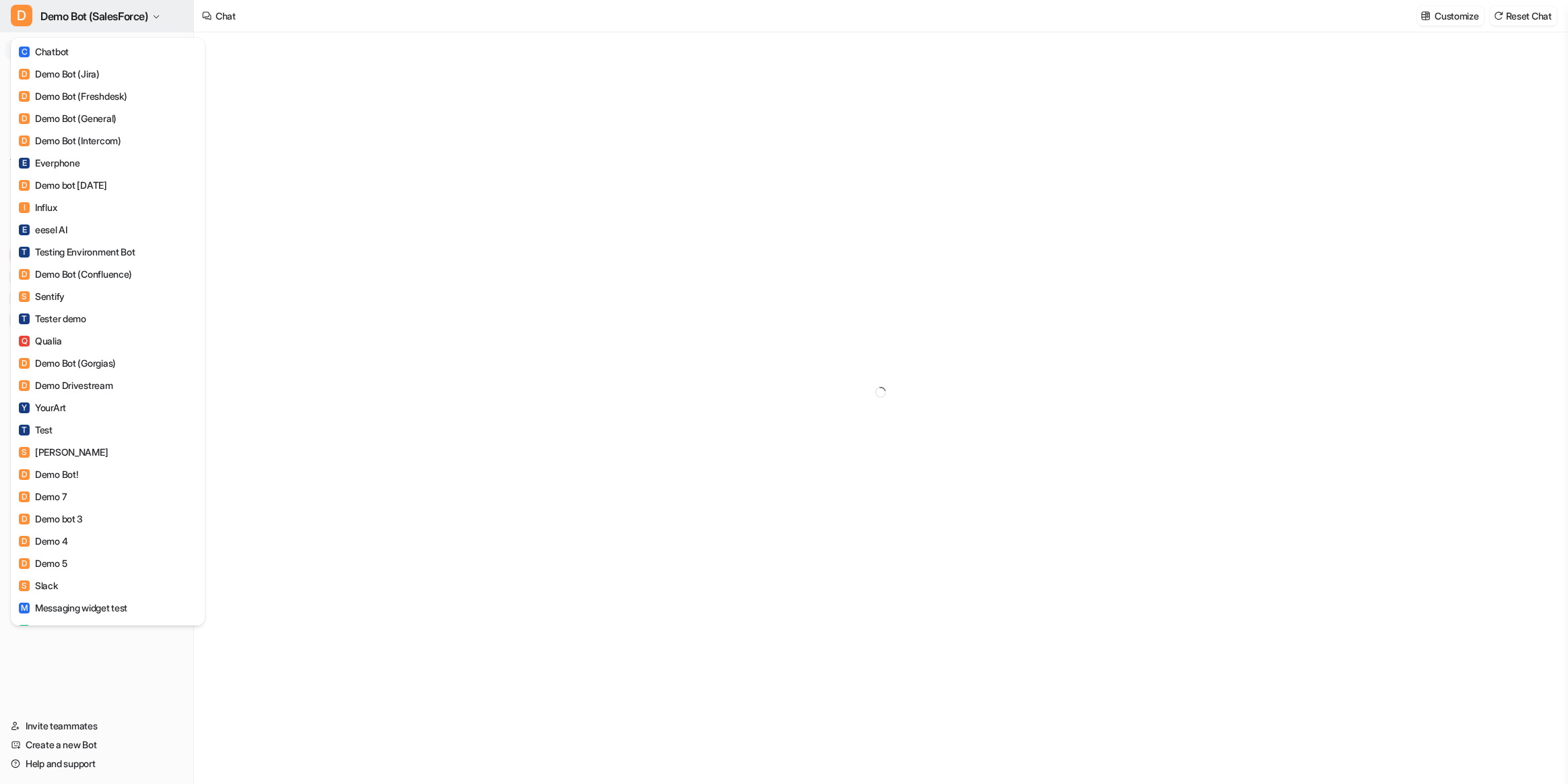
type textarea "**********"
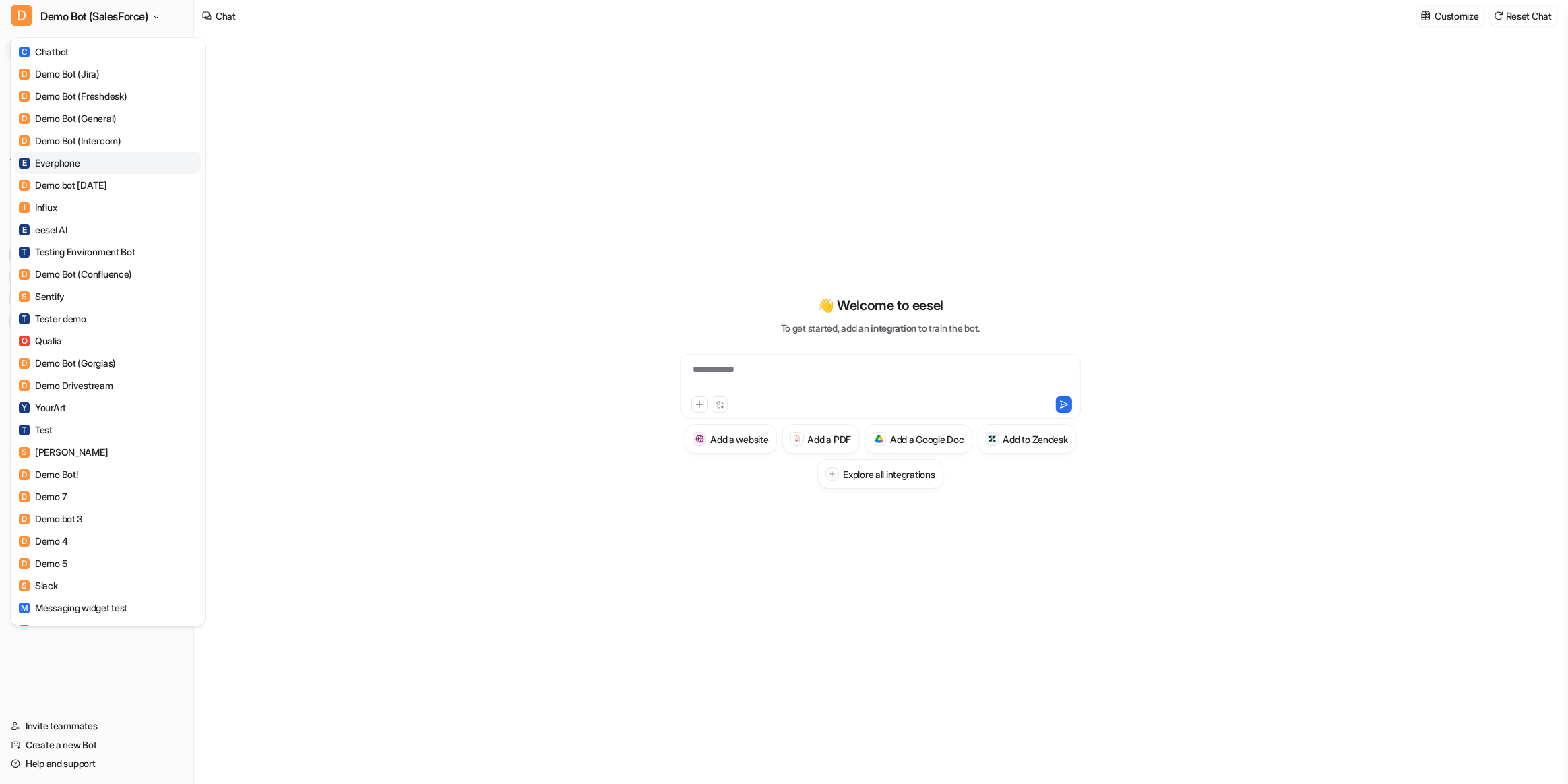
click at [95, 156] on link "E Everphone" at bounding box center [108, 163] width 186 height 22
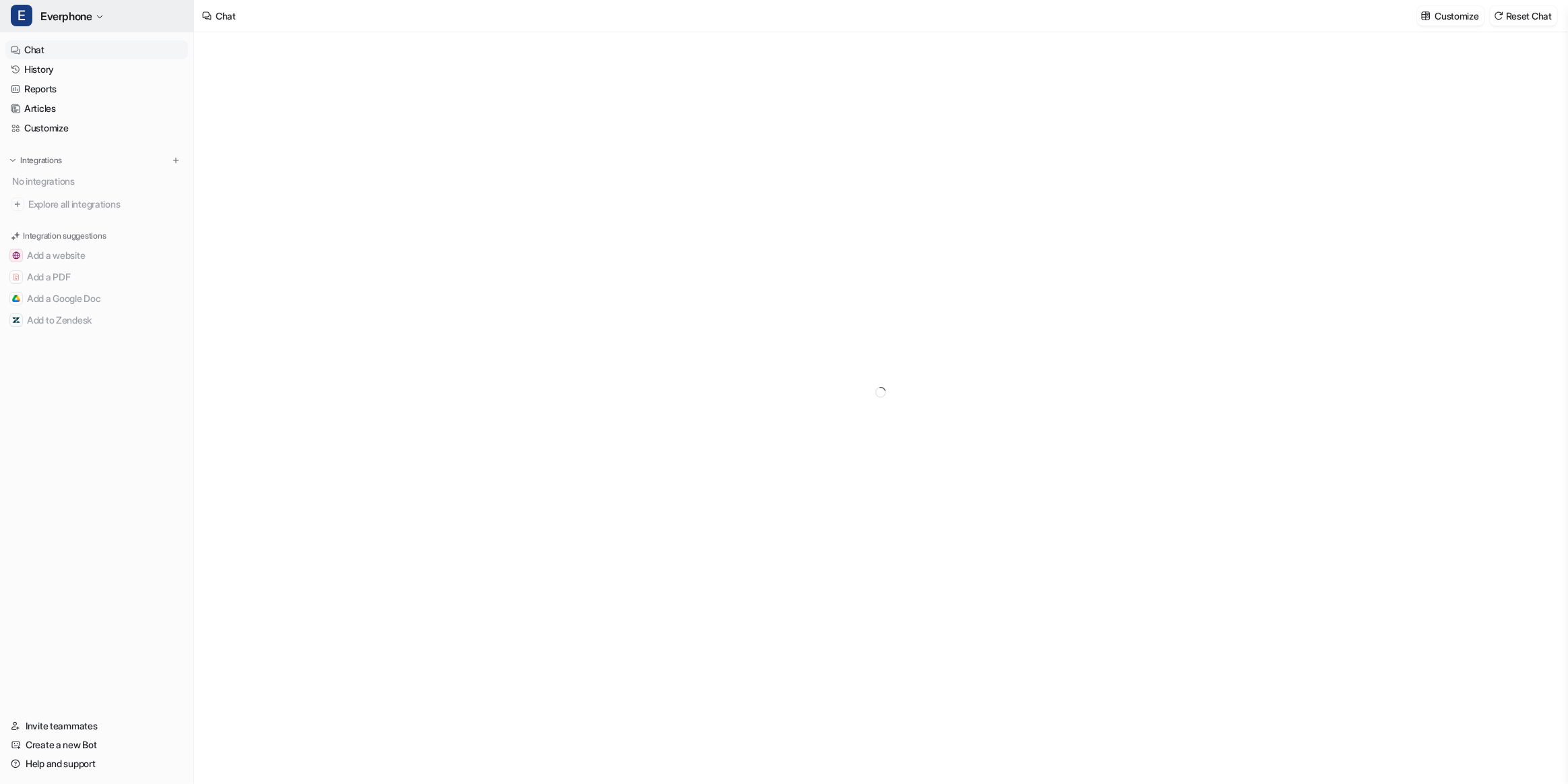
click at [128, 19] on button "E Everphone" at bounding box center [97, 16] width 193 height 32
type textarea "**********"
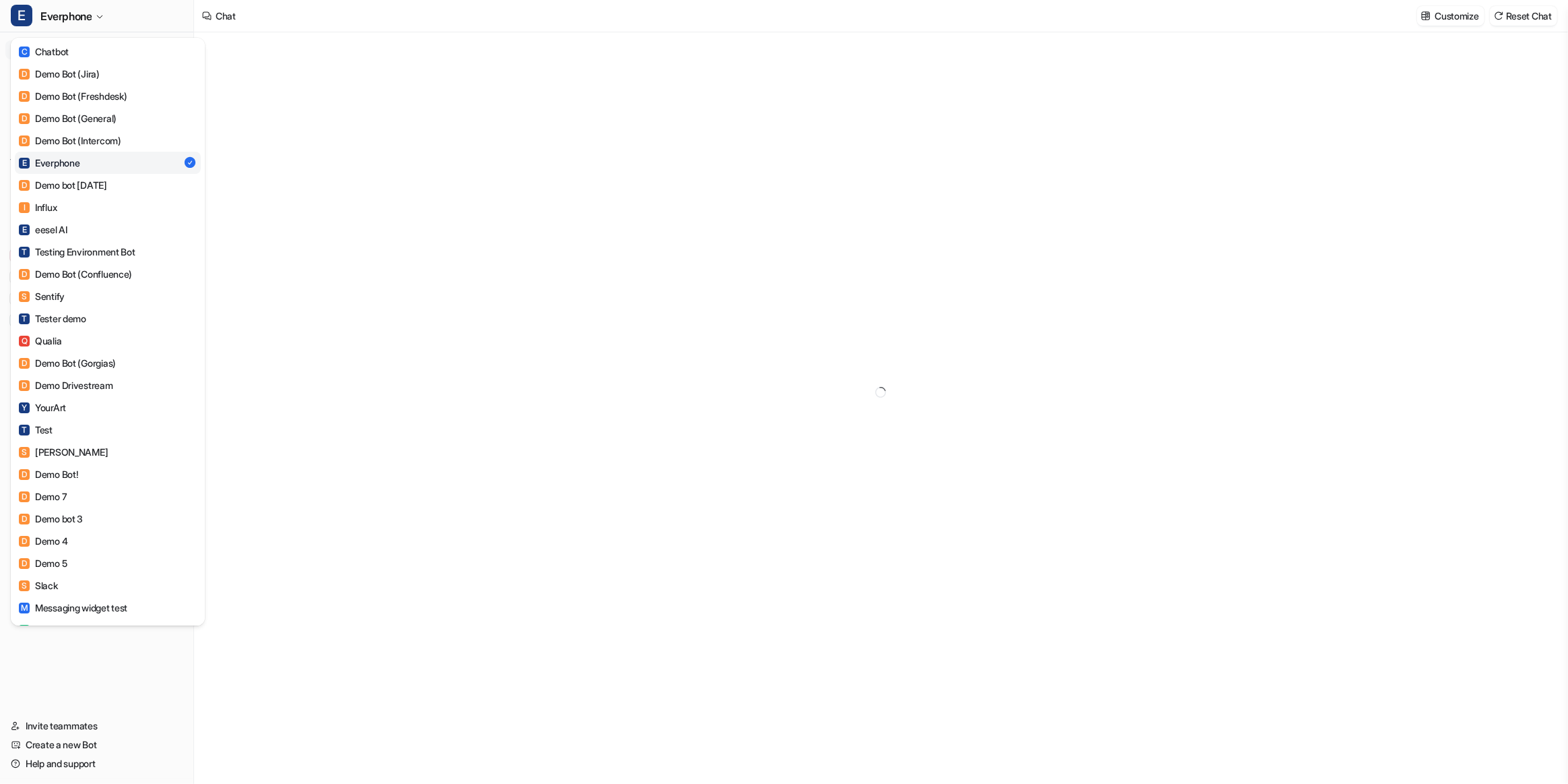
click at [167, 542] on div "E Everphone C Chatbot D Demo Bot (Jira) D Demo Bot (Freshdesk) D Demo Bot (Gene…" at bounding box center [97, 392] width 194 height 784
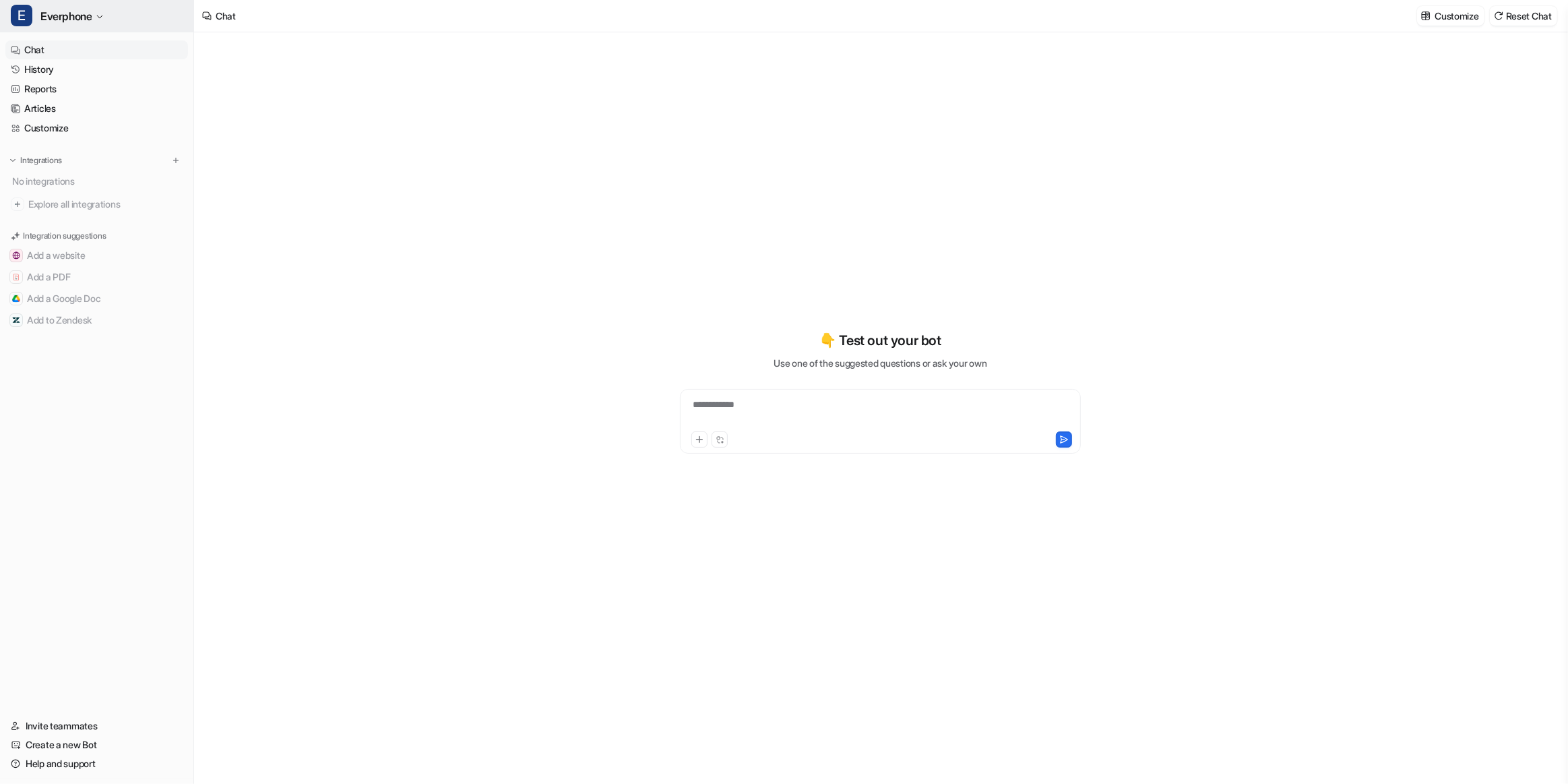
click at [67, 29] on button "E Everphone" at bounding box center [97, 16] width 193 height 32
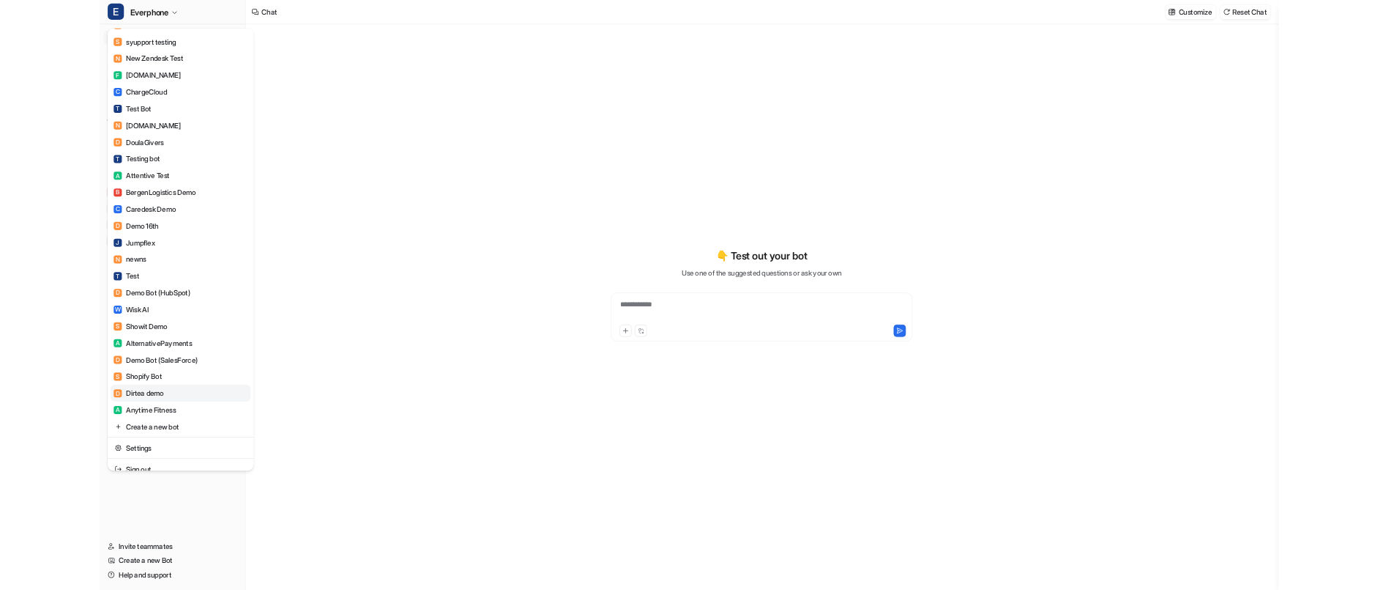
scroll to position [1724, 0]
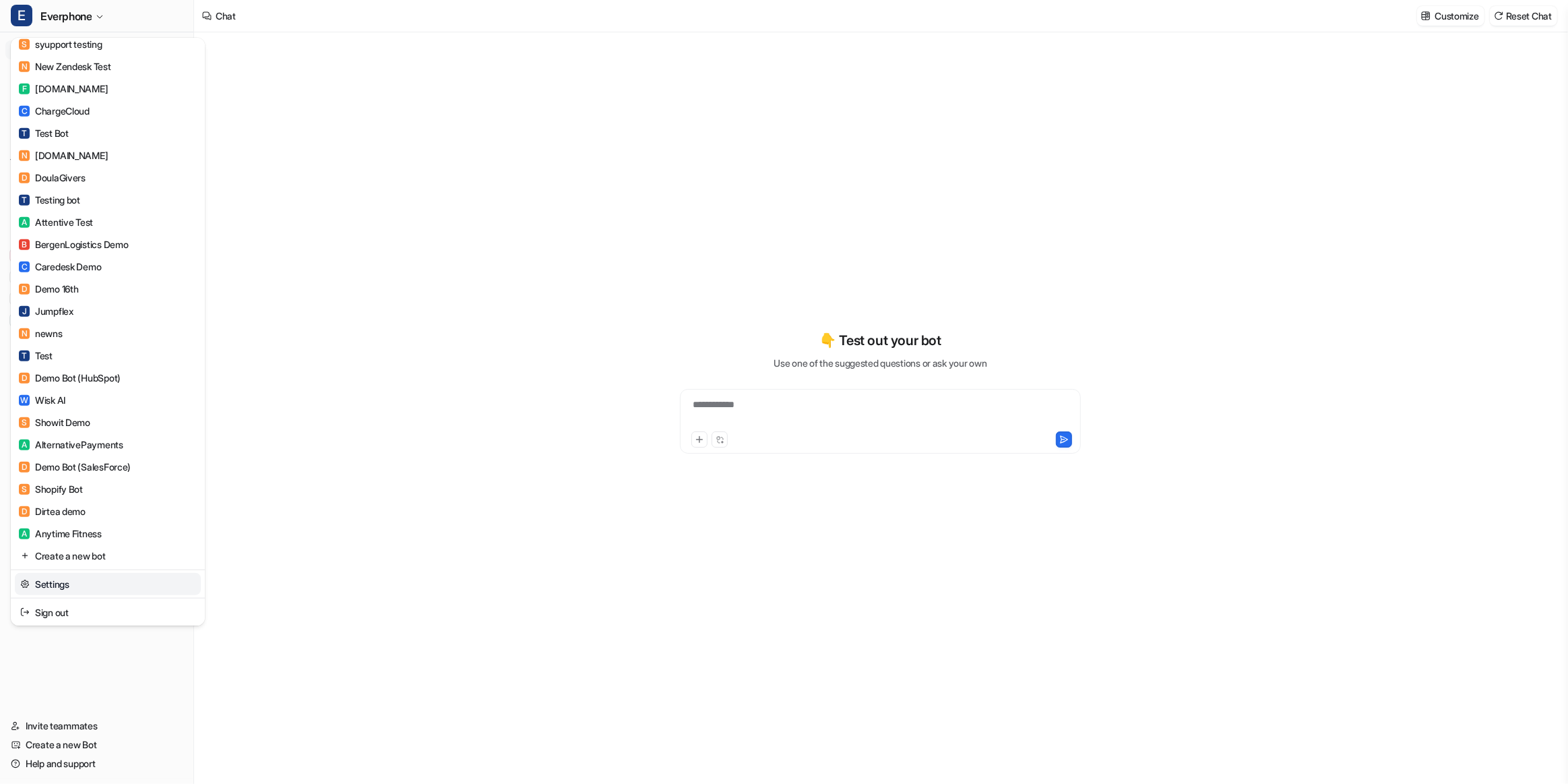
click at [125, 542] on link "Settings" at bounding box center [108, 584] width 186 height 22
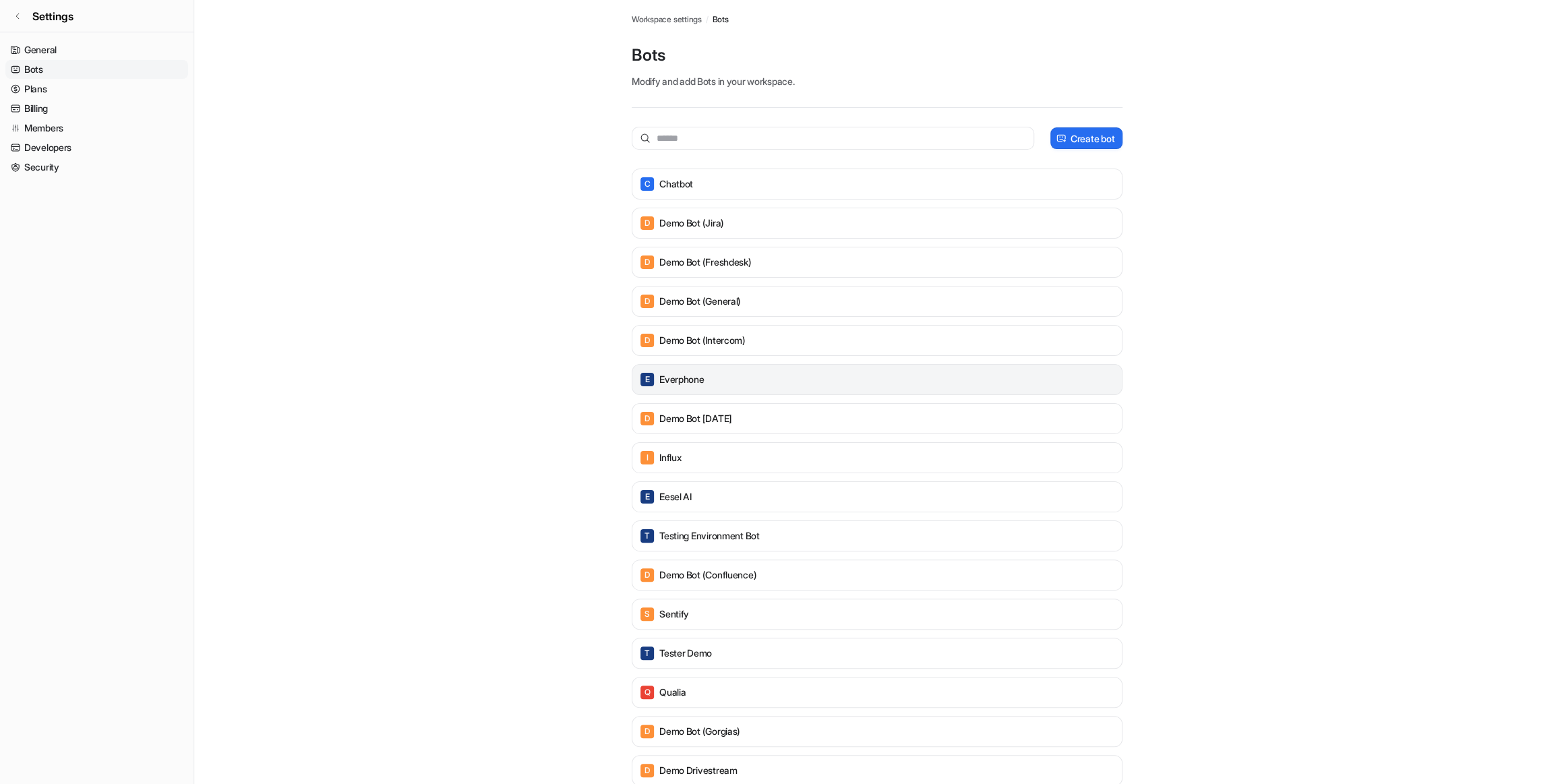
click at [908, 384] on div "E Everphone" at bounding box center [877, 379] width 479 height 19
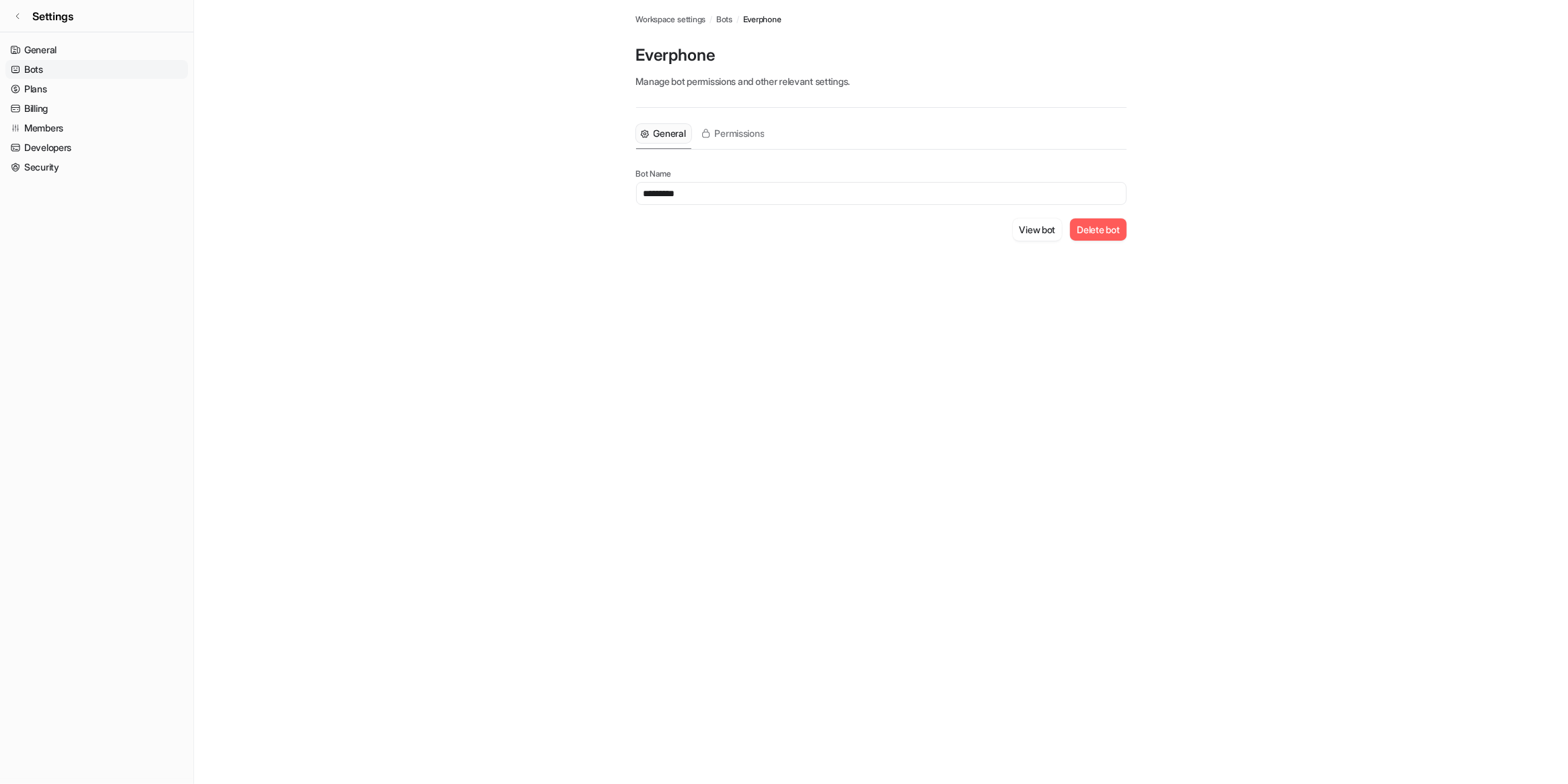
click at [908, 233] on button "Delete bot" at bounding box center [1098, 229] width 56 height 22
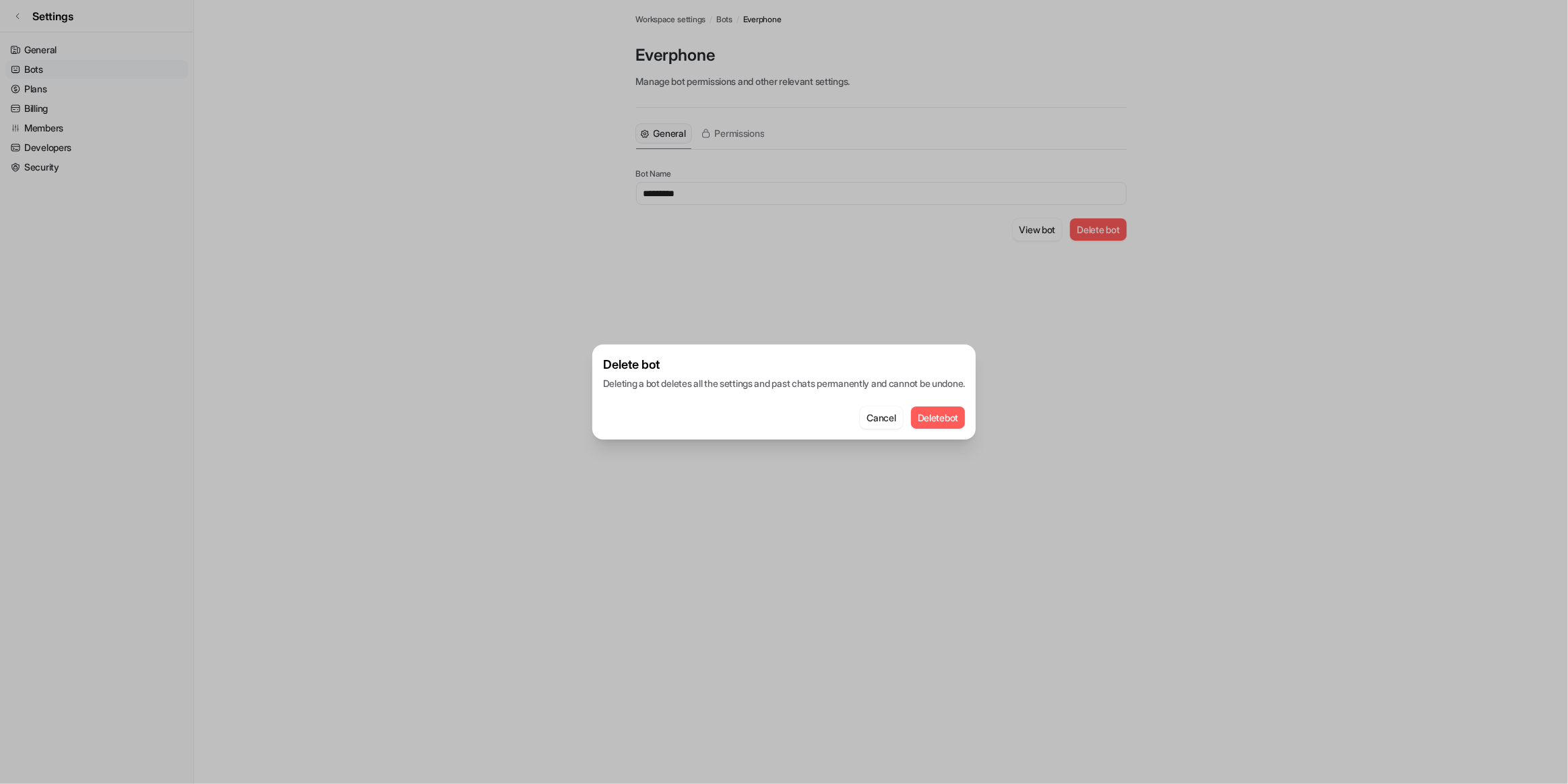
click at [908, 412] on button "Delete bot" at bounding box center [938, 418] width 54 height 22
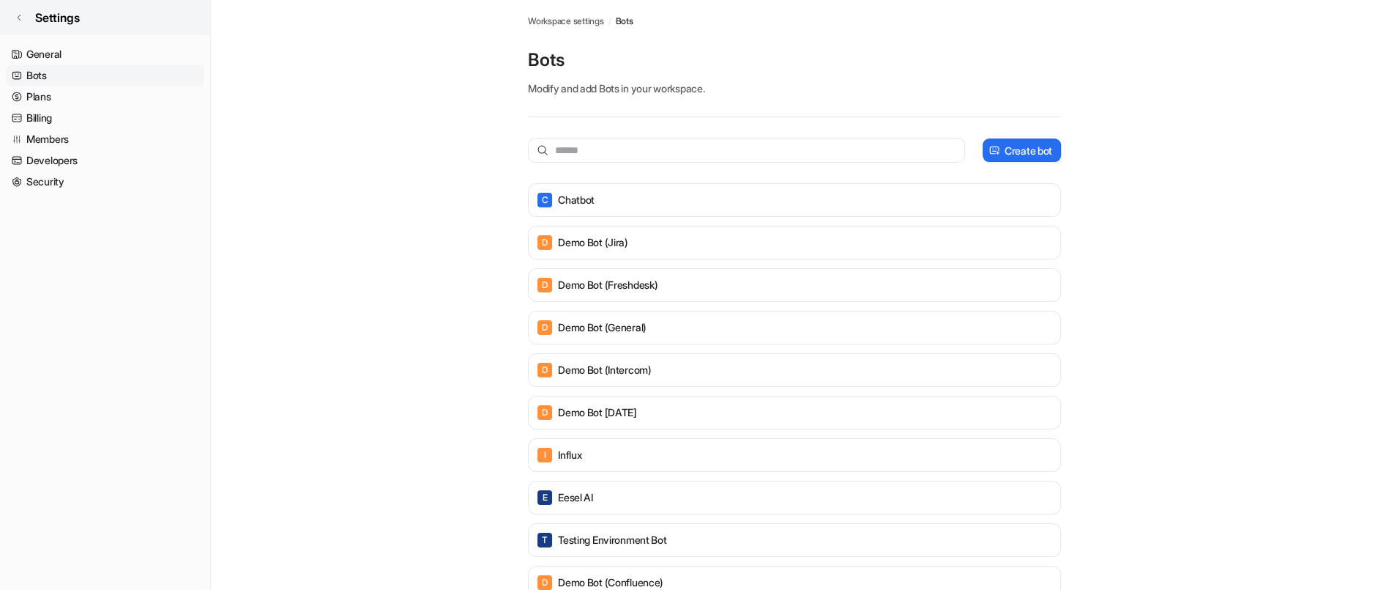
click at [7, 11] on link "Settings" at bounding box center [105, 17] width 210 height 35
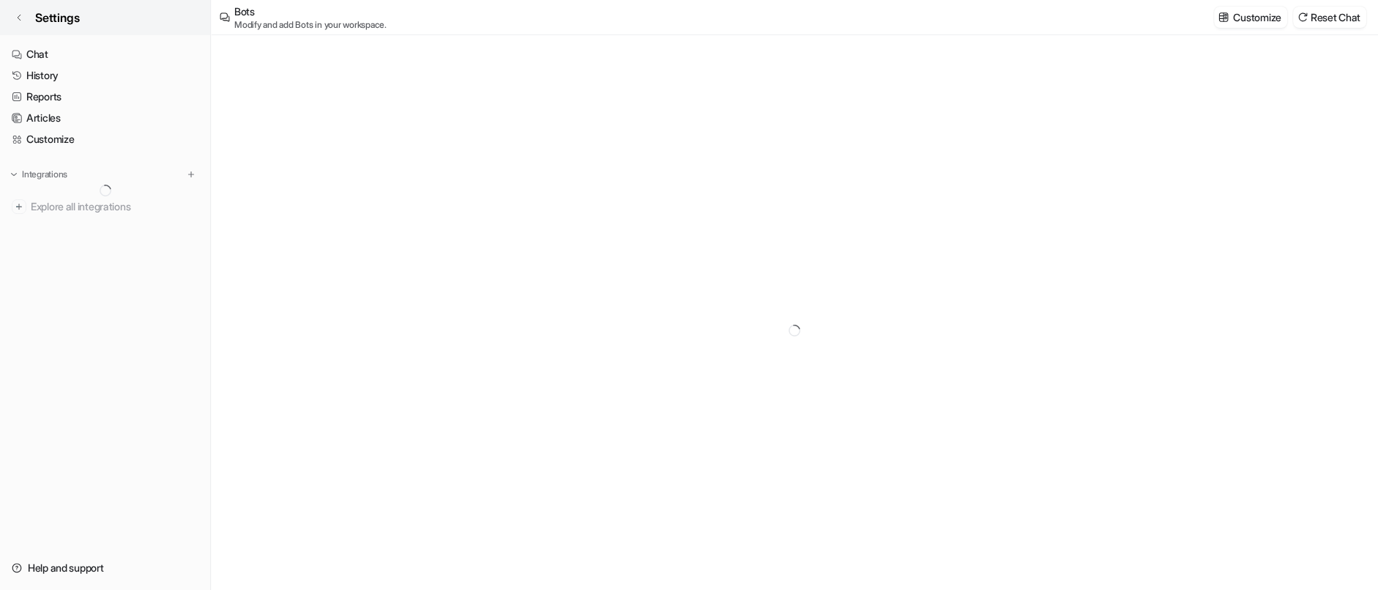
click at [7, 13] on link "Settings" at bounding box center [105, 17] width 210 height 35
click at [51, 47] on link "Chat" at bounding box center [105, 54] width 198 height 21
click at [987, 481] on div at bounding box center [795, 330] width 1168 height 590
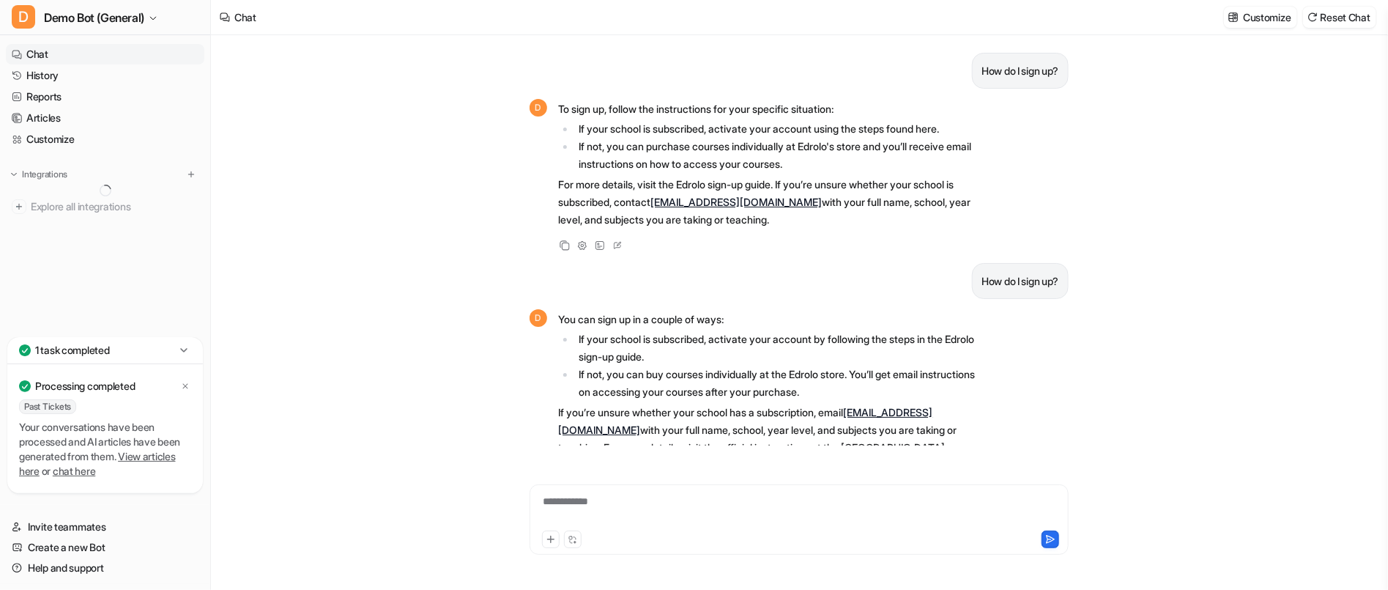
scroll to position [337, 0]
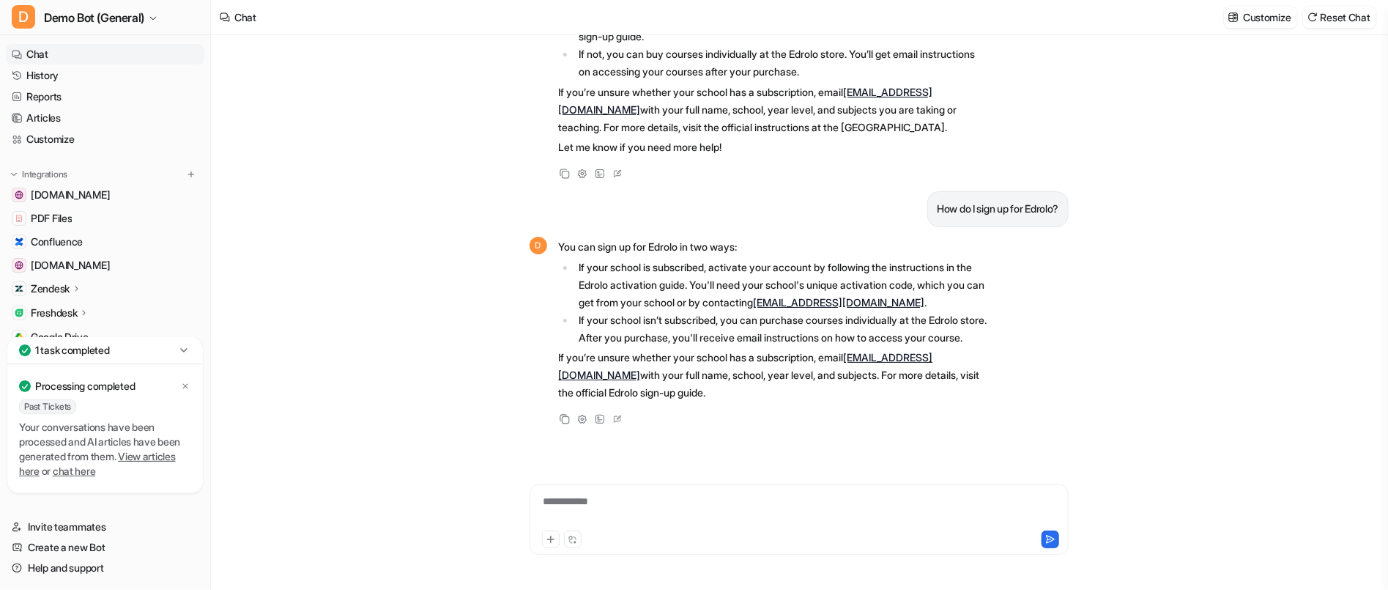
click at [179, 346] on icon at bounding box center [184, 350] width 15 height 15
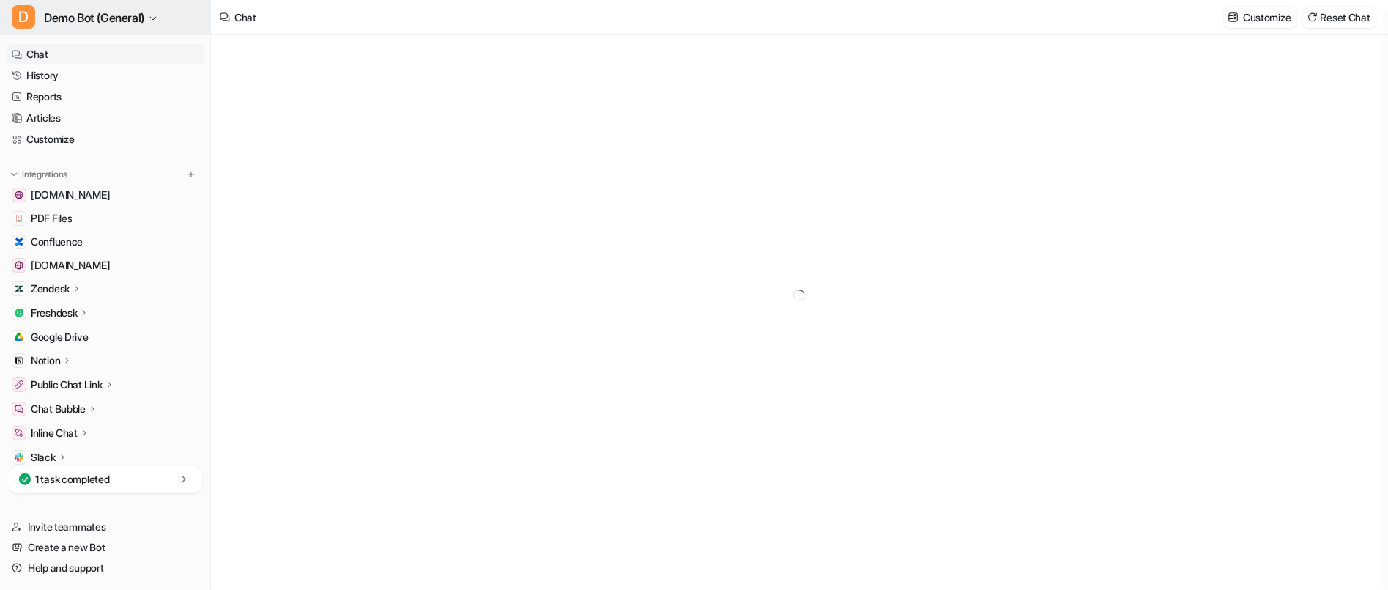
click at [144, 12] on span "Demo Bot (General)" at bounding box center [94, 17] width 100 height 21
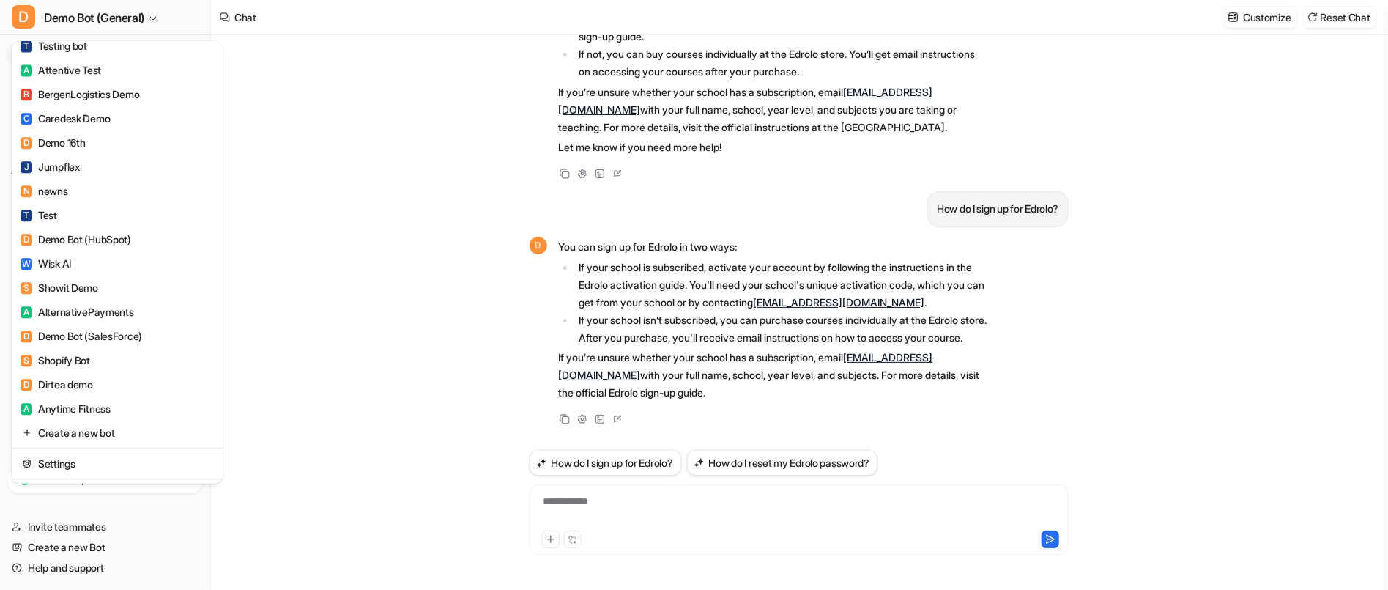
scroll to position [1897, 0]
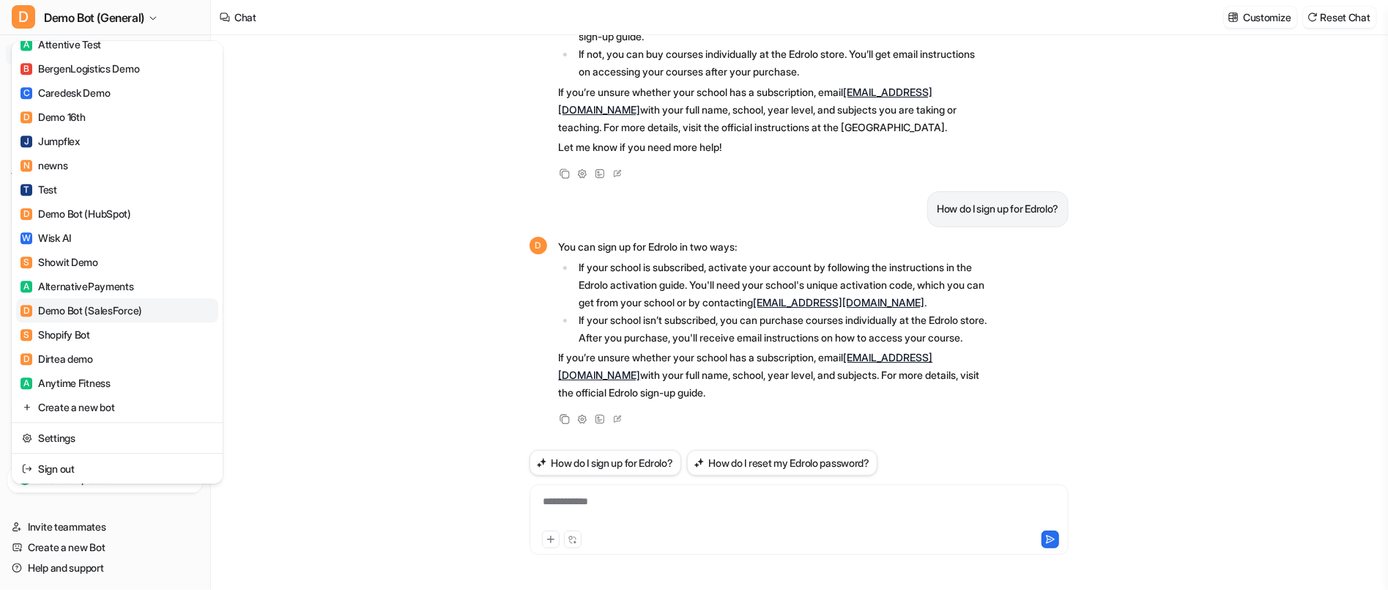
click at [162, 309] on link "D Demo Bot (SalesForce)" at bounding box center [117, 310] width 202 height 24
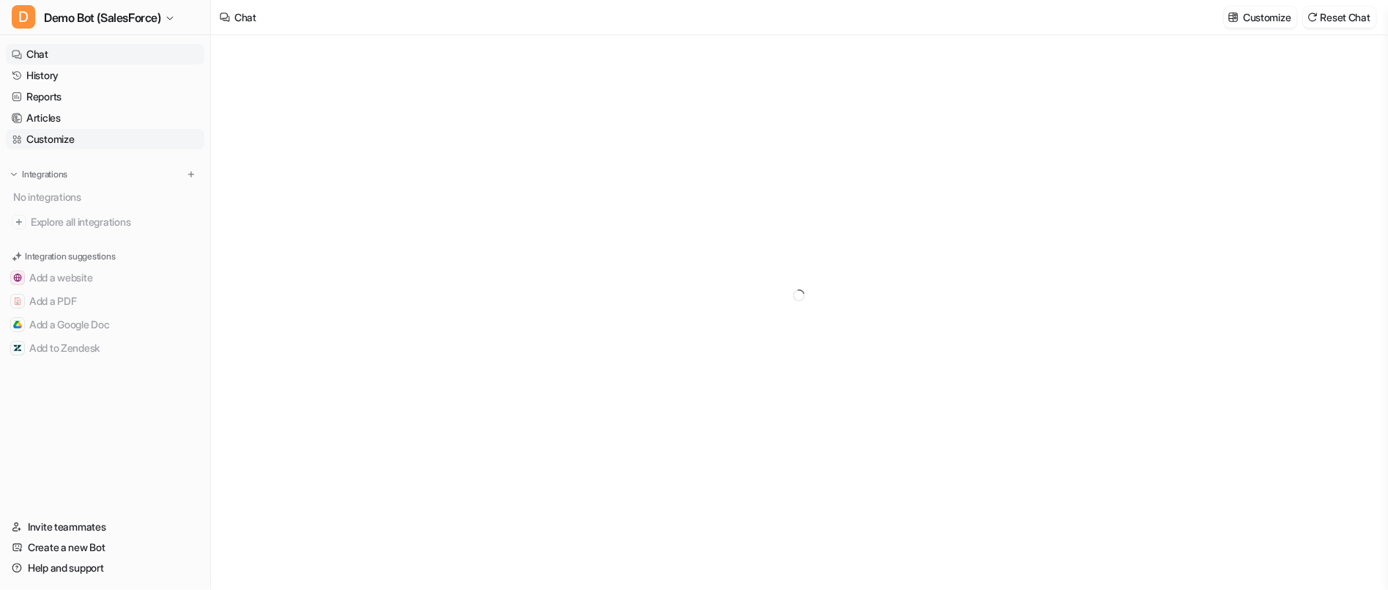
click at [92, 138] on link "Customize" at bounding box center [105, 139] width 198 height 21
type textarea "**********"
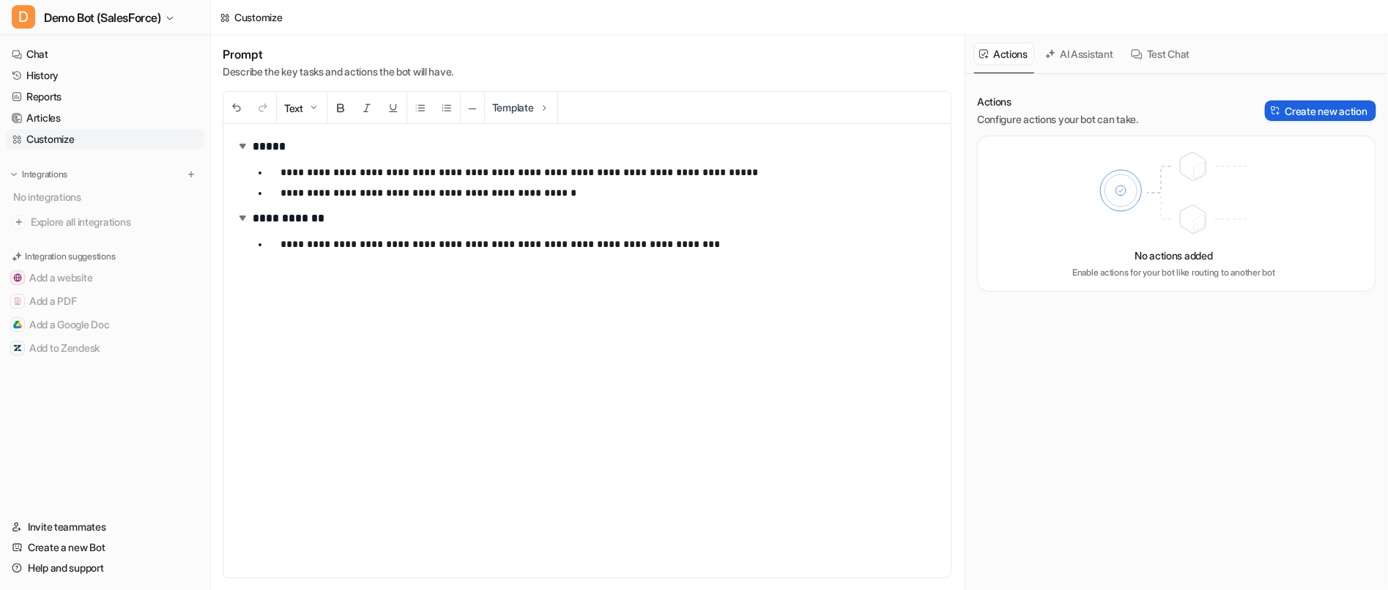
click at [1313, 114] on button "Create new action" at bounding box center [1320, 110] width 111 height 21
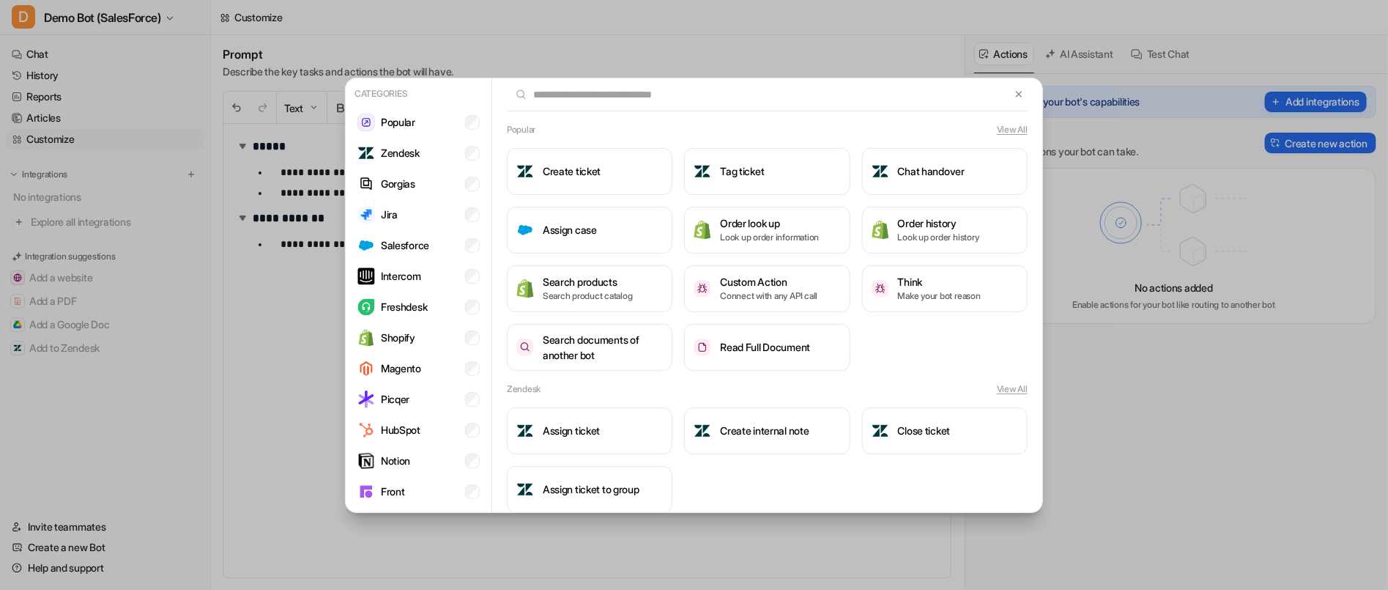
click at [407, 228] on ul "Popular Zendesk Gorgias Jira Salesforce Intercom Freshdesk Shopify Magento Picq…" at bounding box center [419, 338] width 134 height 460
click at [409, 242] on p "Salesforce" at bounding box center [405, 244] width 48 height 15
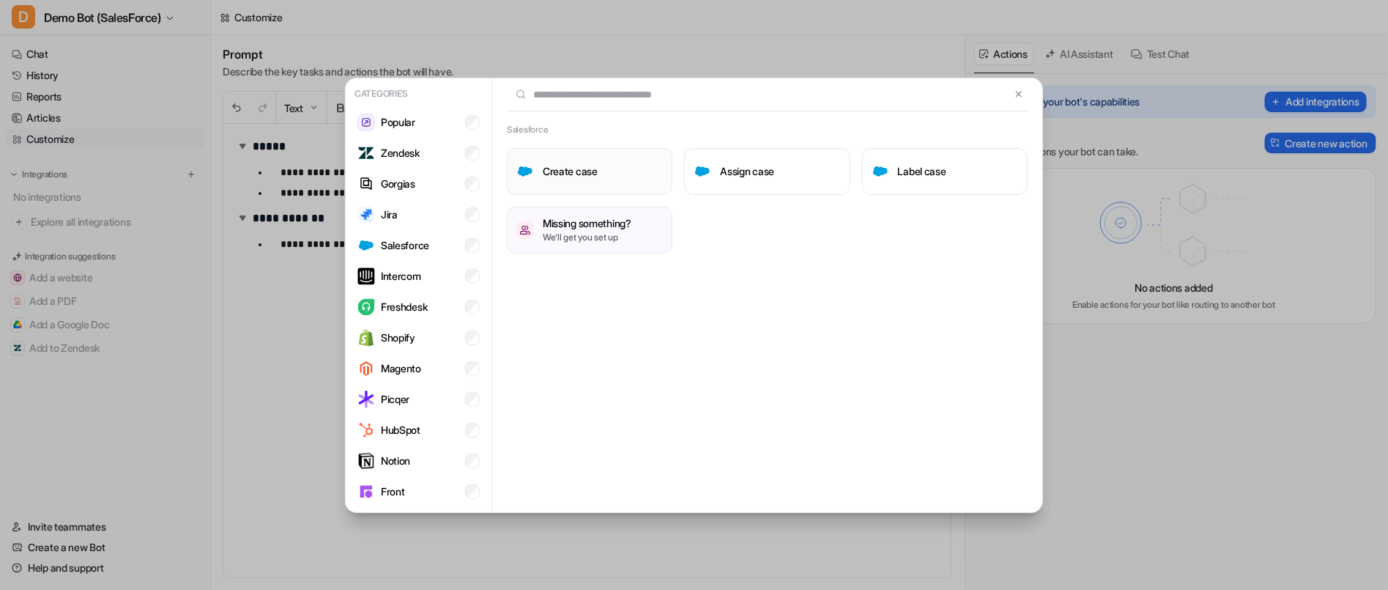
click at [553, 182] on button "Create case" at bounding box center [590, 171] width 166 height 47
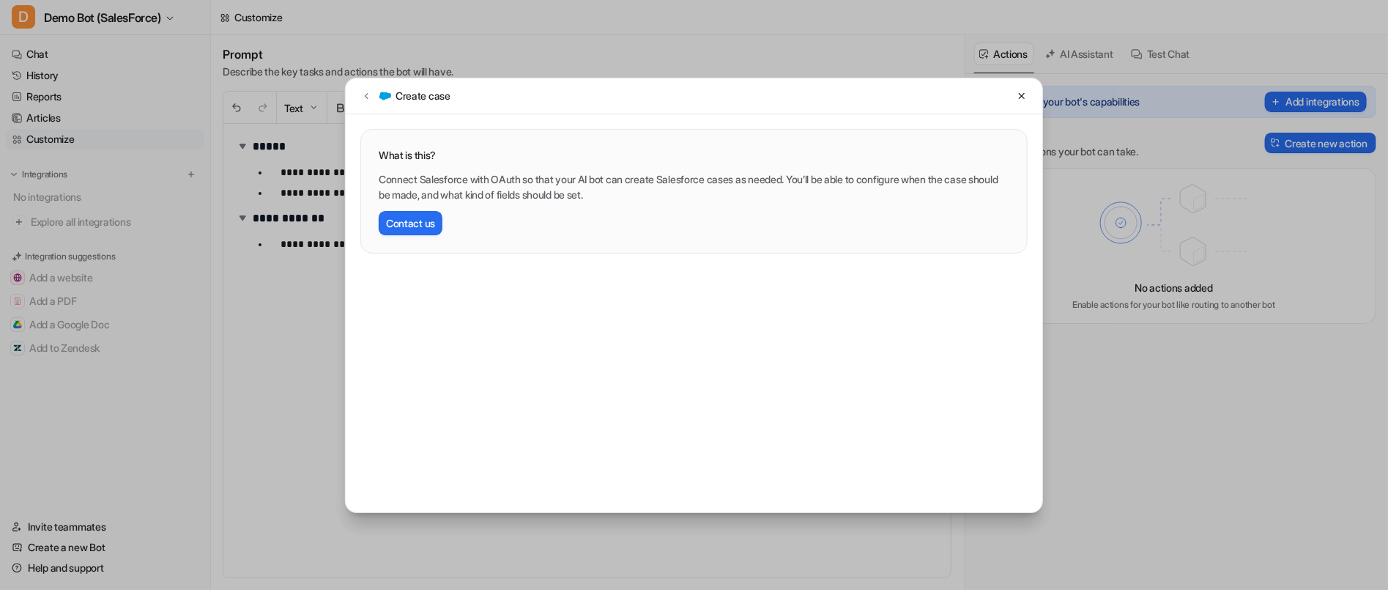
click at [275, 312] on div "Create case What is this? Connect Salesforce with OAuth so that your AI bot can…" at bounding box center [694, 295] width 1388 height 590
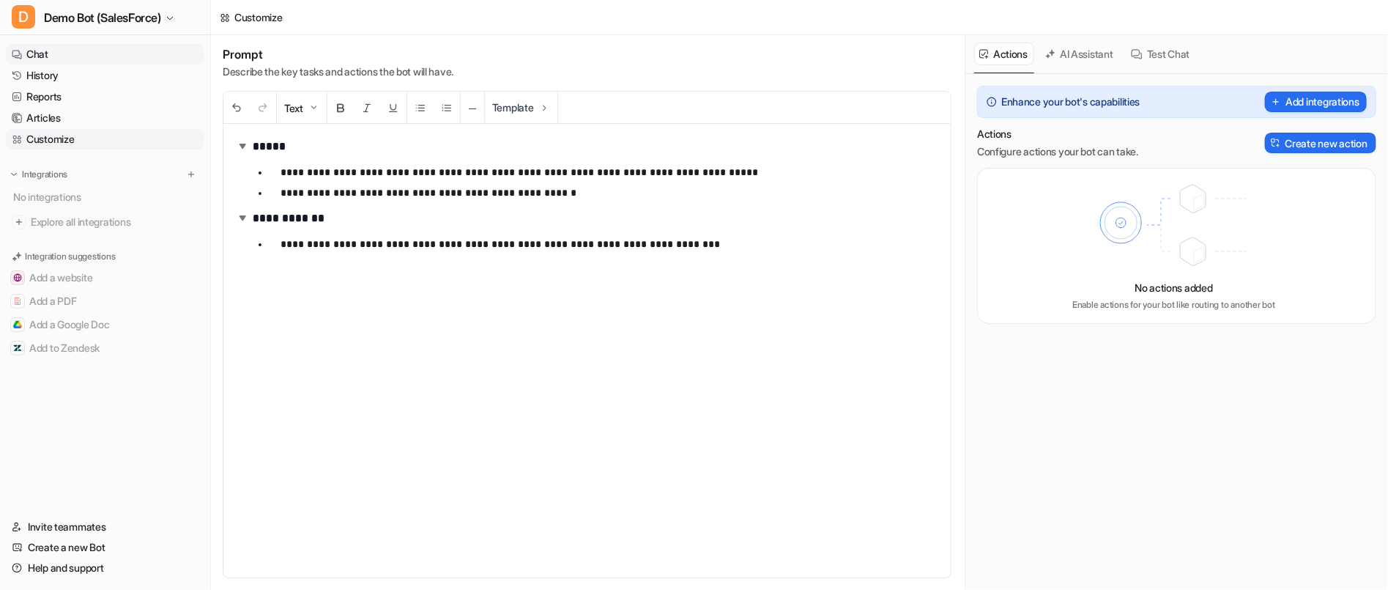
click at [62, 55] on link "Chat" at bounding box center [105, 54] width 198 height 21
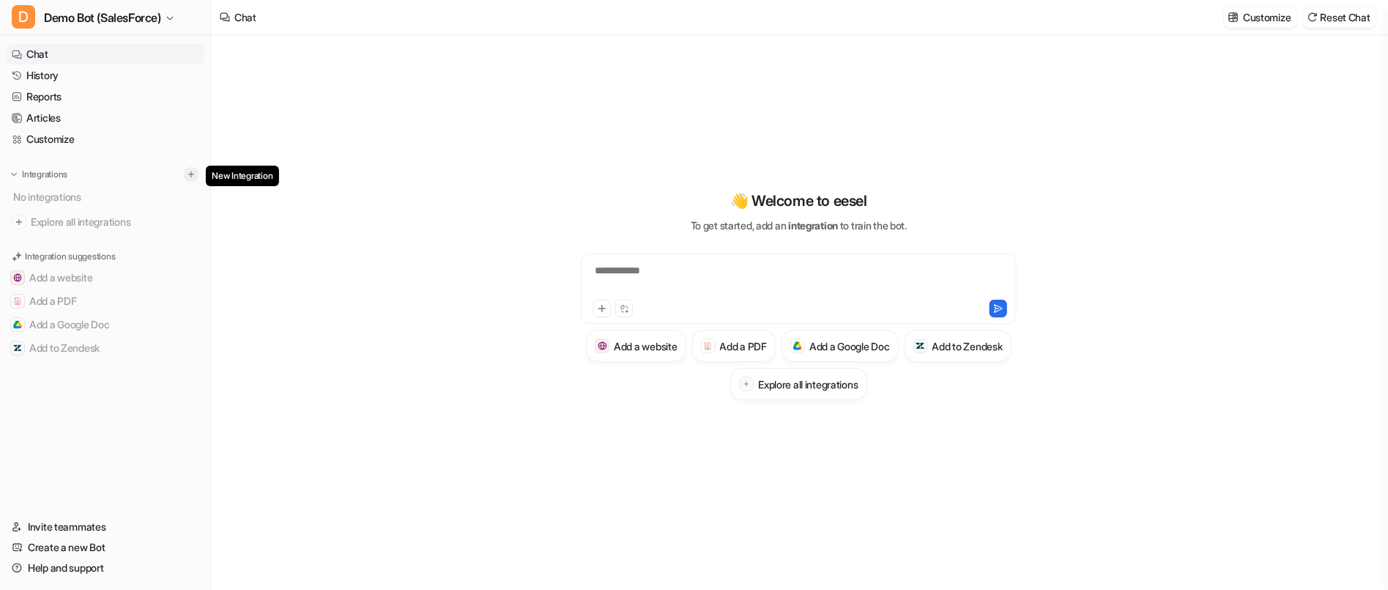
click at [196, 171] on img at bounding box center [191, 174] width 10 height 10
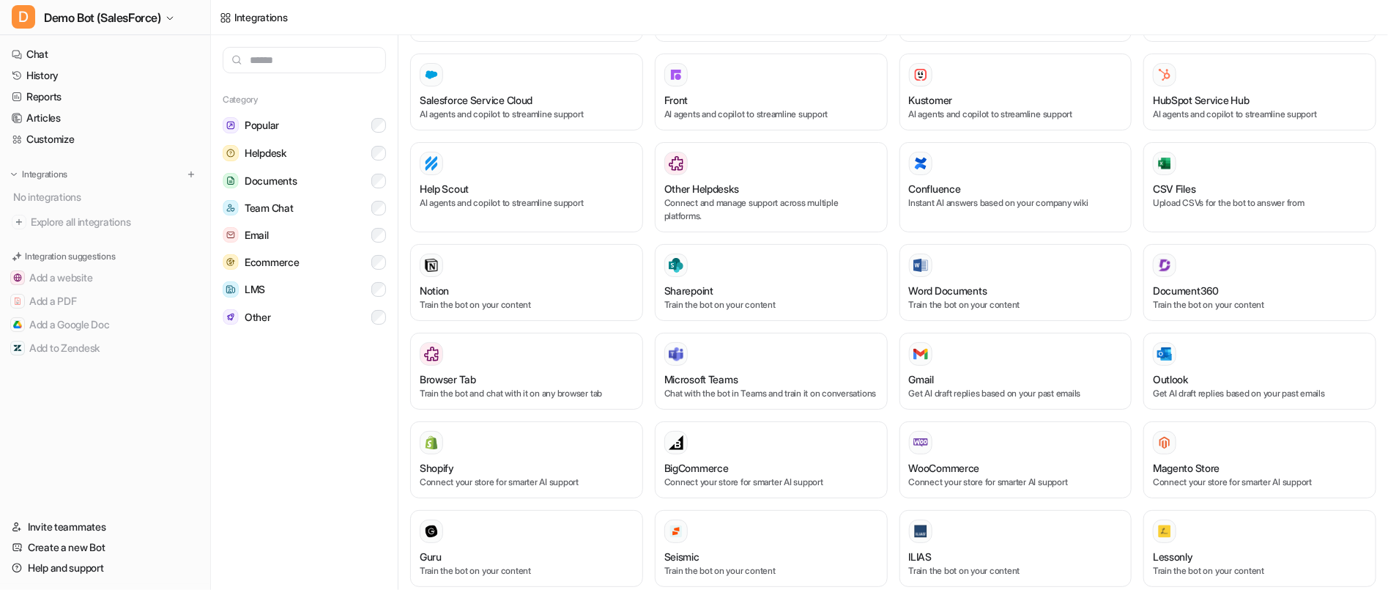
scroll to position [349, 0]
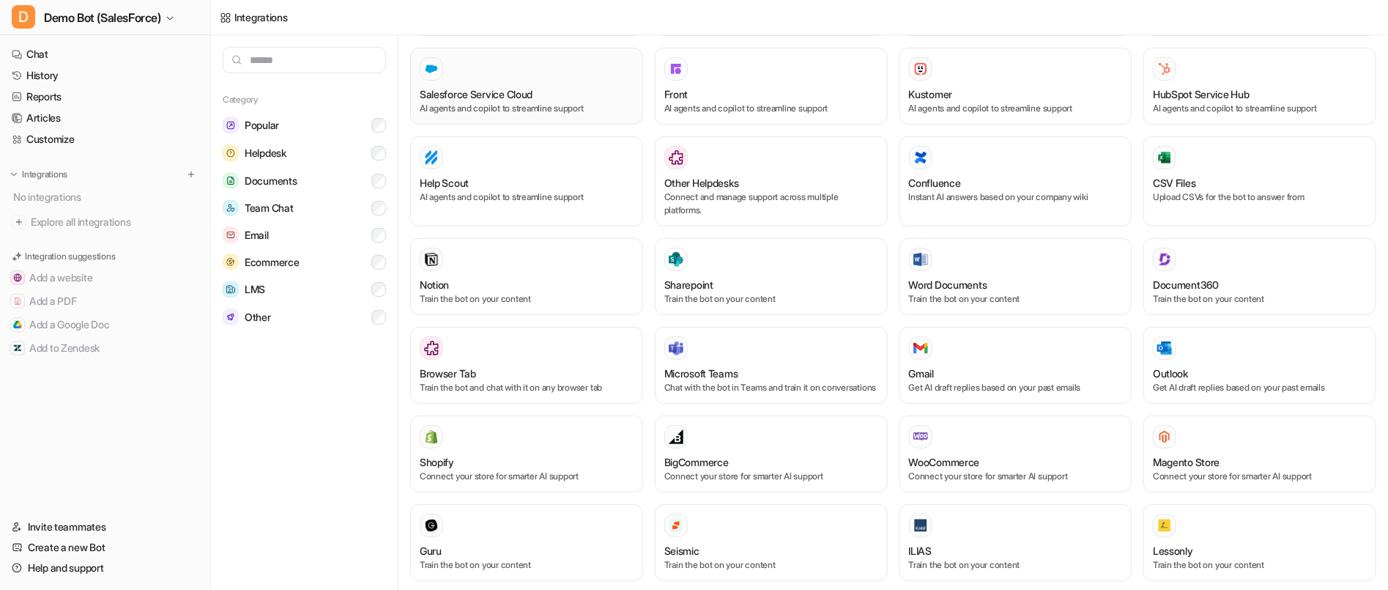
click at [453, 96] on h3 "Salesforce Service Cloud" at bounding box center [476, 93] width 113 height 15
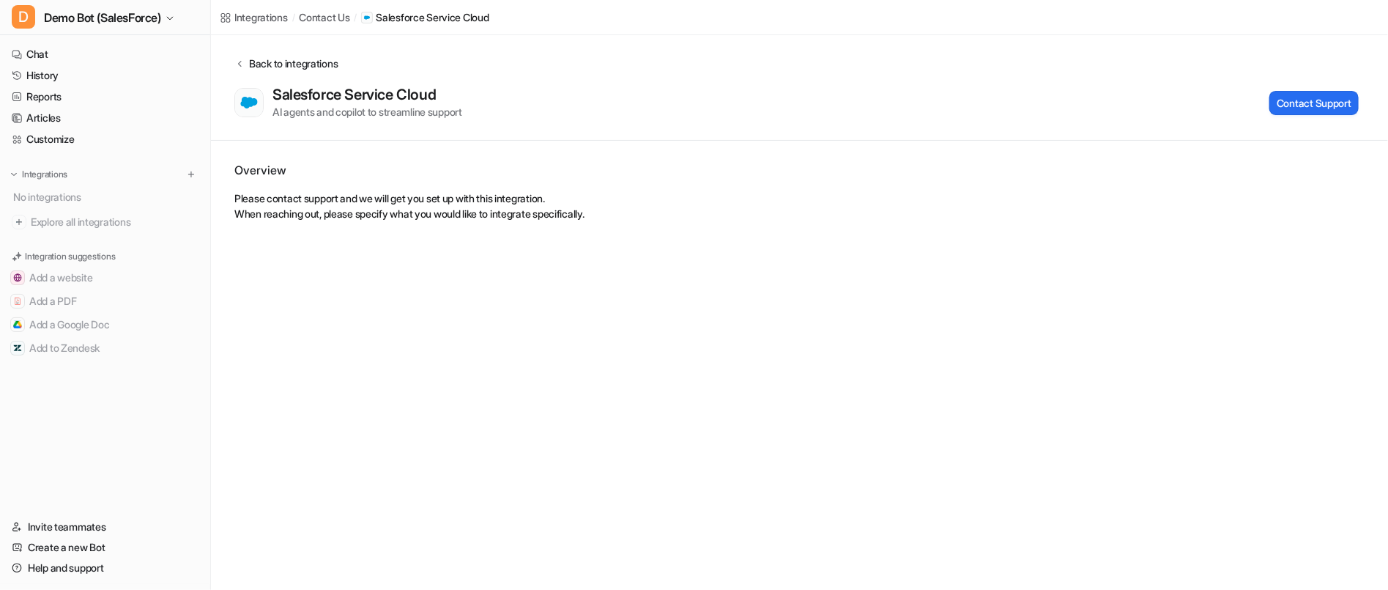
click at [262, 67] on div "Back to integrations" at bounding box center [291, 63] width 93 height 15
